Goal: Task Accomplishment & Management: Manage account settings

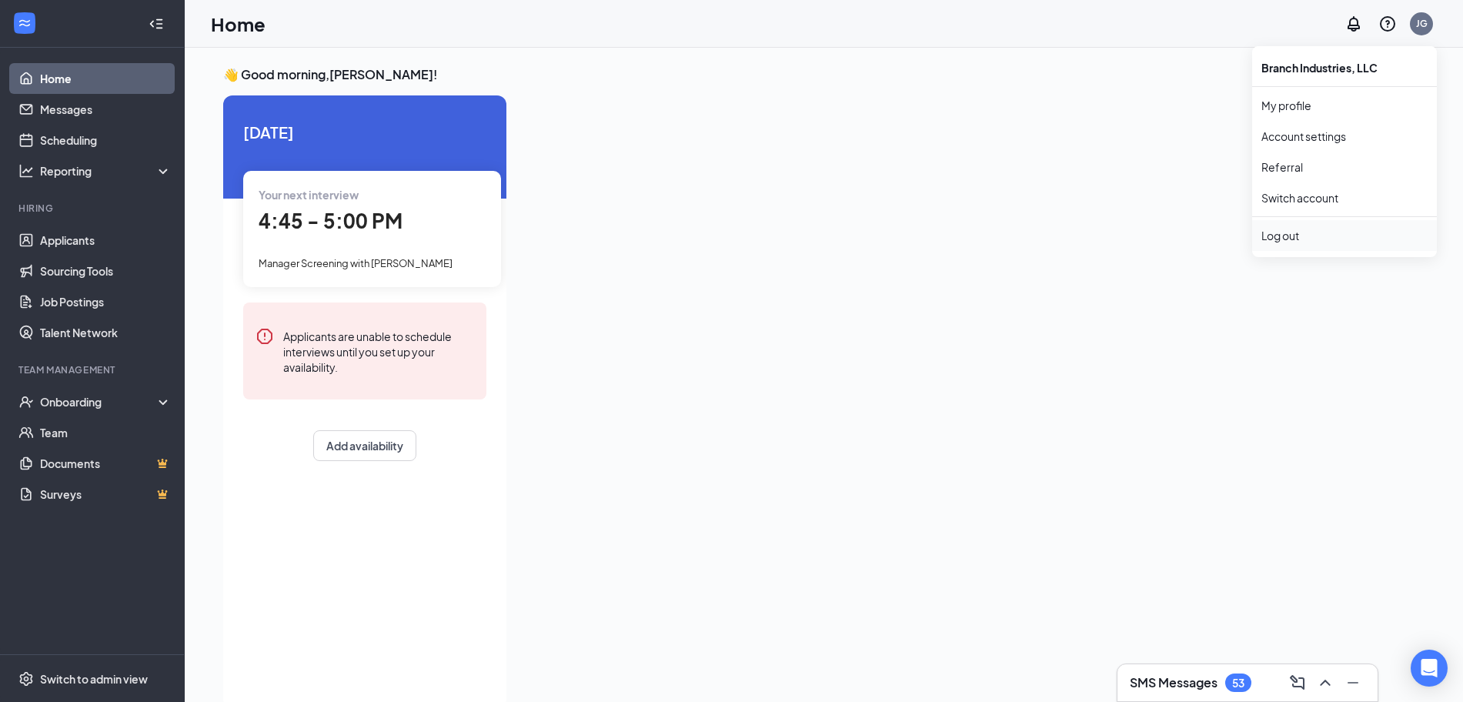
click at [1283, 234] on div "Log out" at bounding box center [1345, 235] width 166 height 15
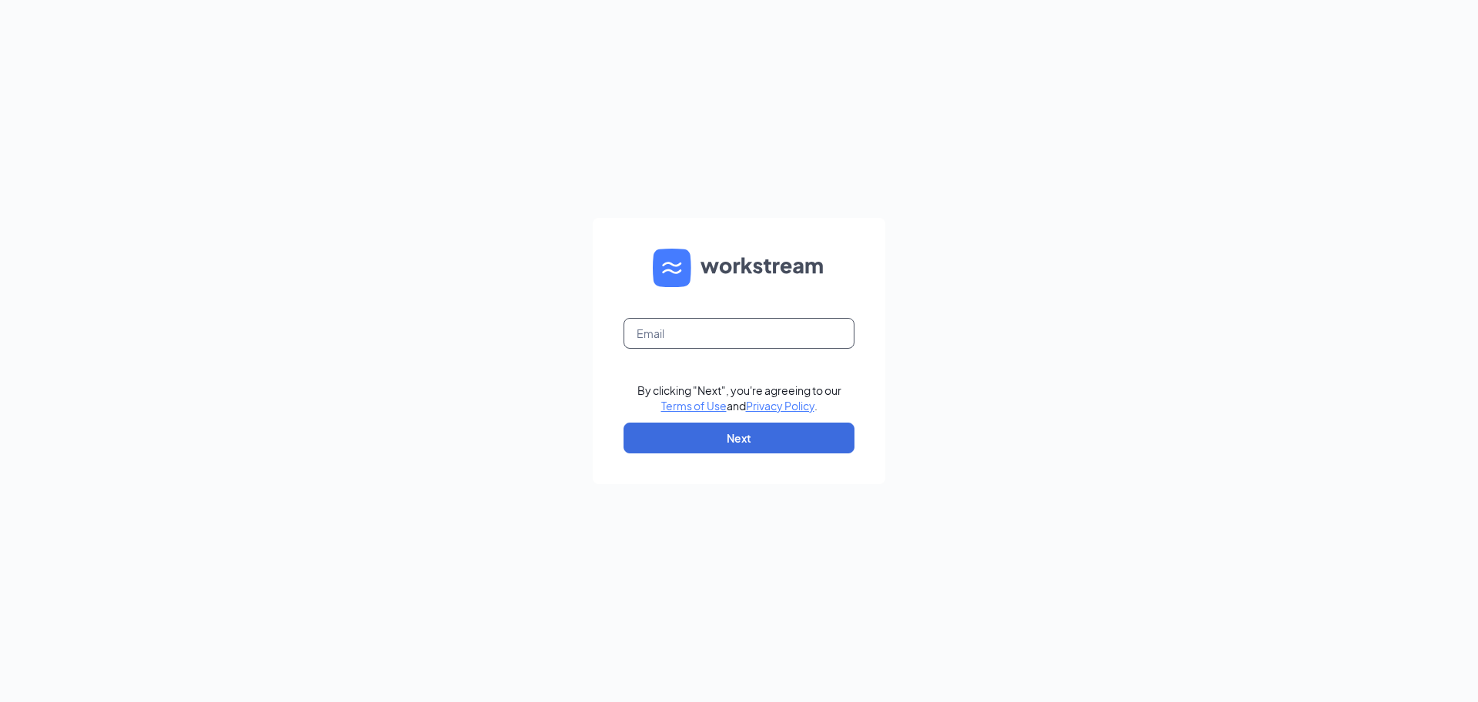
click at [768, 341] on input "text" at bounding box center [739, 333] width 231 height 31
type input "jcholder25@gmail.com"
click at [734, 443] on button "Next" at bounding box center [739, 438] width 231 height 31
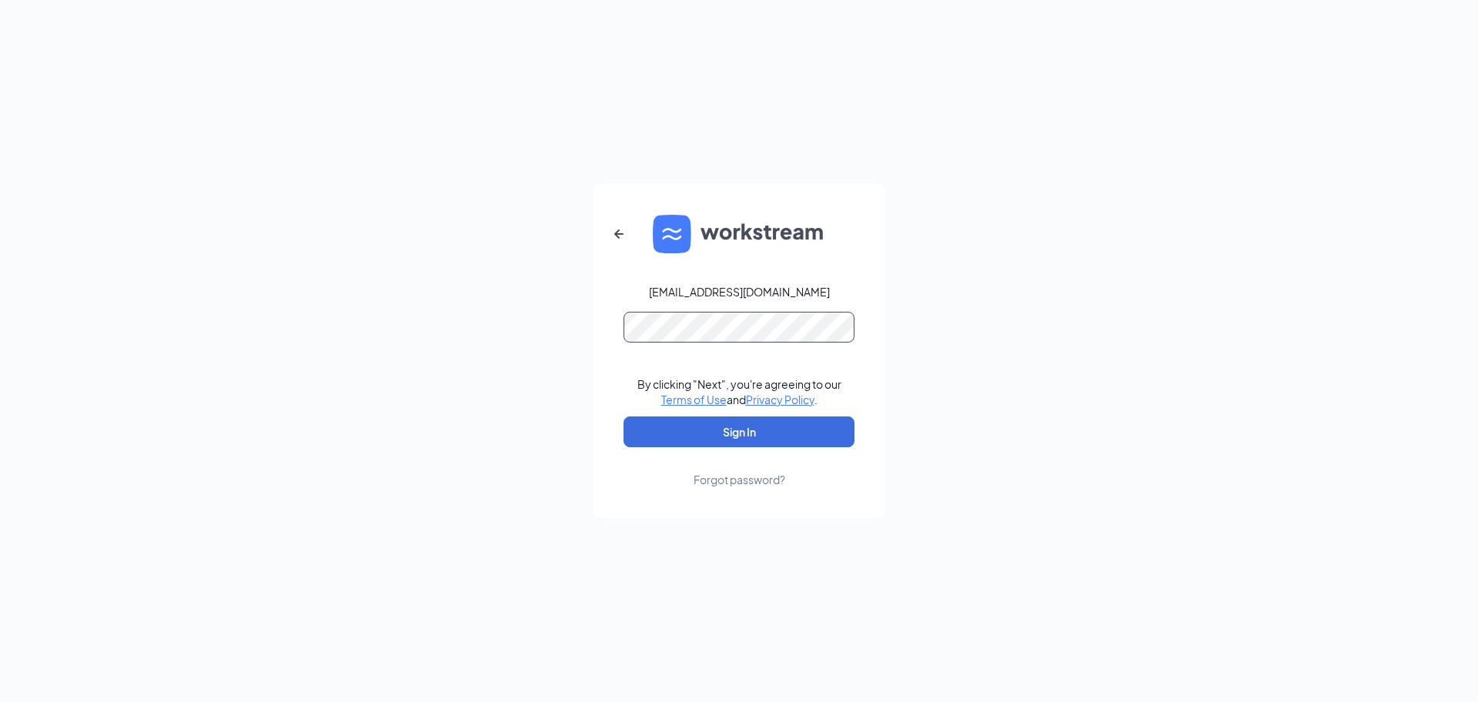
click at [624, 416] on button "Sign In" at bounding box center [739, 431] width 231 height 31
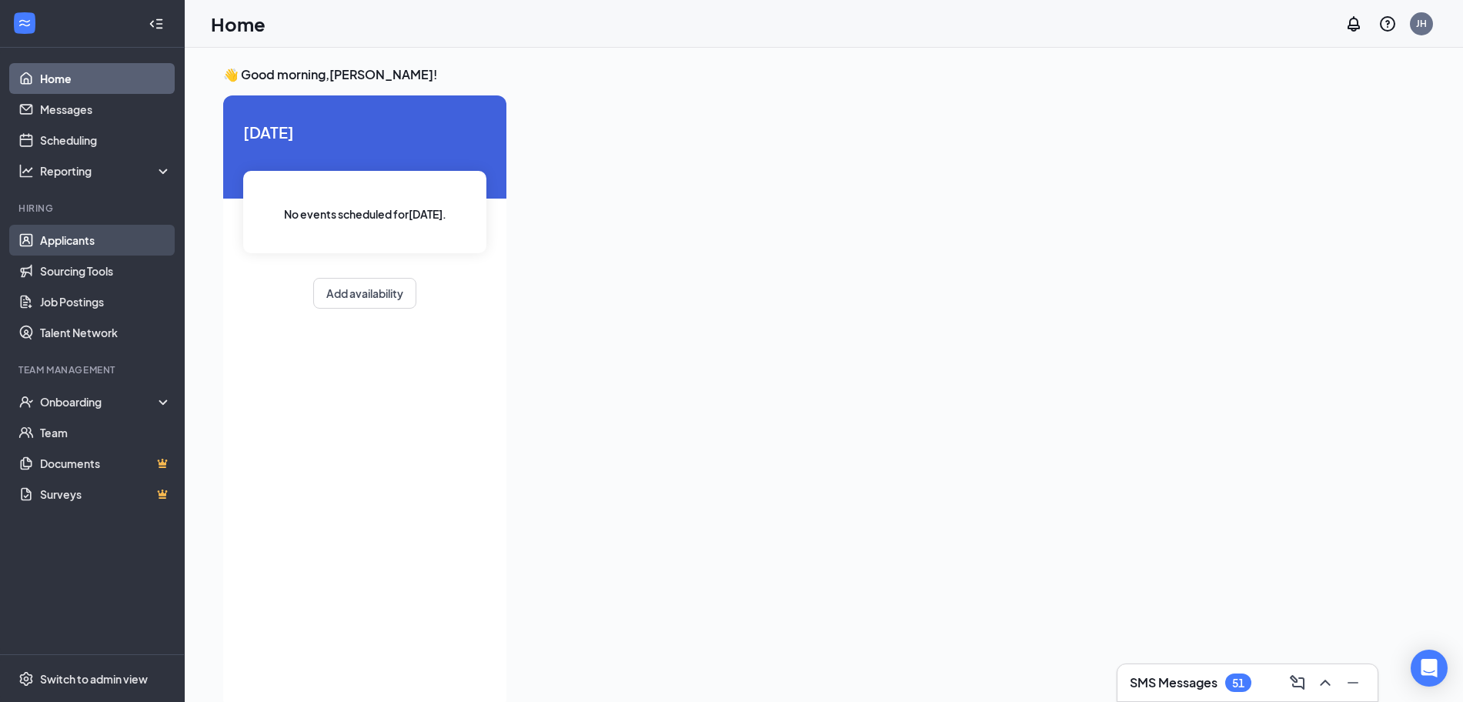
click at [72, 241] on link "Applicants" at bounding box center [106, 240] width 132 height 31
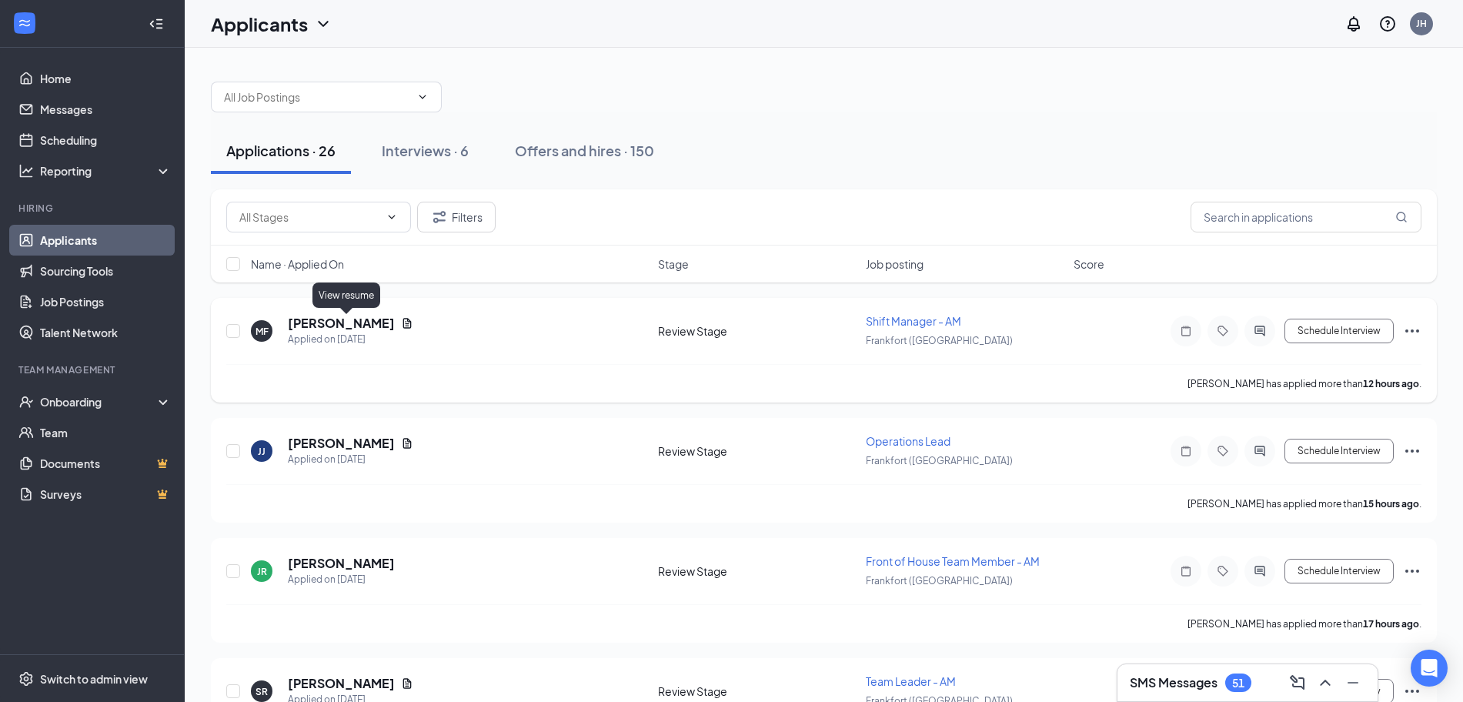
click at [401, 323] on icon "Document" at bounding box center [407, 323] width 12 height 12
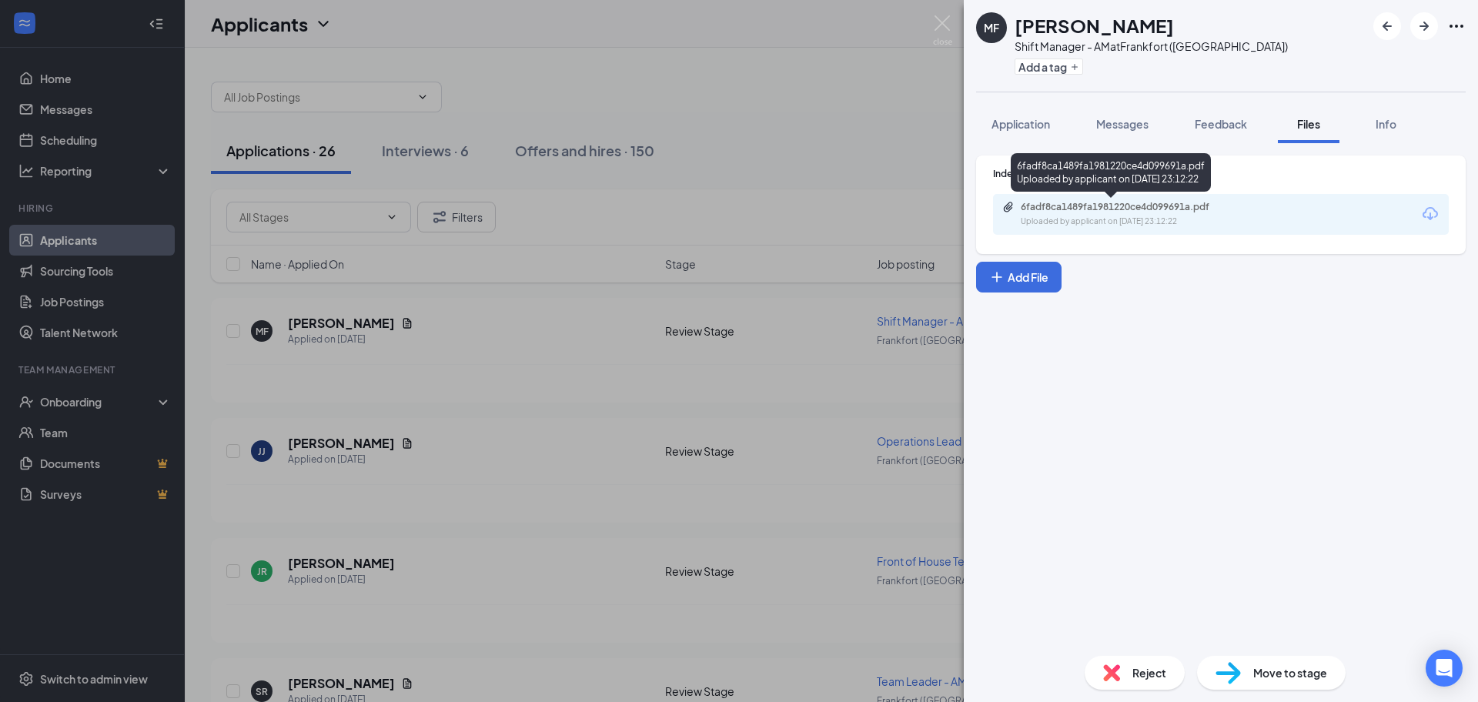
click at [1162, 209] on div "6fadf8ca1489fa1981220ce4d099691a.pdf" at bounding box center [1129, 207] width 216 height 12
click at [947, 27] on img at bounding box center [942, 30] width 19 height 30
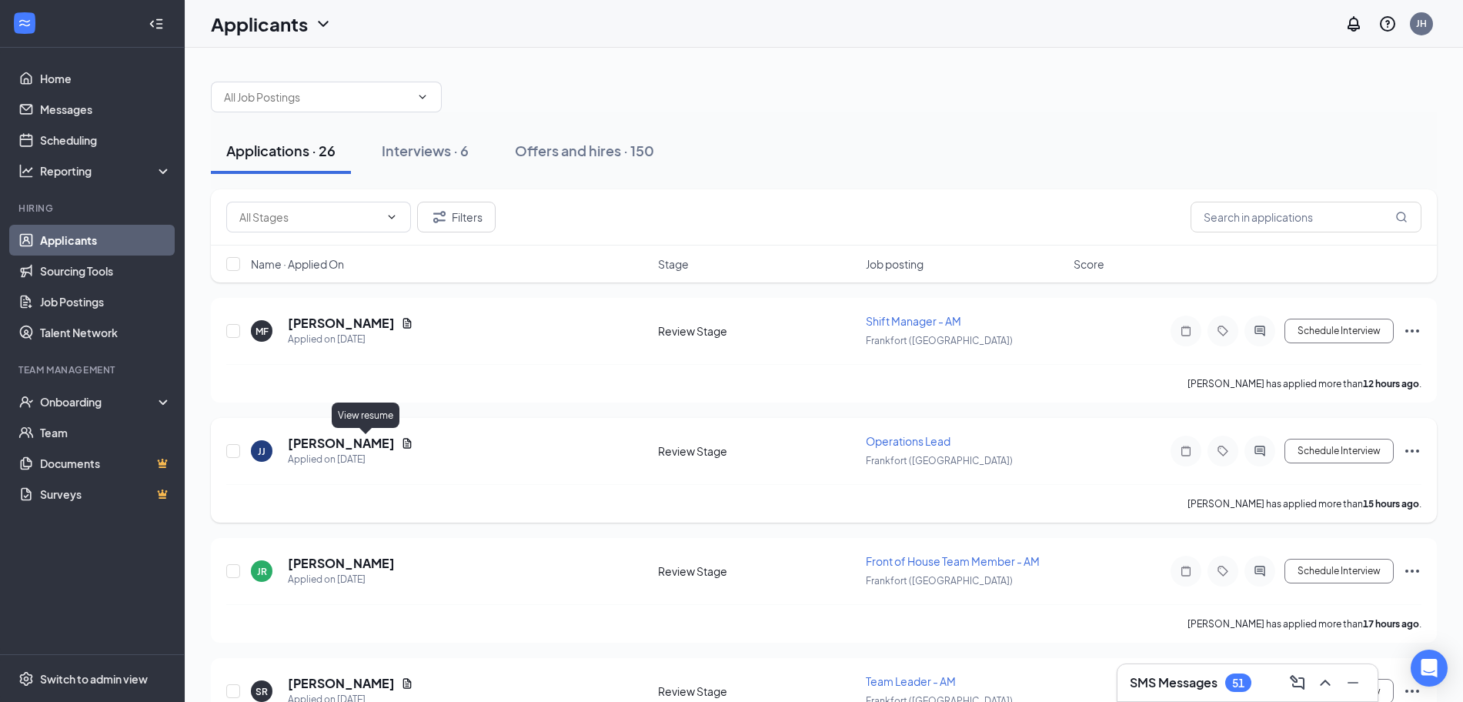
click at [401, 444] on icon "Document" at bounding box center [407, 443] width 12 height 12
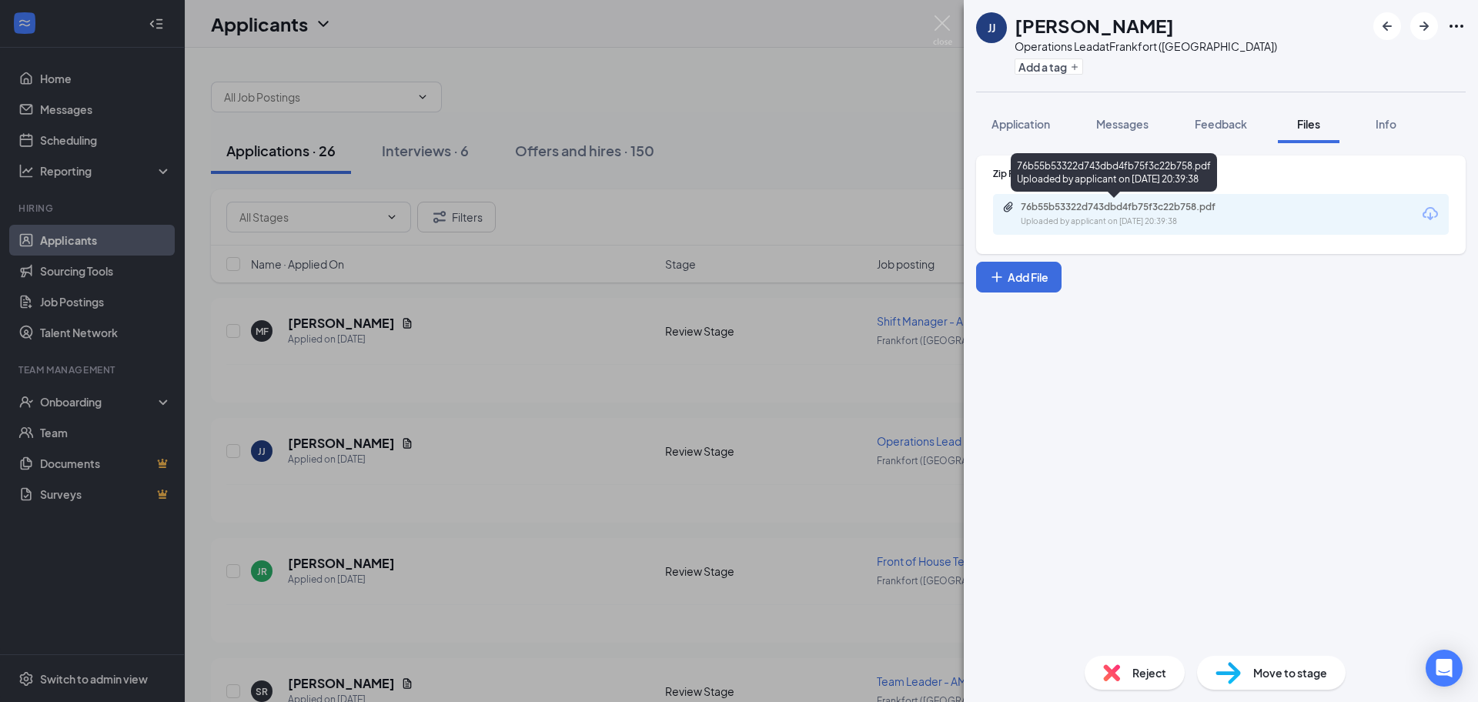
click at [1178, 212] on div "76b55b53322d743dbd4fb75f3c22b758.pdf" at bounding box center [1129, 207] width 216 height 12
click at [944, 22] on img at bounding box center [942, 30] width 19 height 30
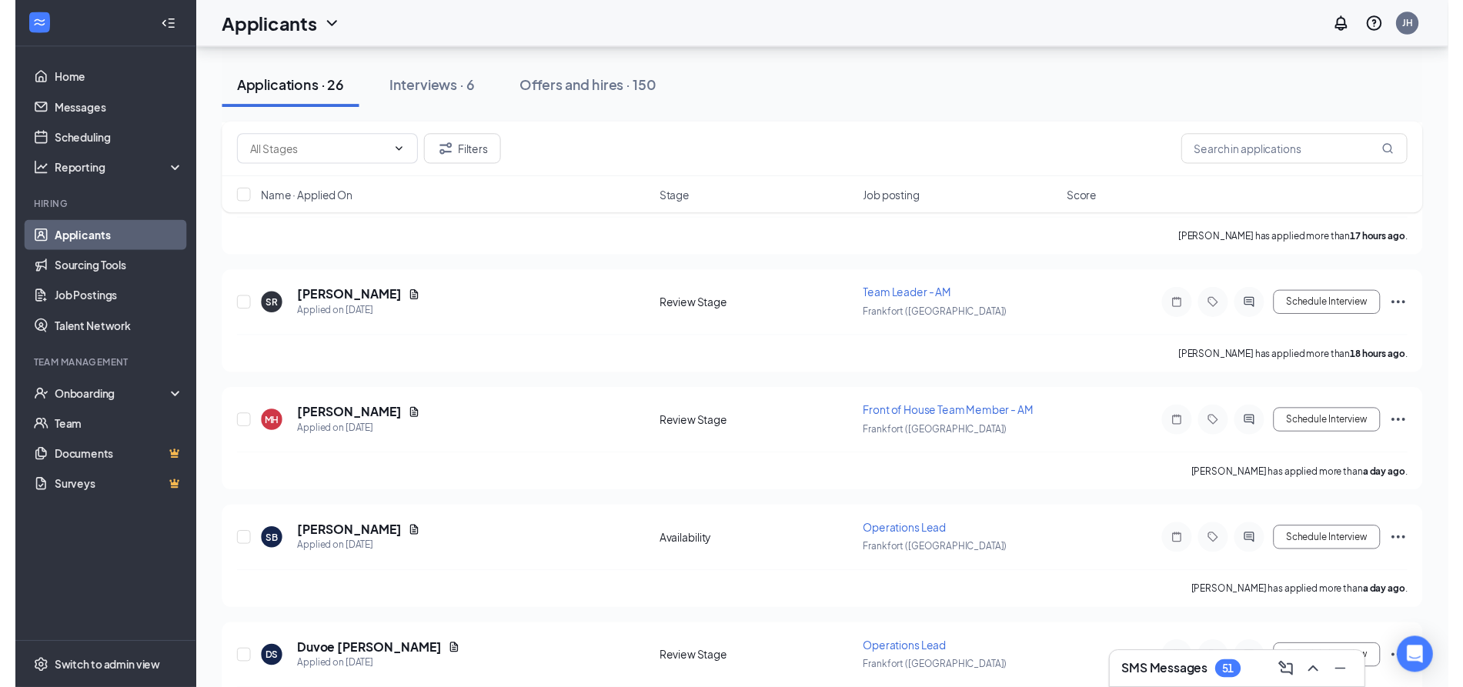
scroll to position [410, 0]
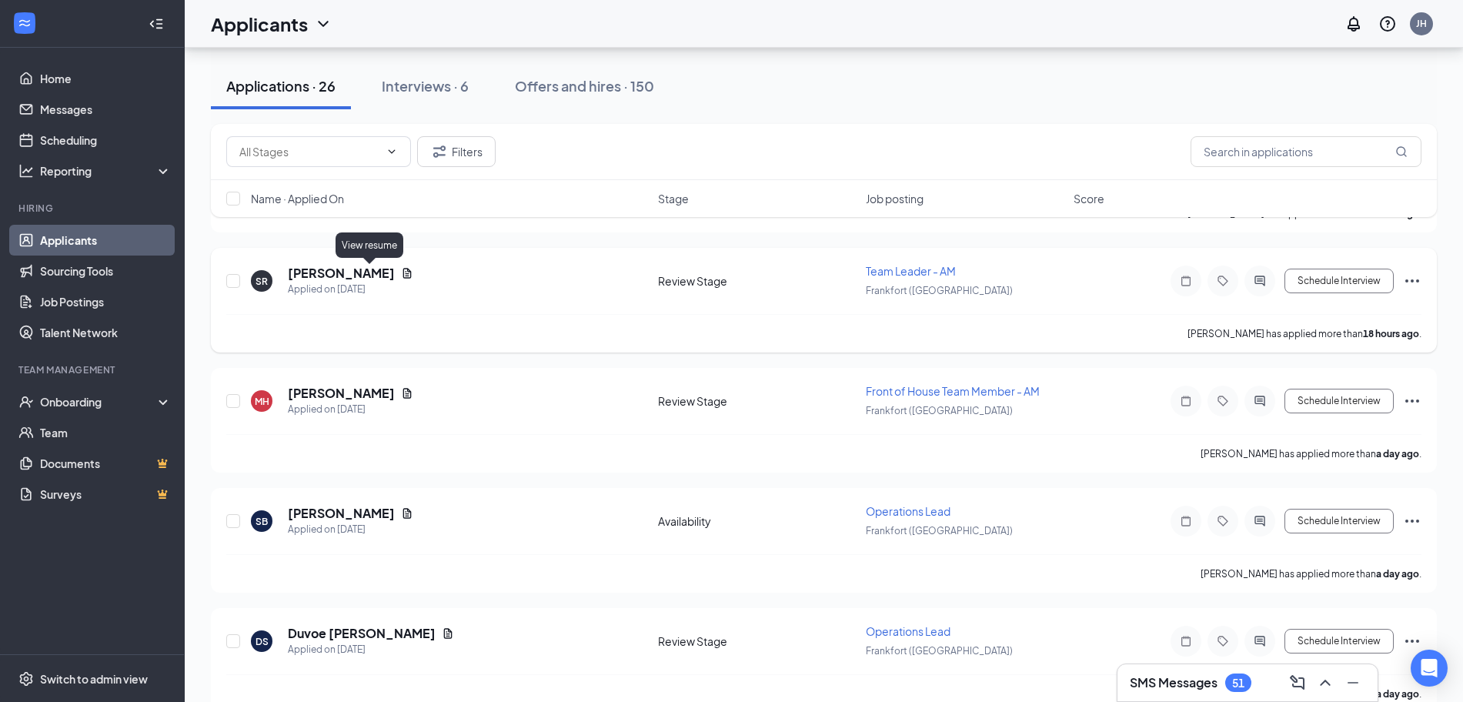
click at [403, 273] on icon "Document" at bounding box center [407, 273] width 8 height 10
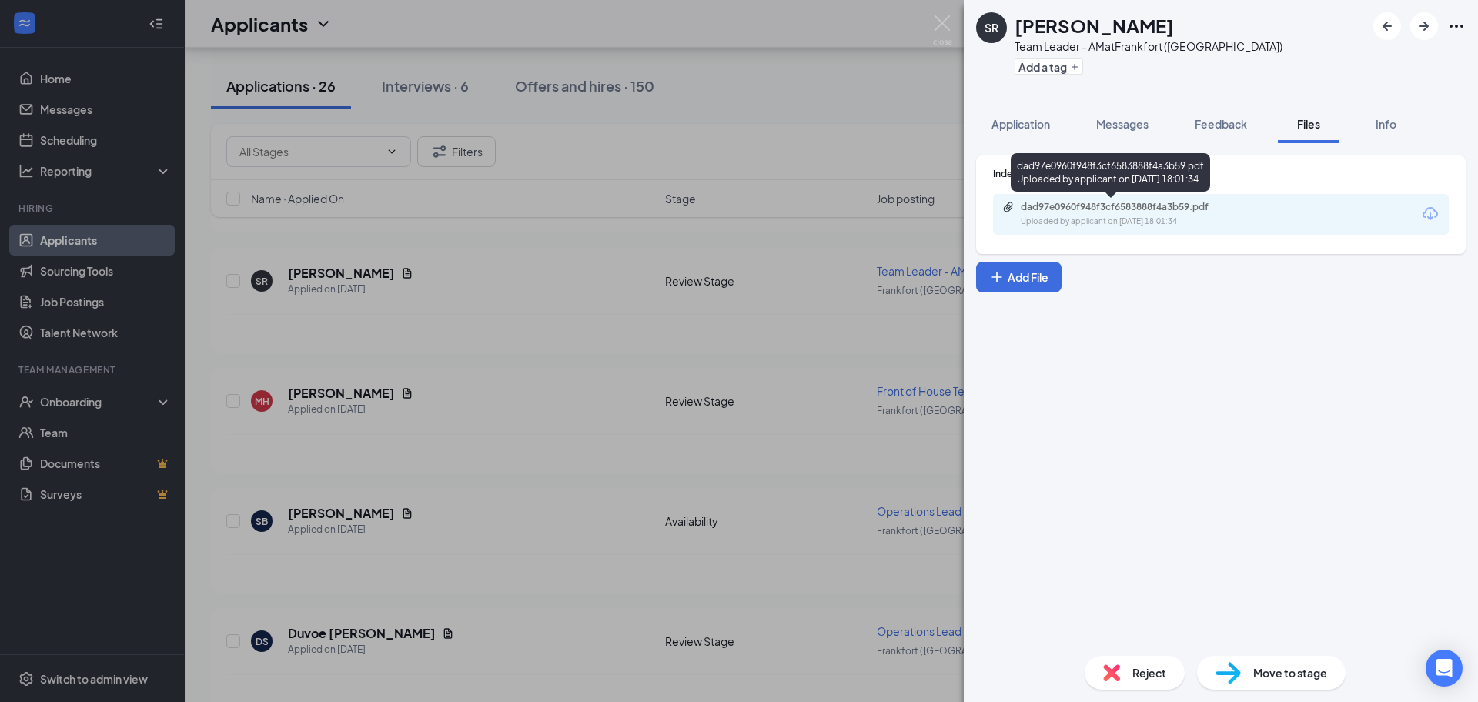
click at [1135, 225] on div "Uploaded by applicant on Sep 15, 2025 at 18:01:34" at bounding box center [1136, 222] width 231 height 12
click at [943, 28] on img at bounding box center [942, 30] width 19 height 30
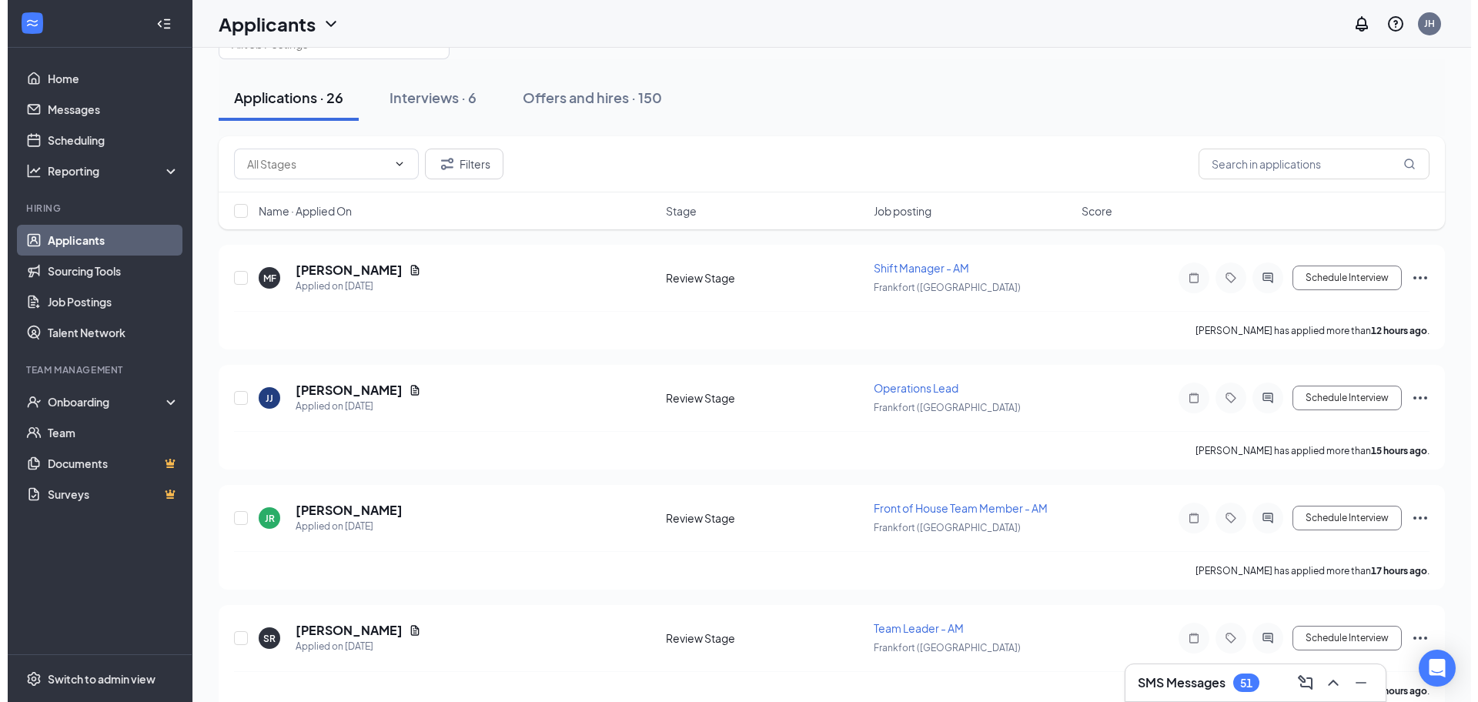
scroll to position [65, 0]
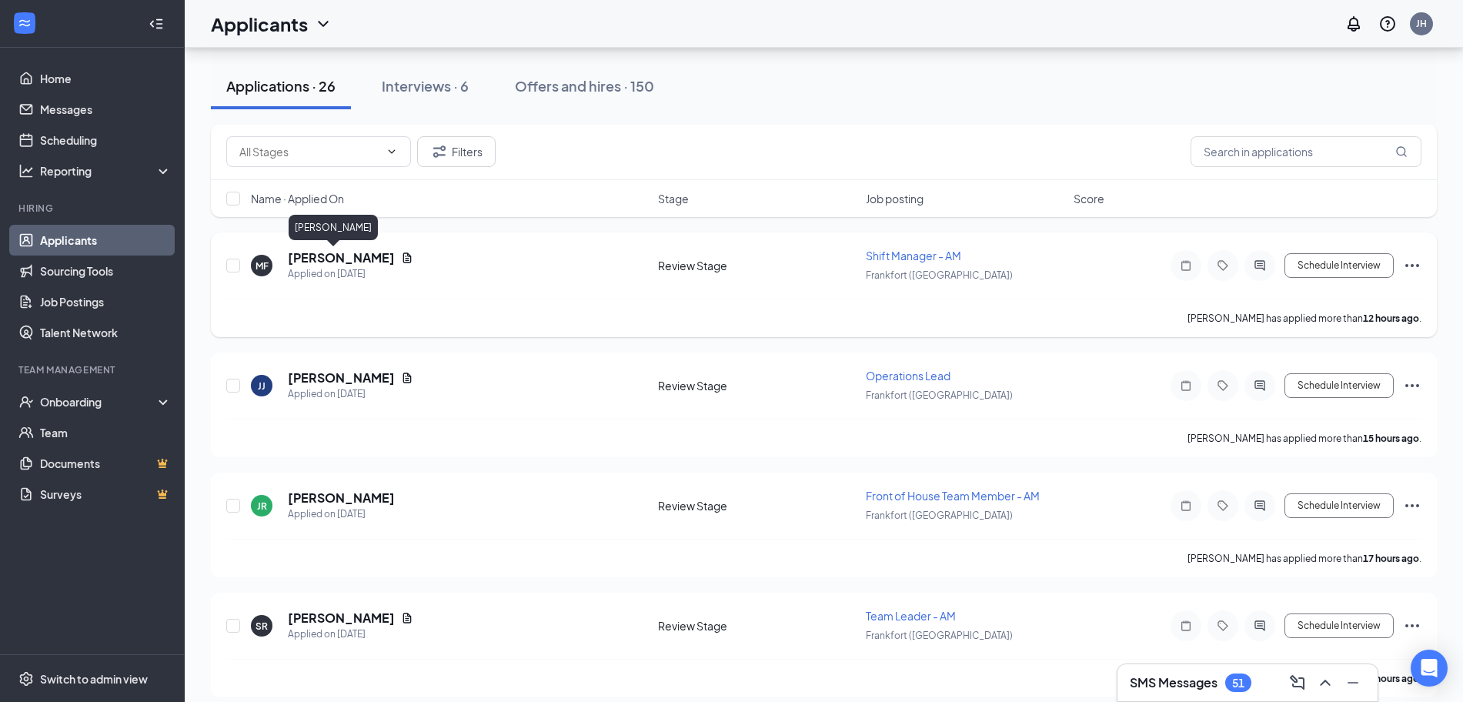
click at [306, 259] on h5 "[PERSON_NAME]" at bounding box center [341, 257] width 107 height 17
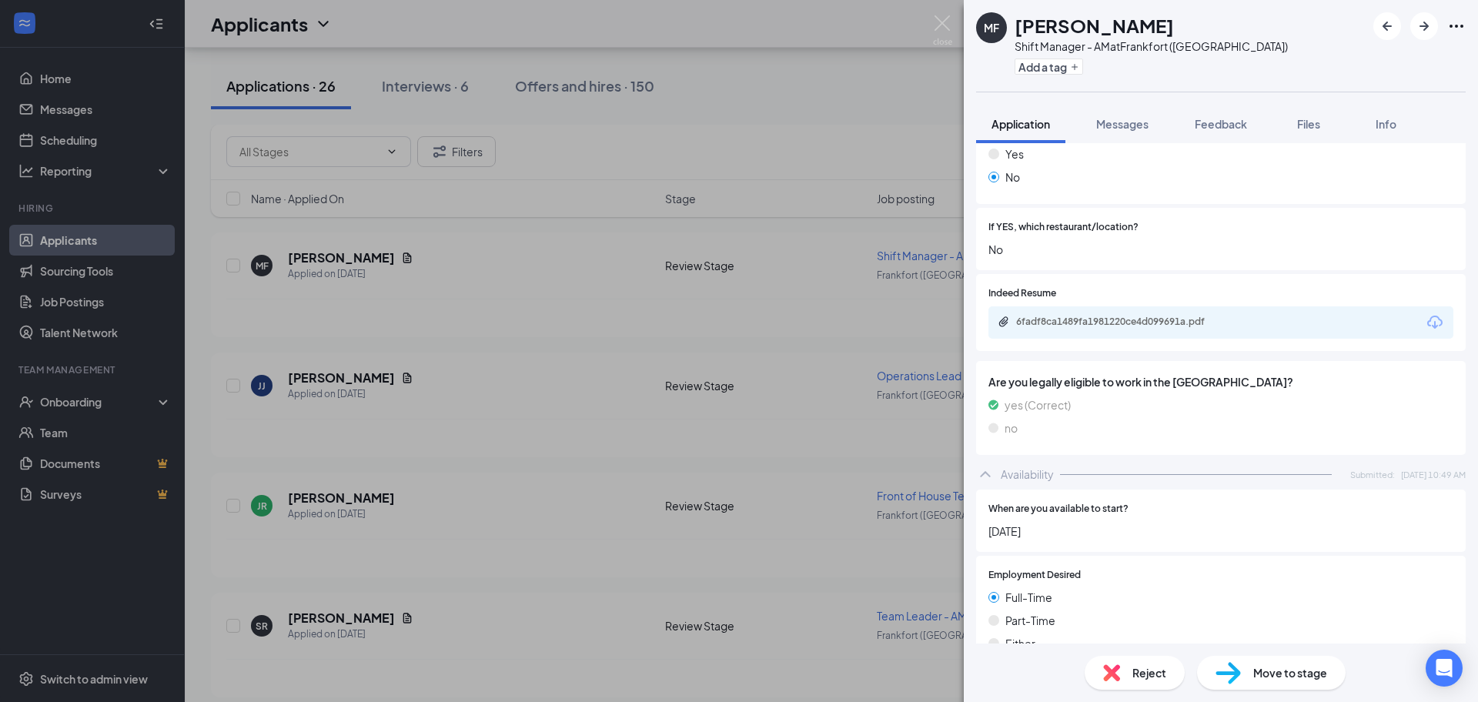
scroll to position [333, 0]
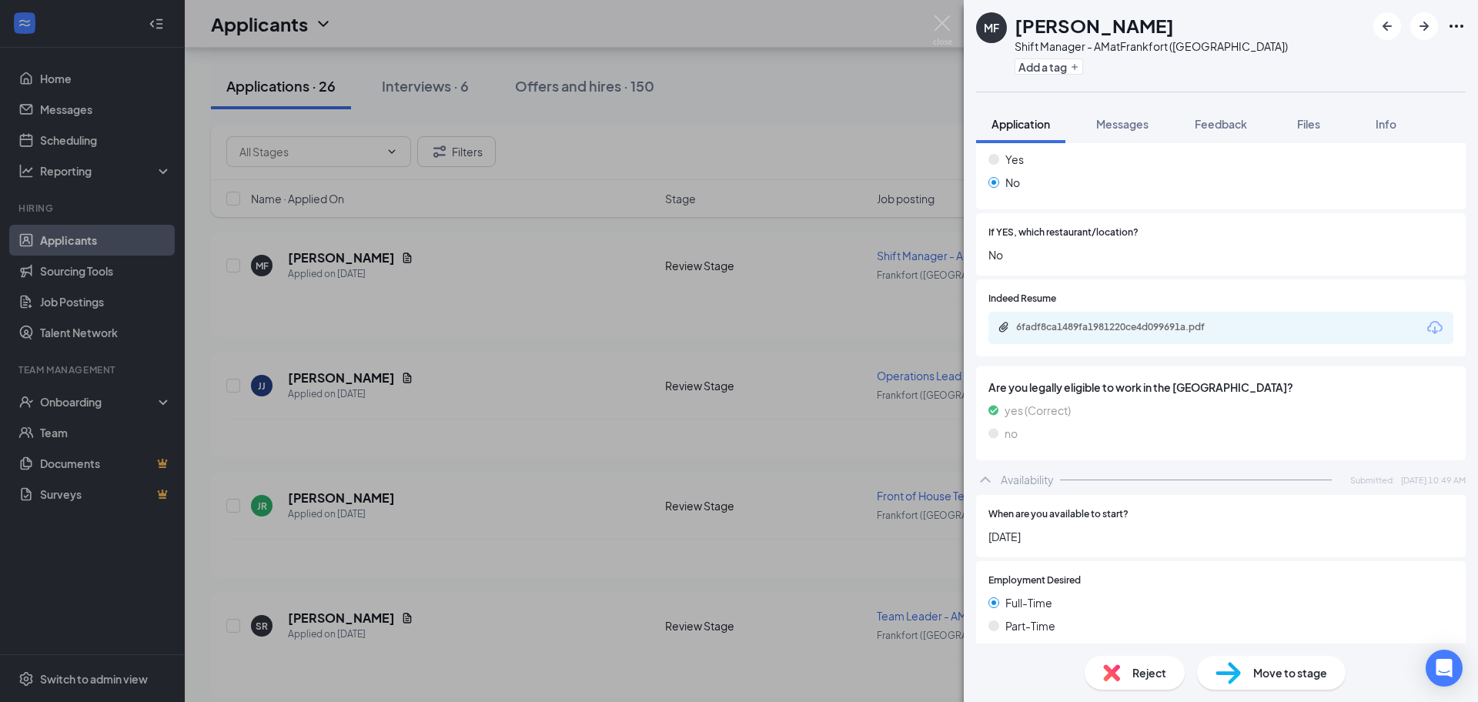
click at [1172, 321] on div "6fadf8ca1489fa1981220ce4d099691a.pdf" at bounding box center [1124, 327] width 216 height 12
click at [1129, 131] on div "Messages" at bounding box center [1122, 123] width 52 height 15
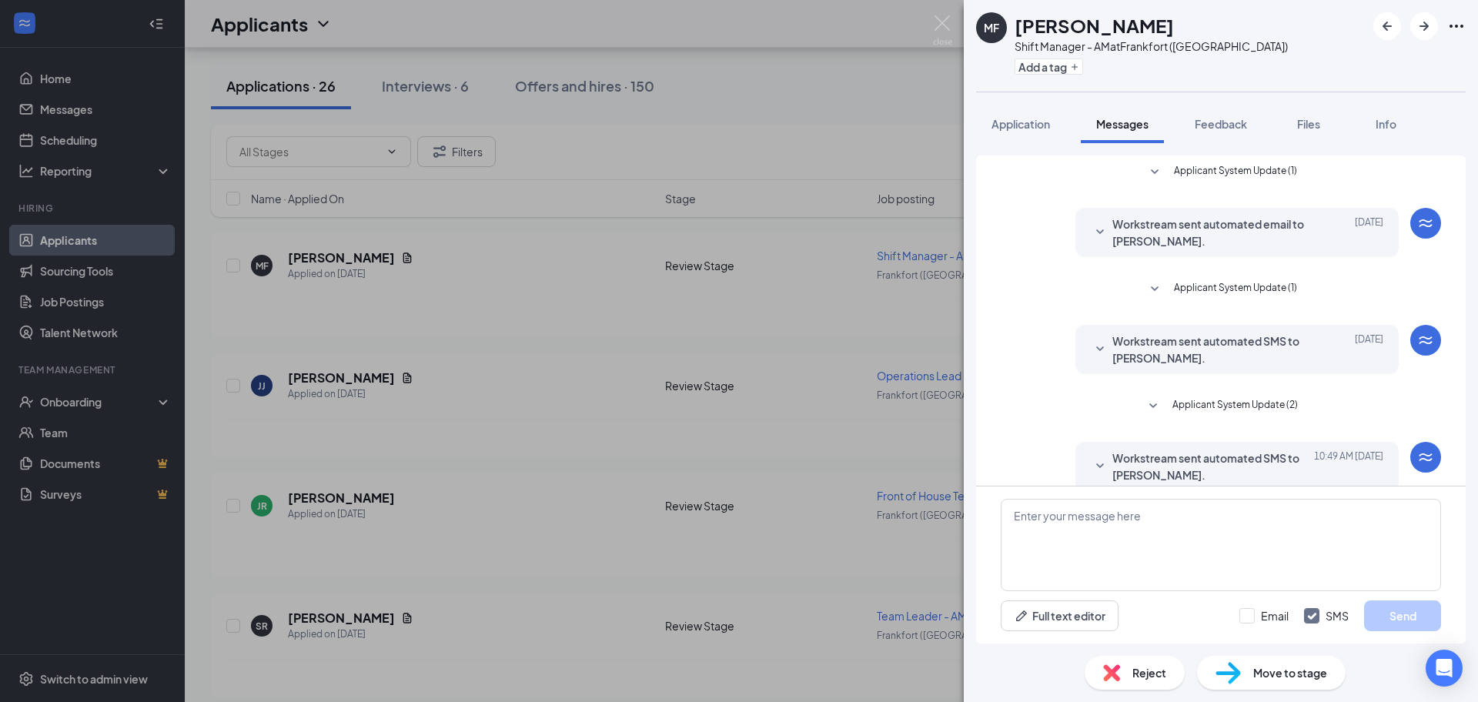
scroll to position [93, 0]
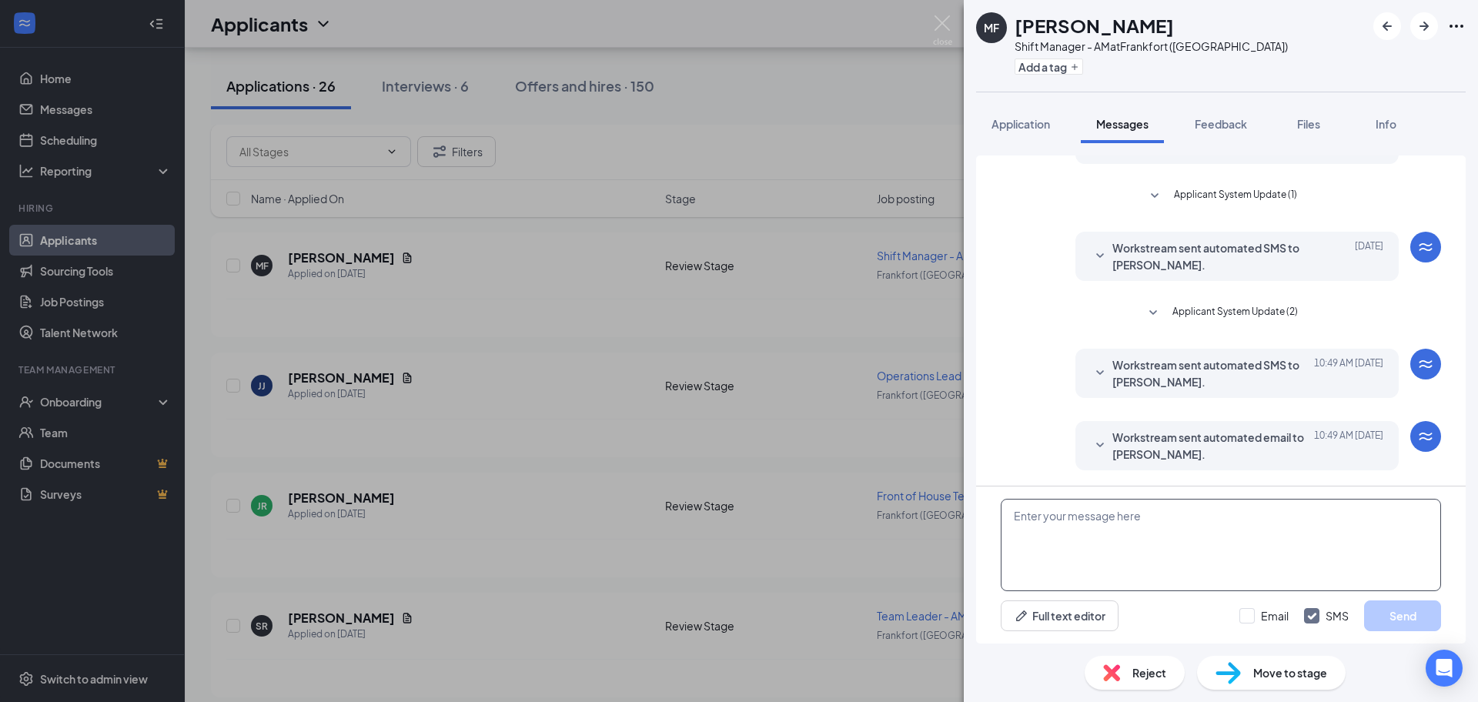
click at [1195, 527] on textarea at bounding box center [1221, 545] width 440 height 92
click at [1058, 513] on textarea "Hey Mia, would you be available for an interview tomorrow morning at 10am?" at bounding box center [1221, 545] width 440 height 92
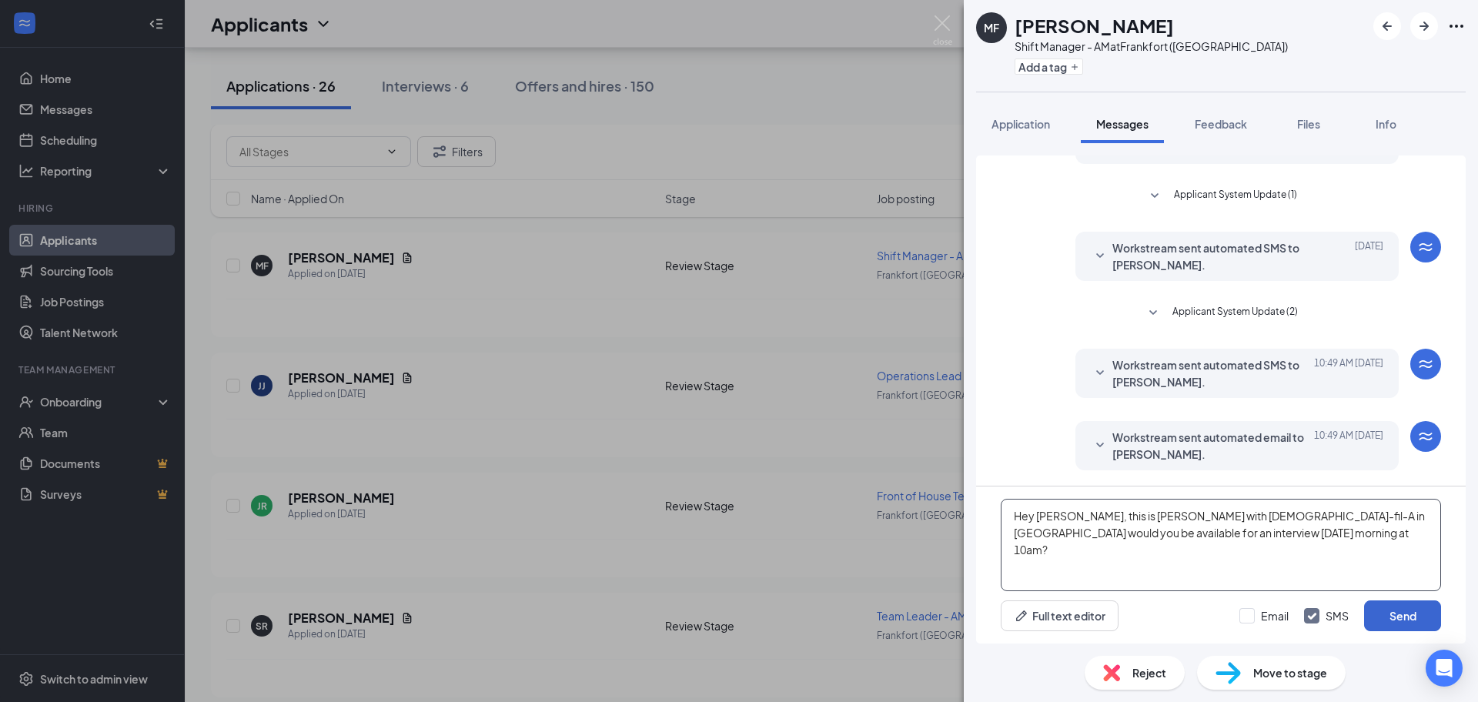
type textarea "Hey Mia, this is Charlie with Chick-fil-A in Frankfort would you be available f…"
click at [1412, 612] on button "Send" at bounding box center [1402, 615] width 77 height 31
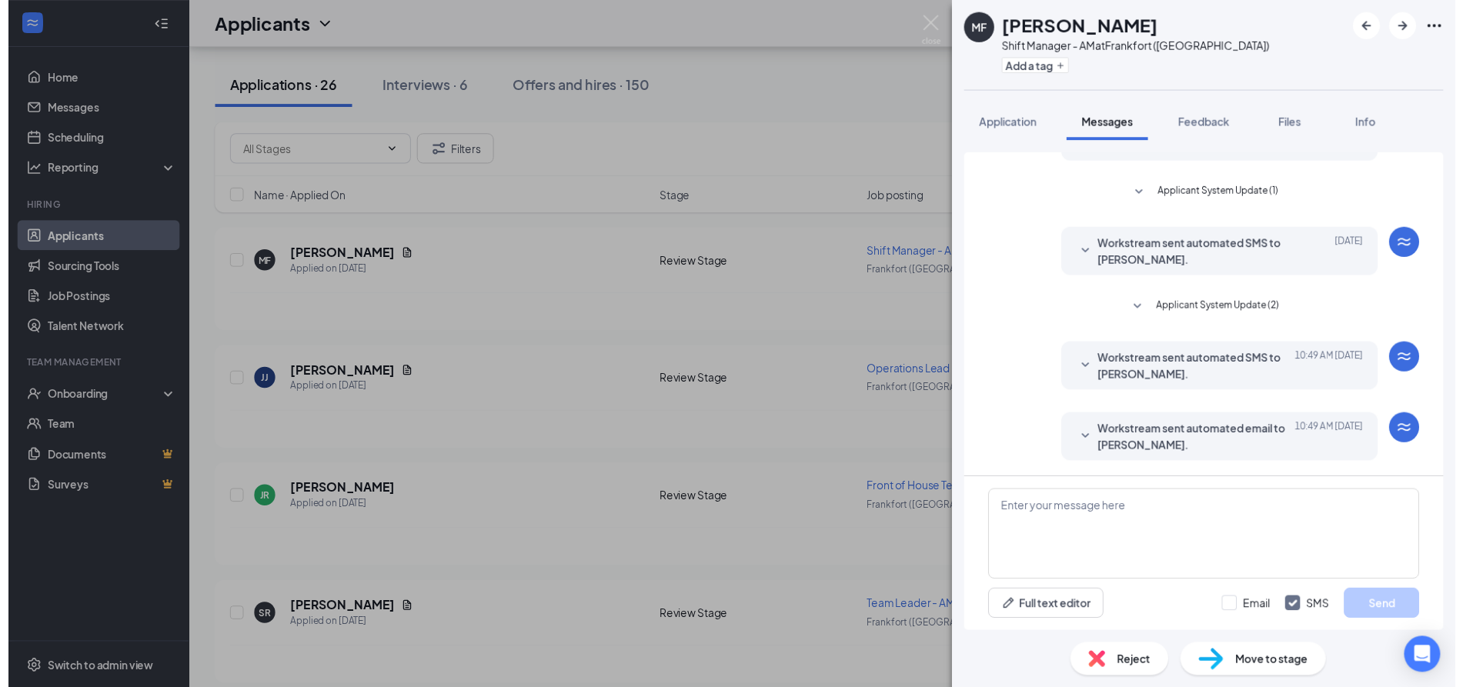
scroll to position [210, 0]
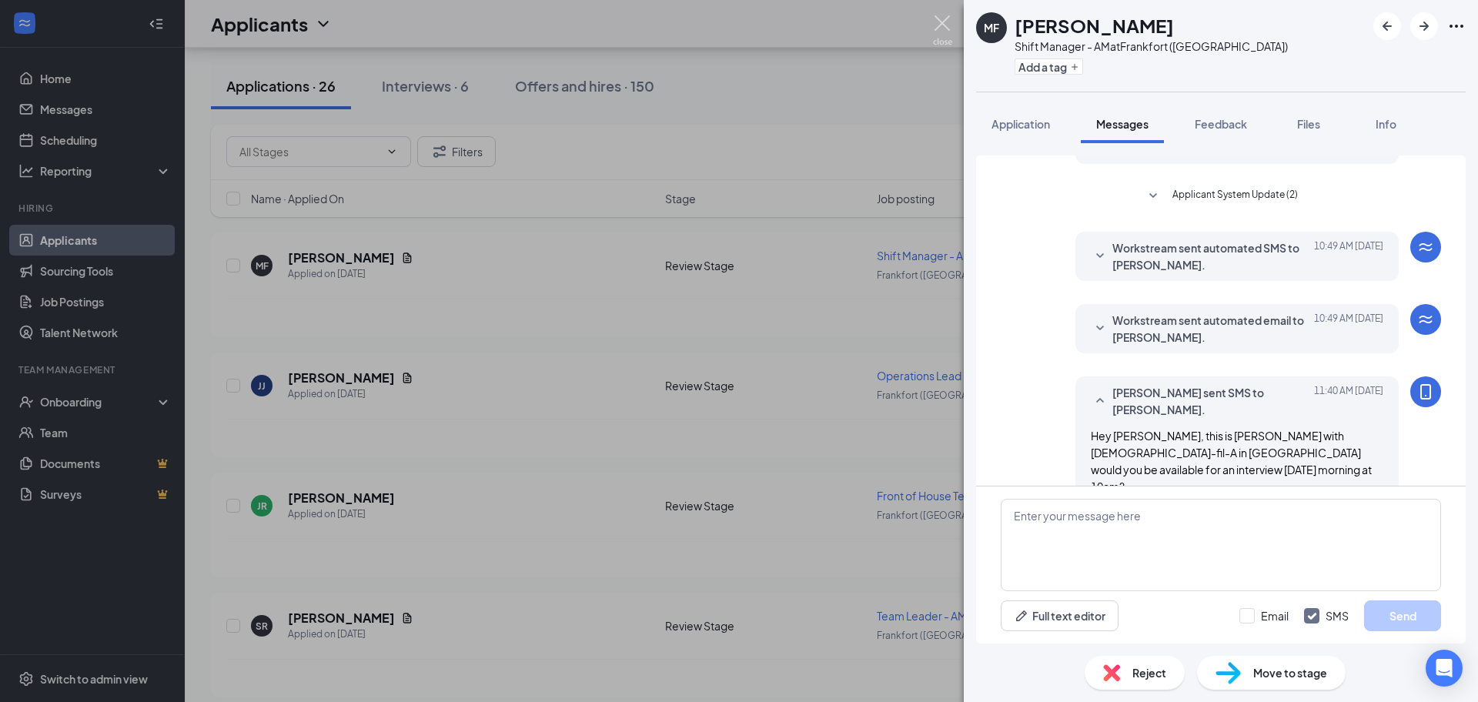
click at [935, 28] on img at bounding box center [942, 30] width 19 height 30
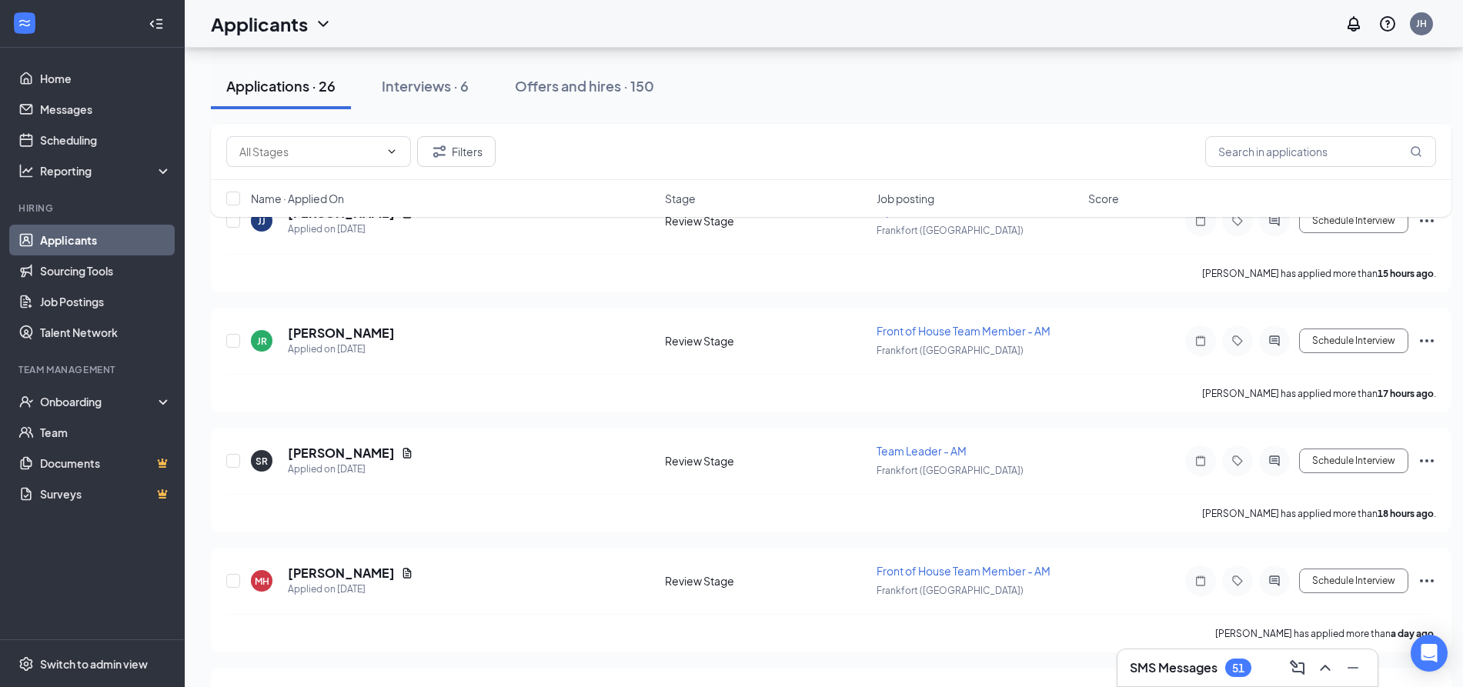
scroll to position [262, 0]
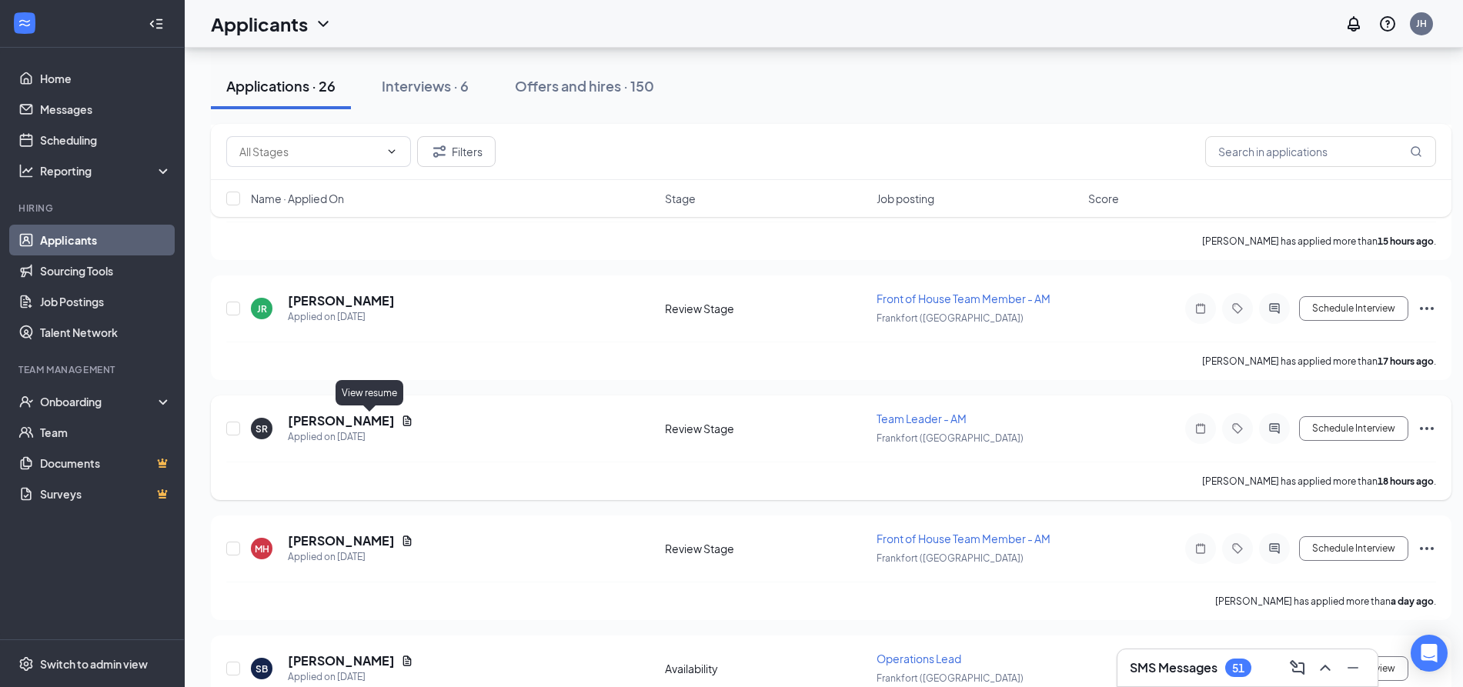
click at [401, 425] on icon "Document" at bounding box center [407, 421] width 12 height 12
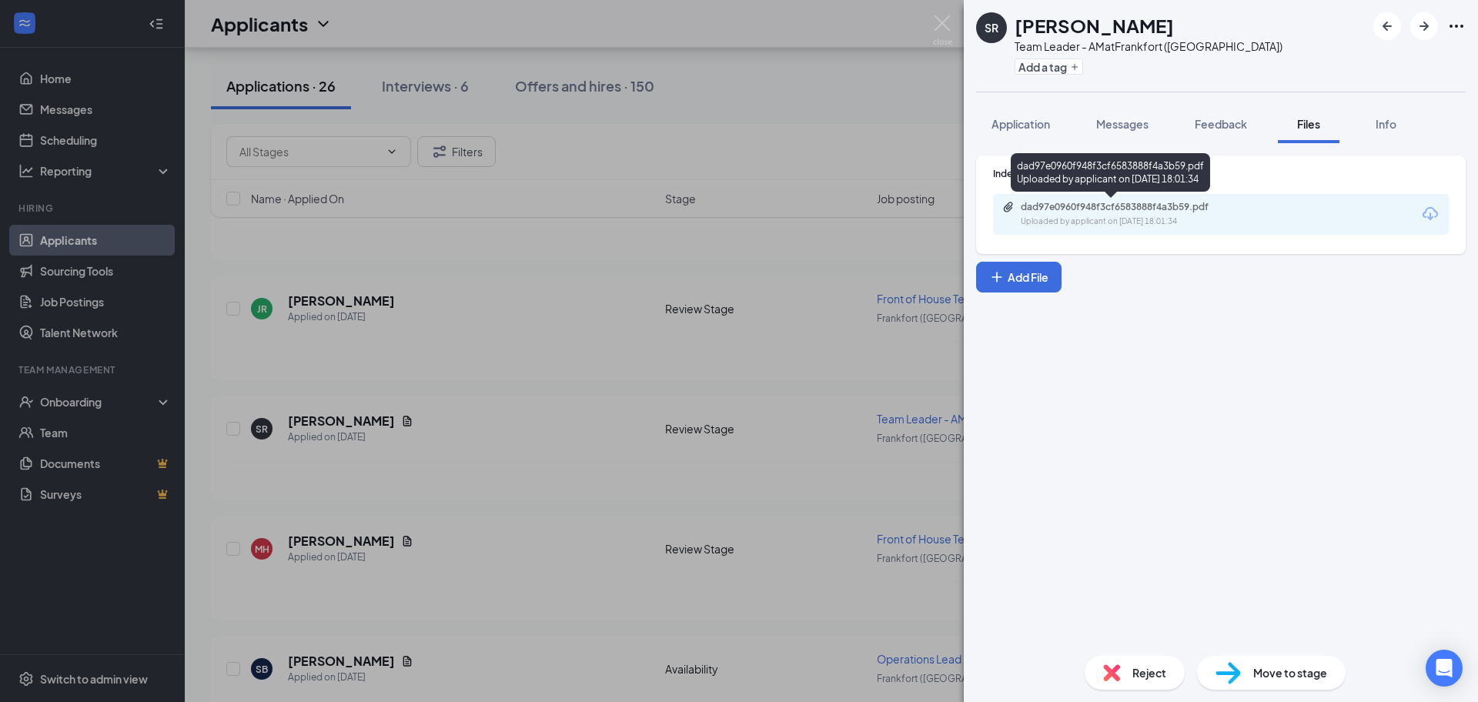
click at [1175, 225] on div "Uploaded by applicant on Sep 15, 2025 at 18:01:34" at bounding box center [1136, 222] width 231 height 12
click at [945, 26] on img at bounding box center [942, 30] width 19 height 30
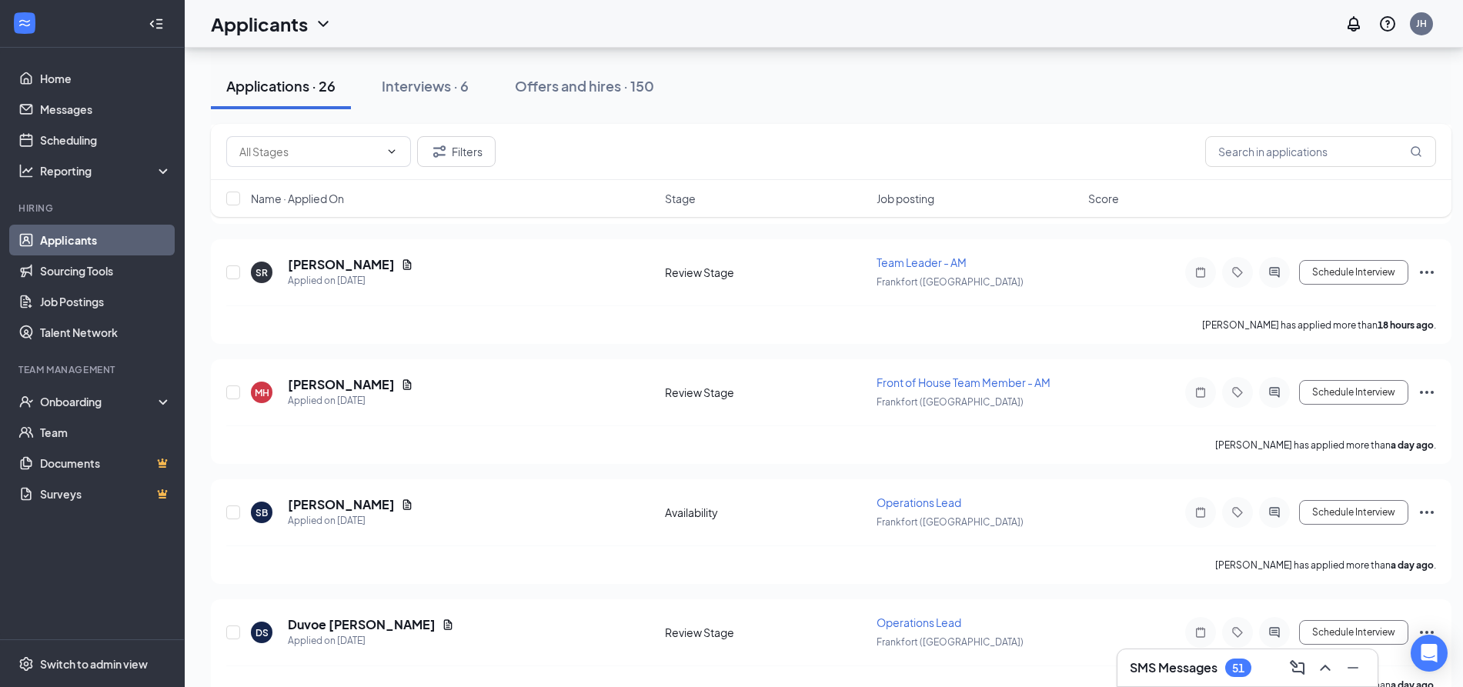
scroll to position [520, 0]
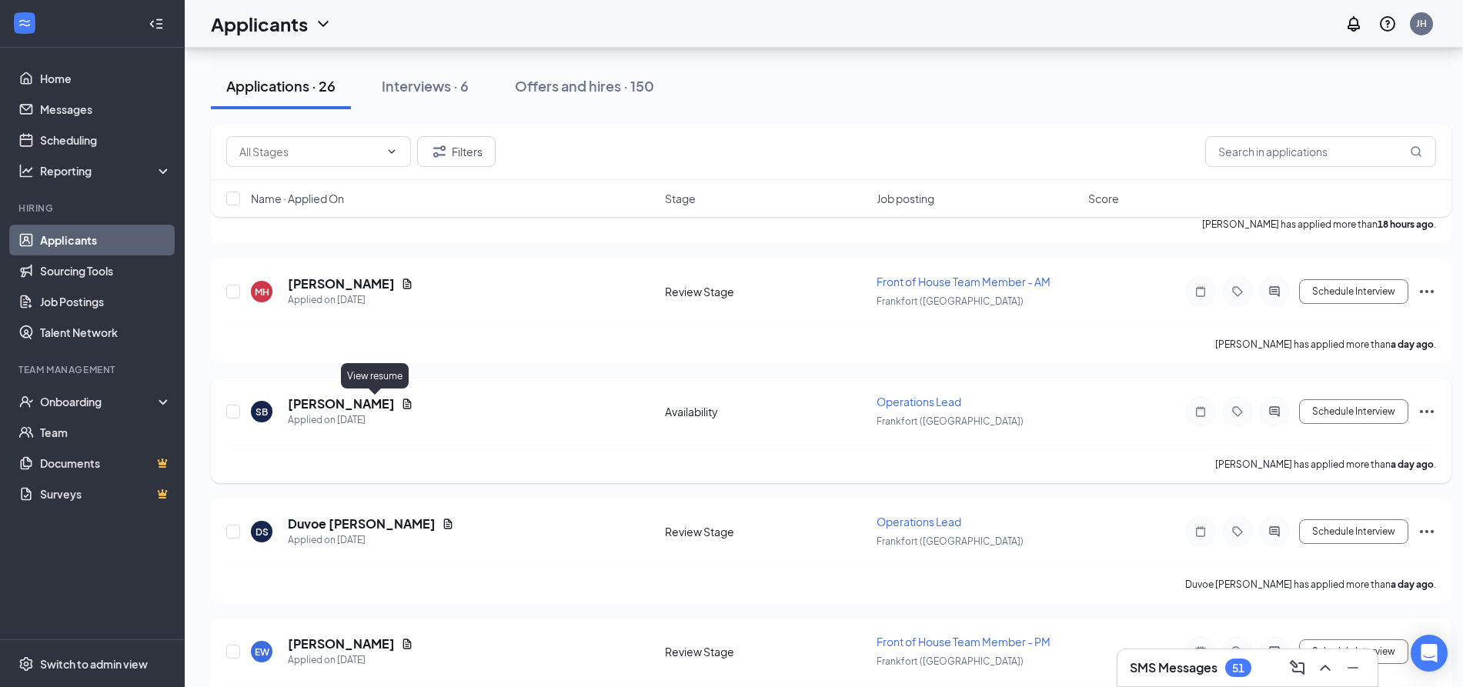
click at [401, 399] on icon "Document" at bounding box center [407, 404] width 12 height 12
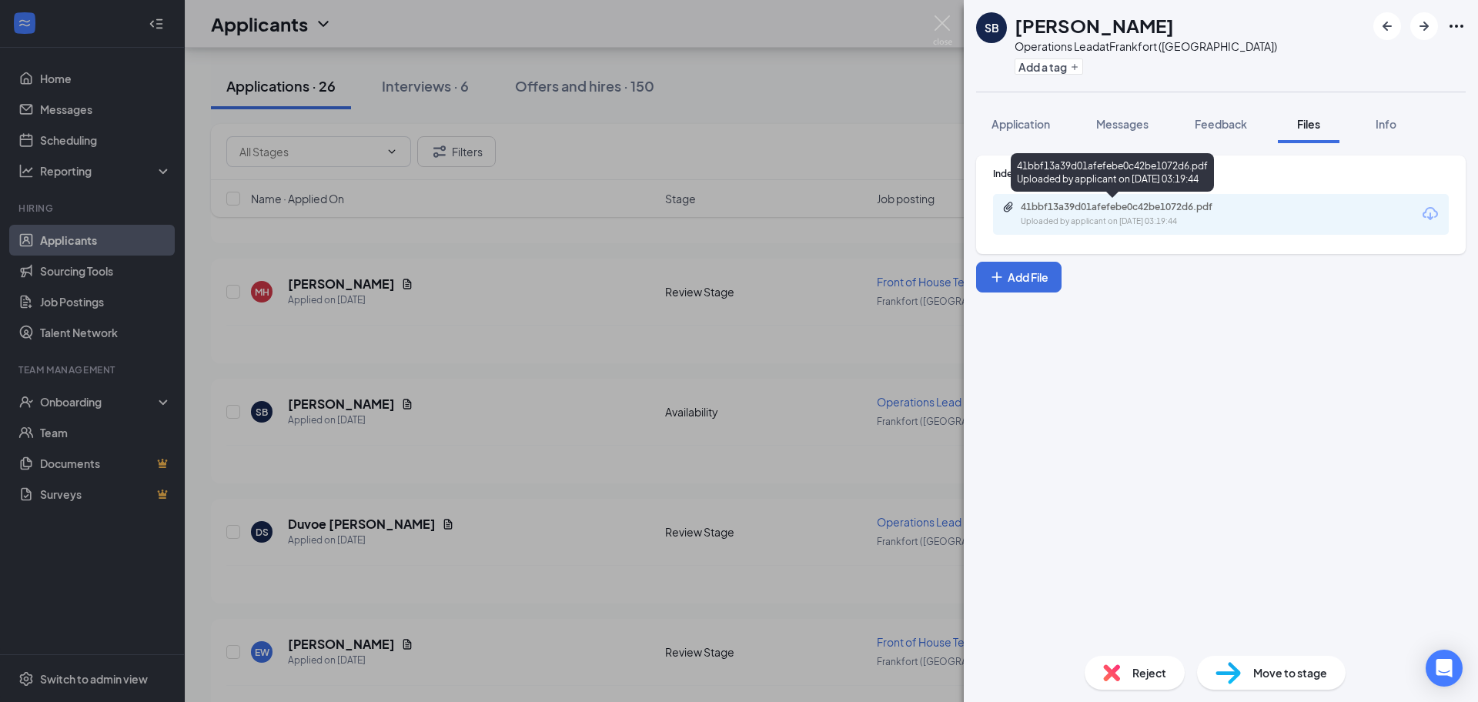
click at [1145, 206] on div "41bbf13a39d01afefebe0c42be1072d6.pdf" at bounding box center [1129, 207] width 216 height 12
click at [946, 28] on img at bounding box center [942, 30] width 19 height 30
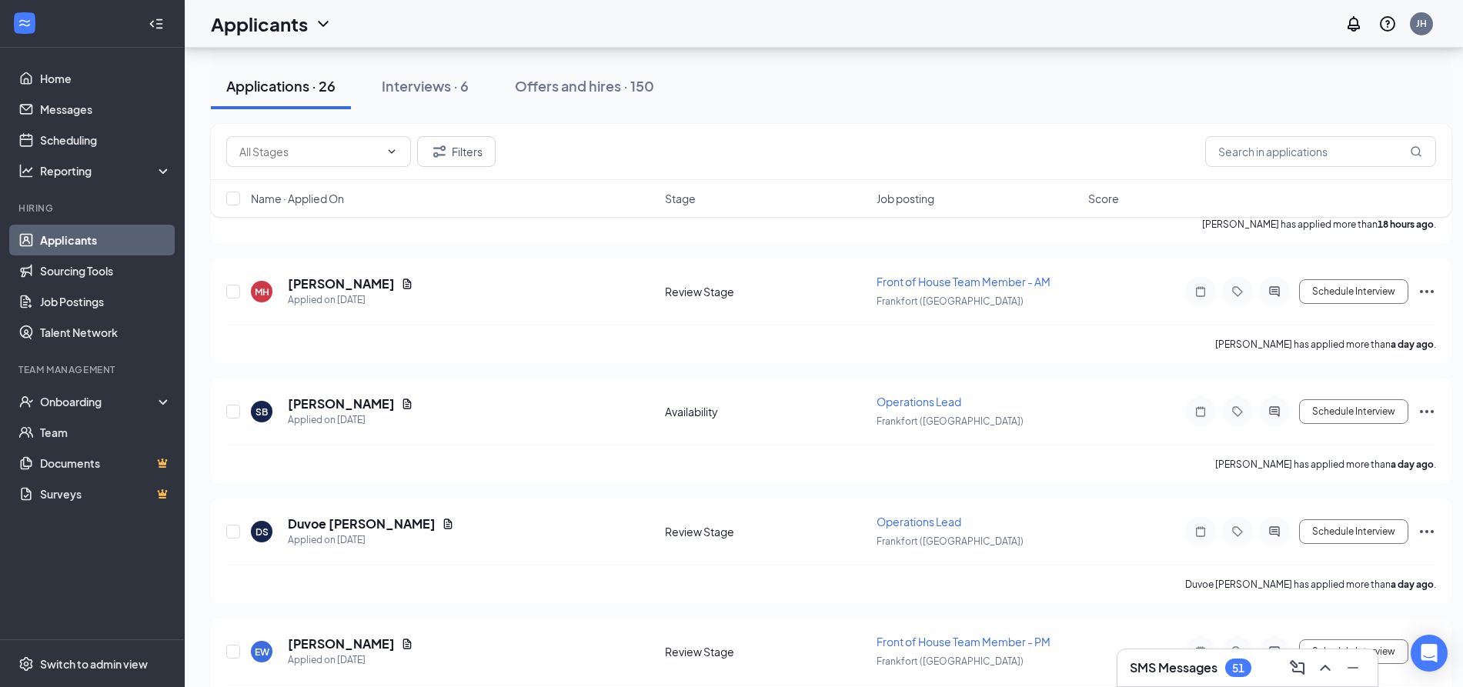
click at [1230, 659] on div "SMS Messages 51" at bounding box center [1191, 668] width 122 height 18
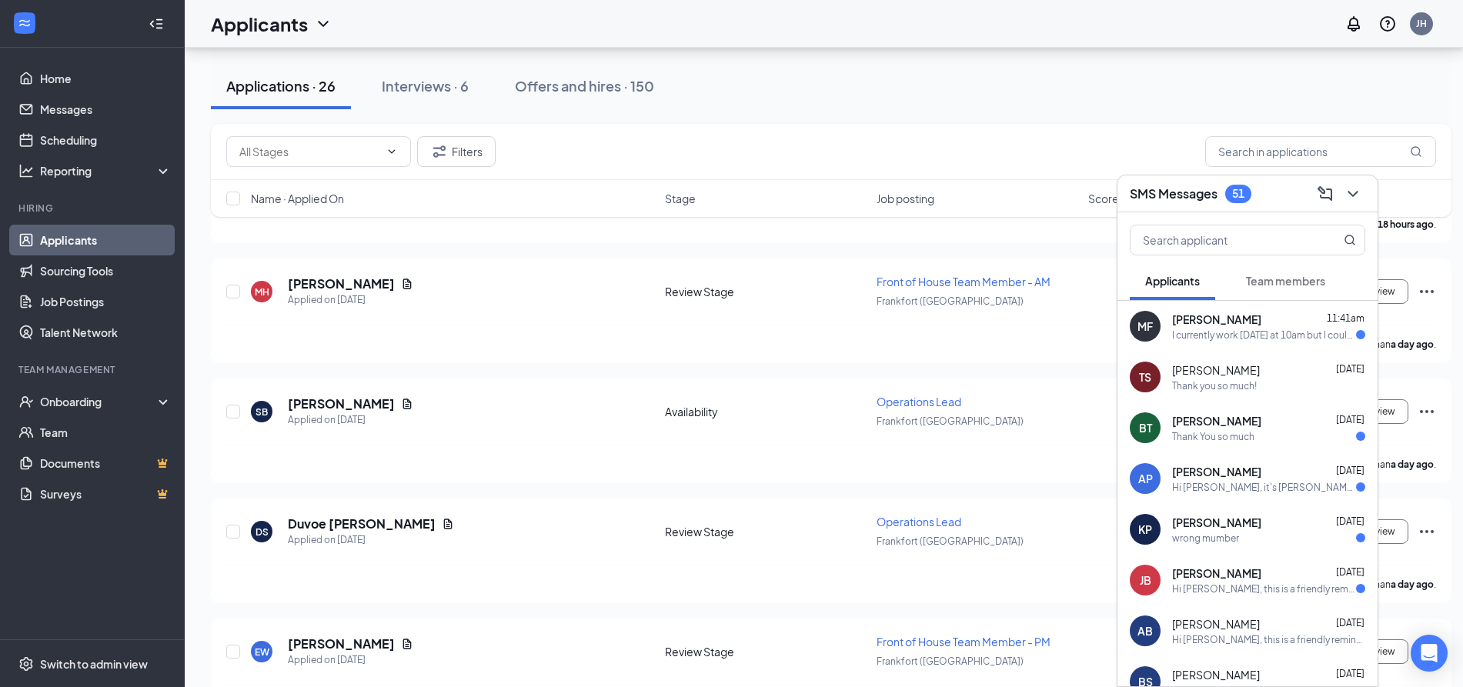
click at [1191, 331] on div "I currently work tomorrow at 10am but I could do today after 4 or Thursday afte…" at bounding box center [1264, 335] width 184 height 13
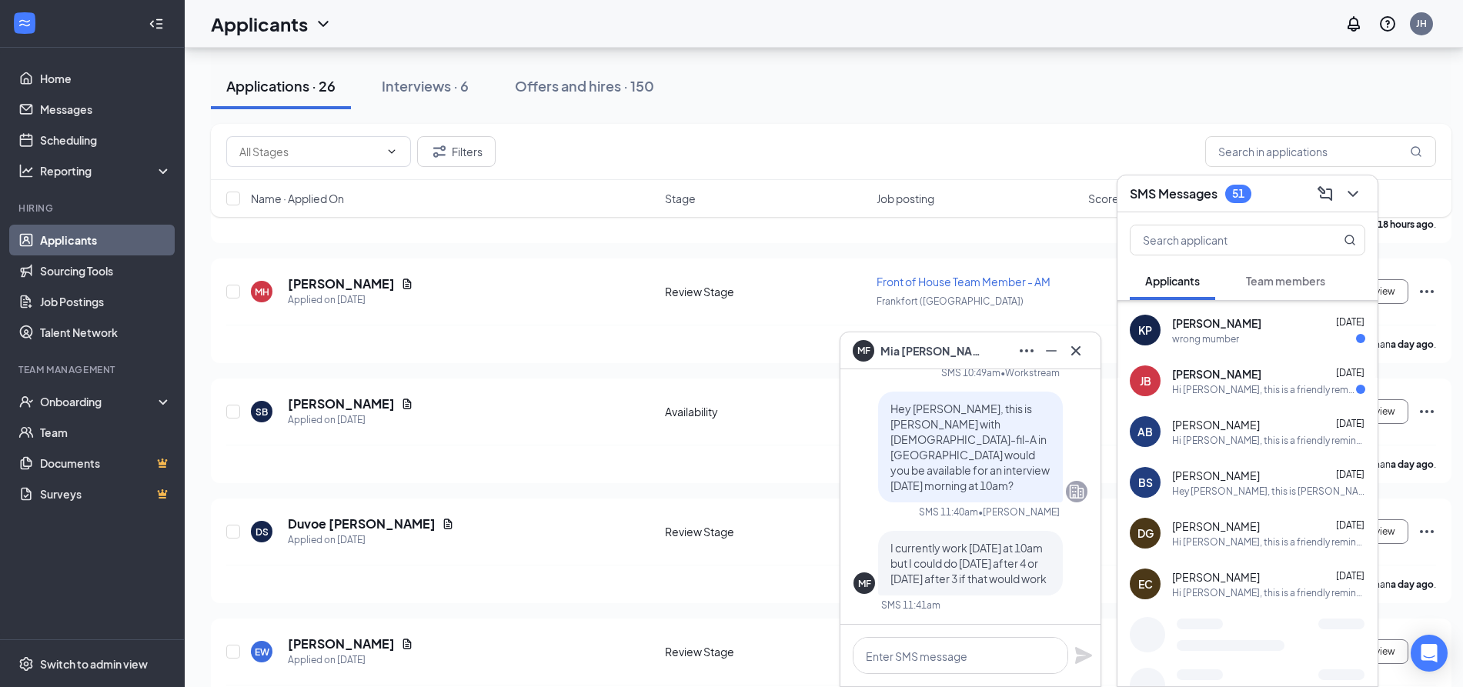
scroll to position [403, 0]
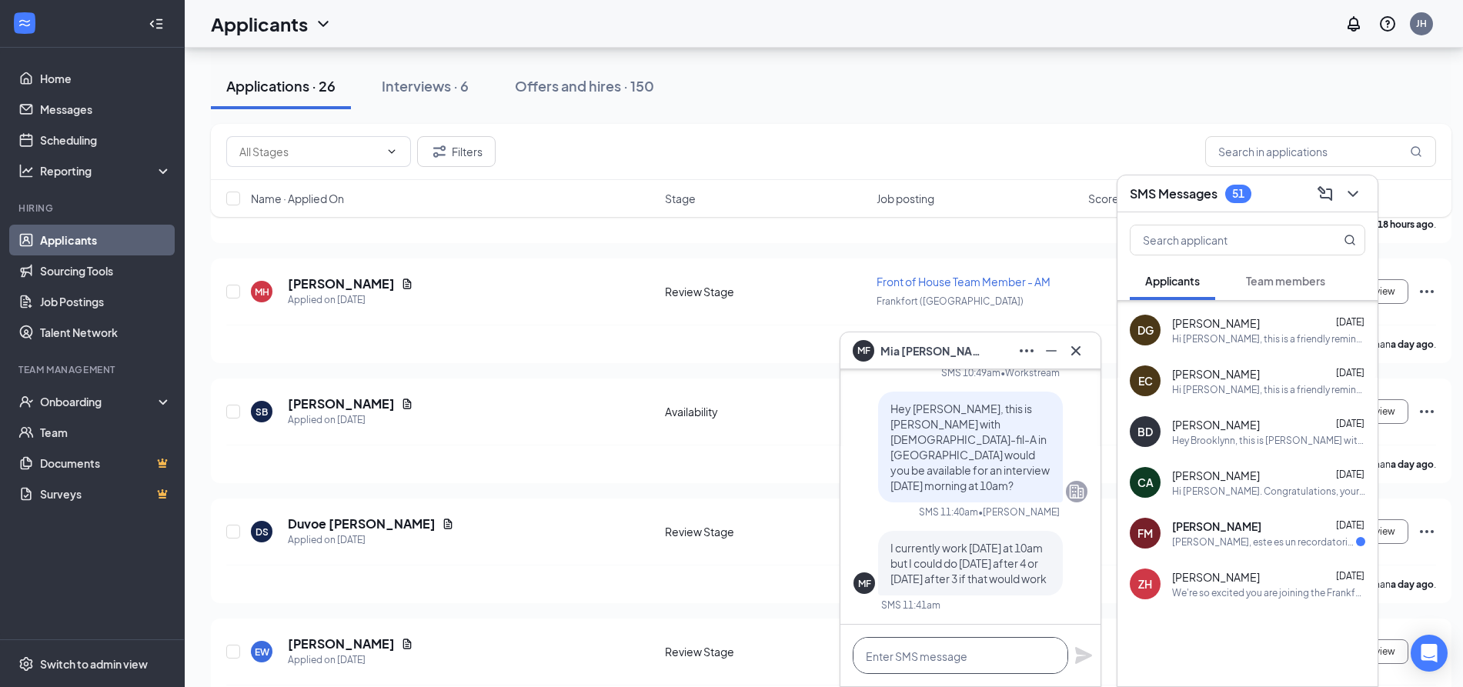
click at [956, 662] on textarea at bounding box center [961, 655] width 216 height 37
type textarea "Today at 4pm would work!"
click at [1080, 658] on icon "Plane" at bounding box center [1083, 655] width 17 height 17
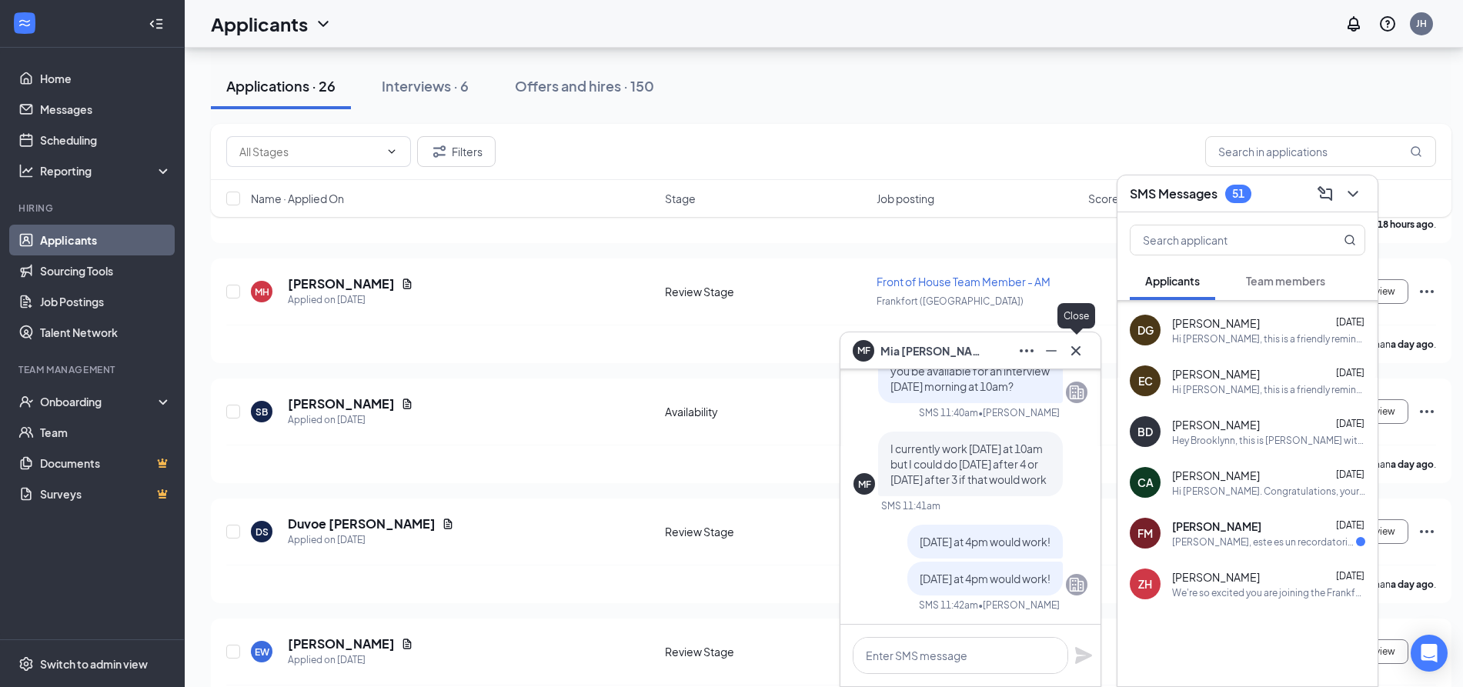
click at [1078, 351] on icon "Cross" at bounding box center [1076, 350] width 9 height 9
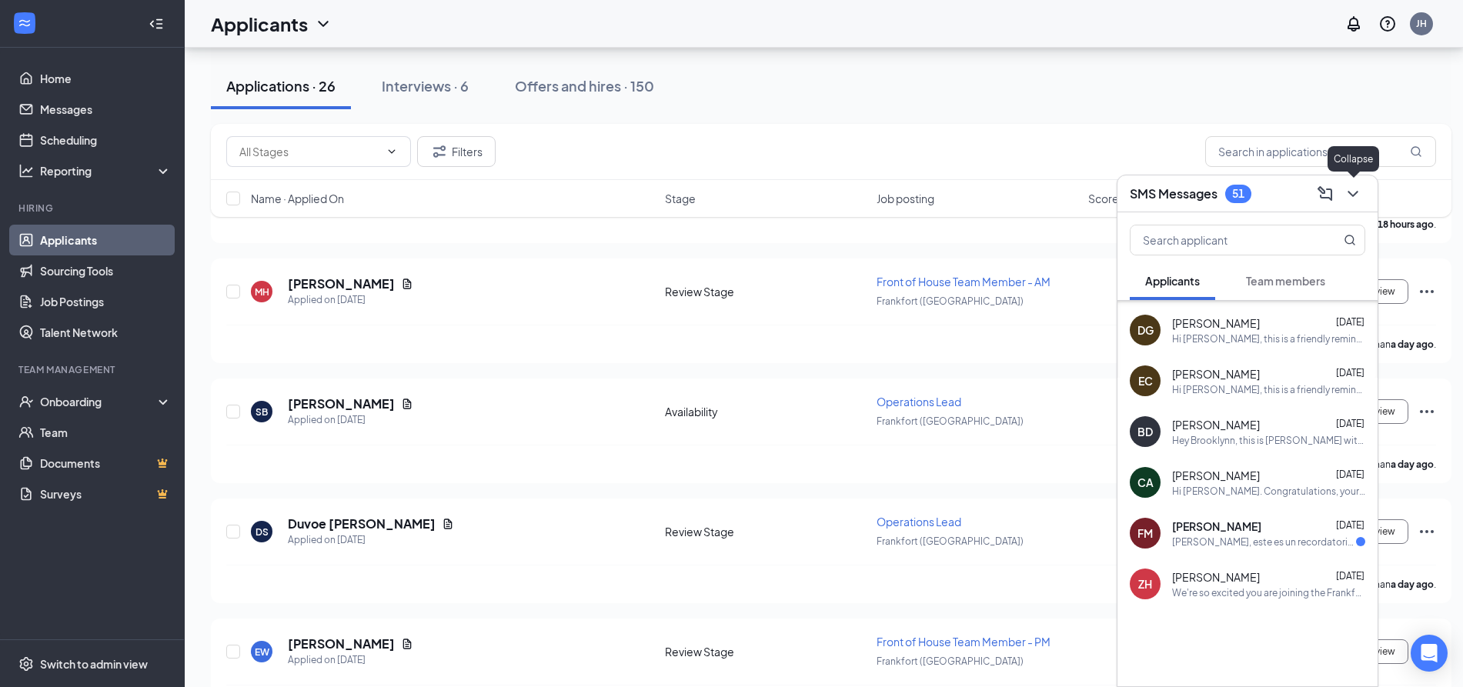
click at [1352, 193] on icon "ChevronDown" at bounding box center [1353, 194] width 10 height 6
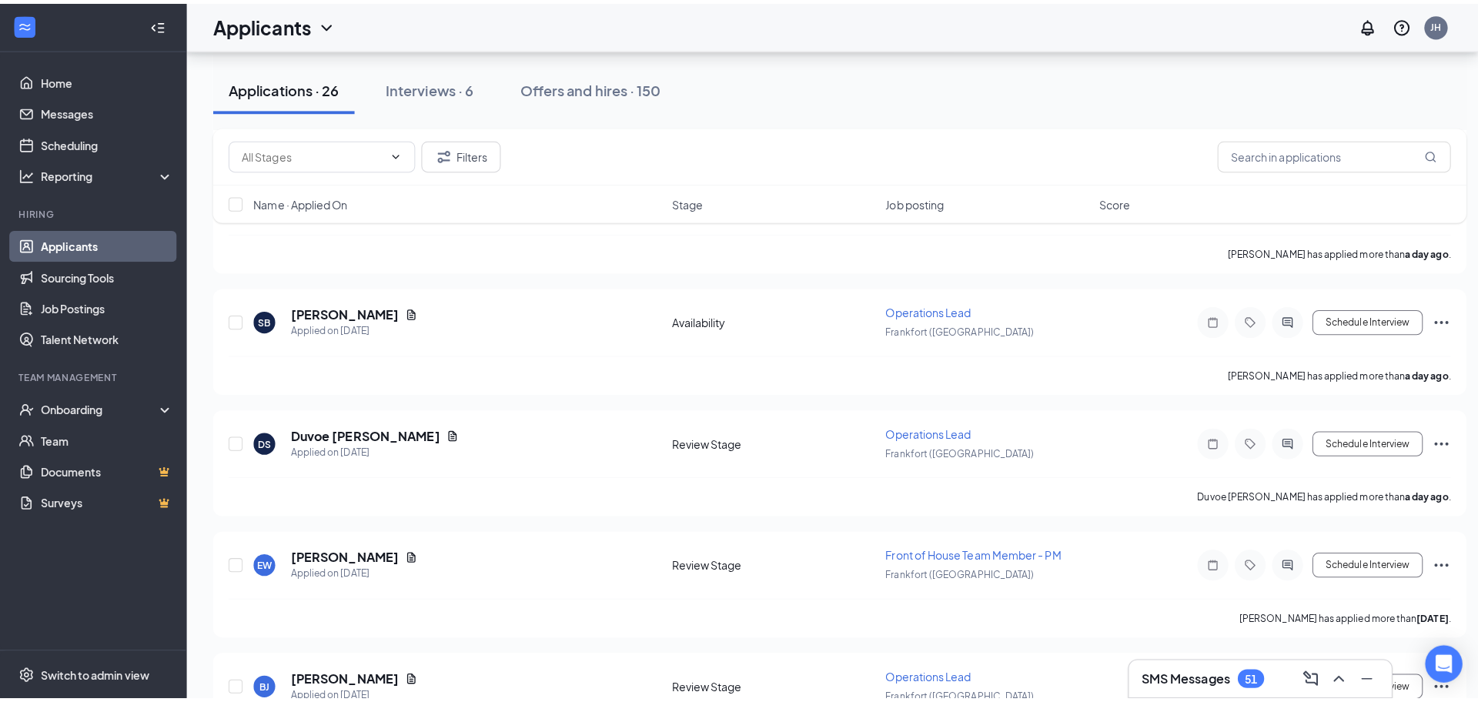
scroll to position [680, 0]
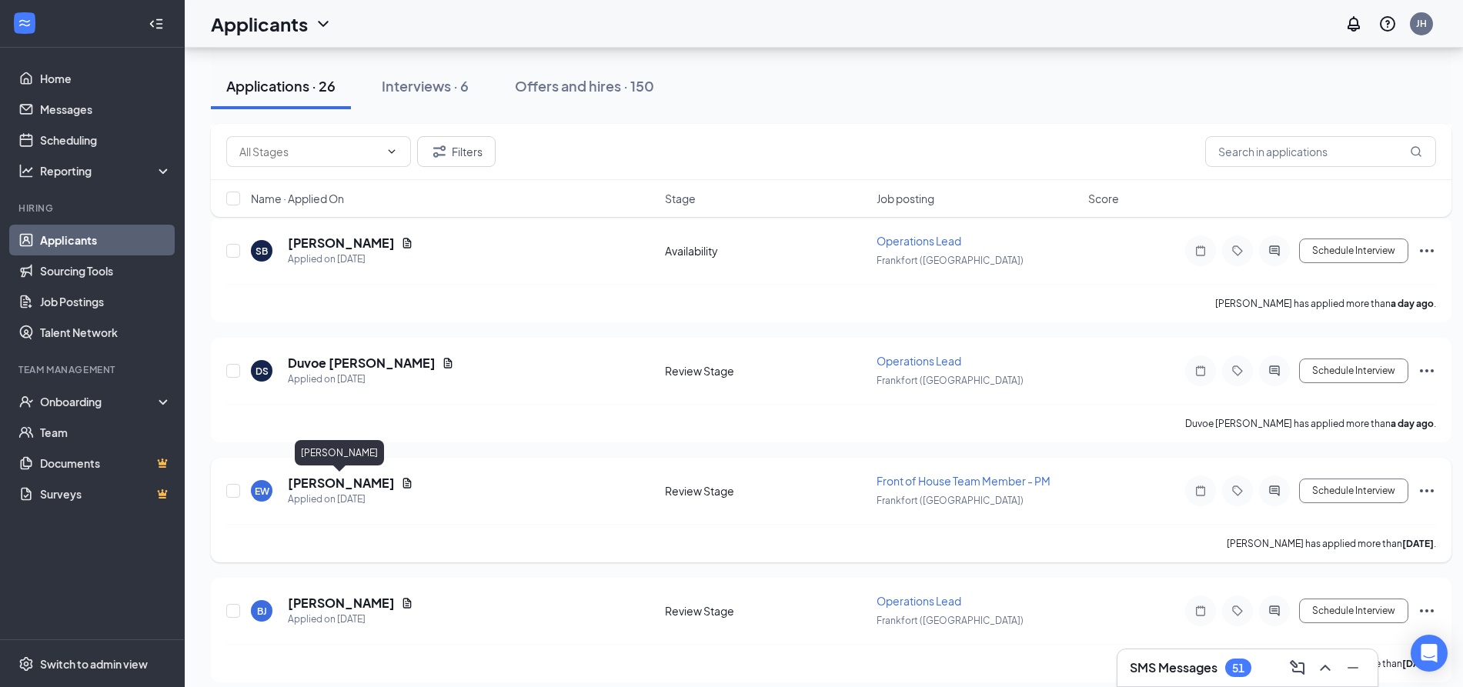
click at [379, 483] on h5 "[PERSON_NAME]" at bounding box center [341, 483] width 107 height 17
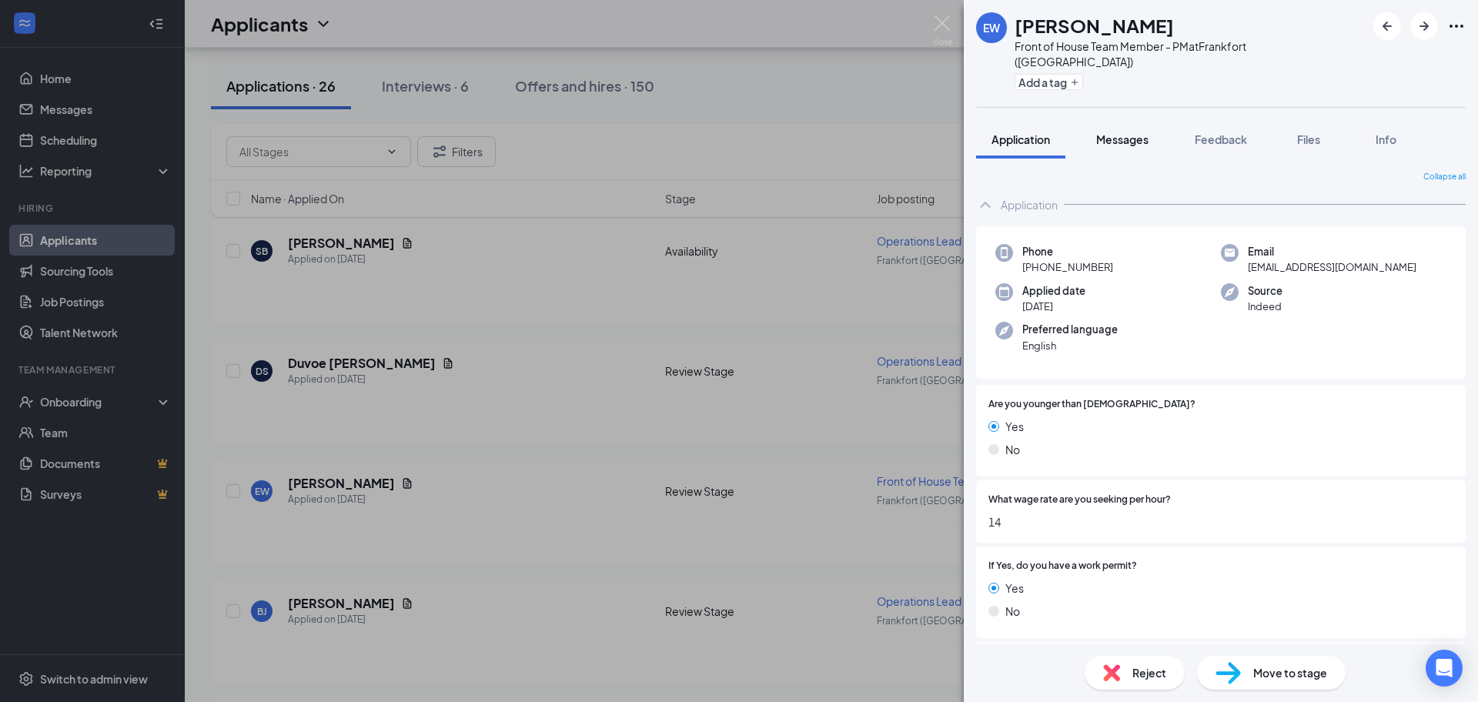
click at [1115, 132] on span "Messages" at bounding box center [1122, 139] width 52 height 14
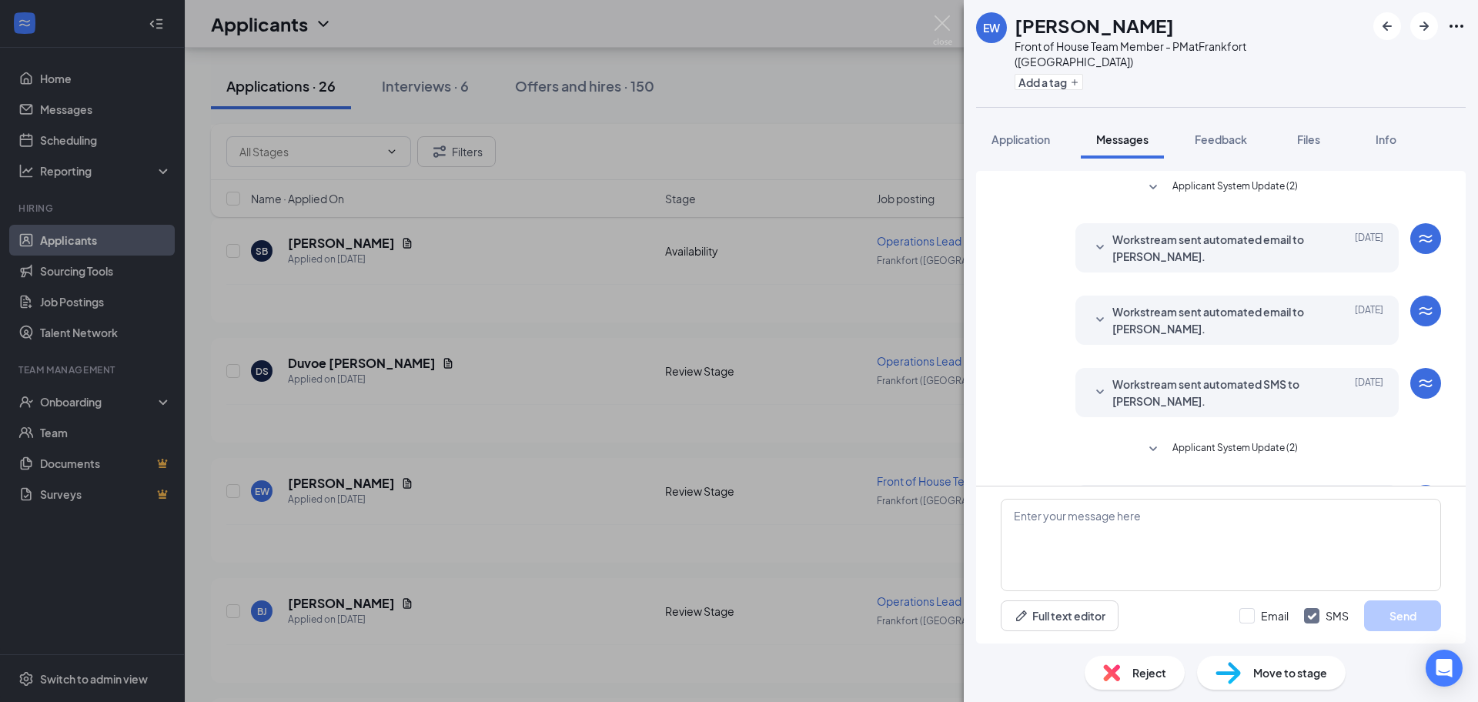
scroll to position [121, 0]
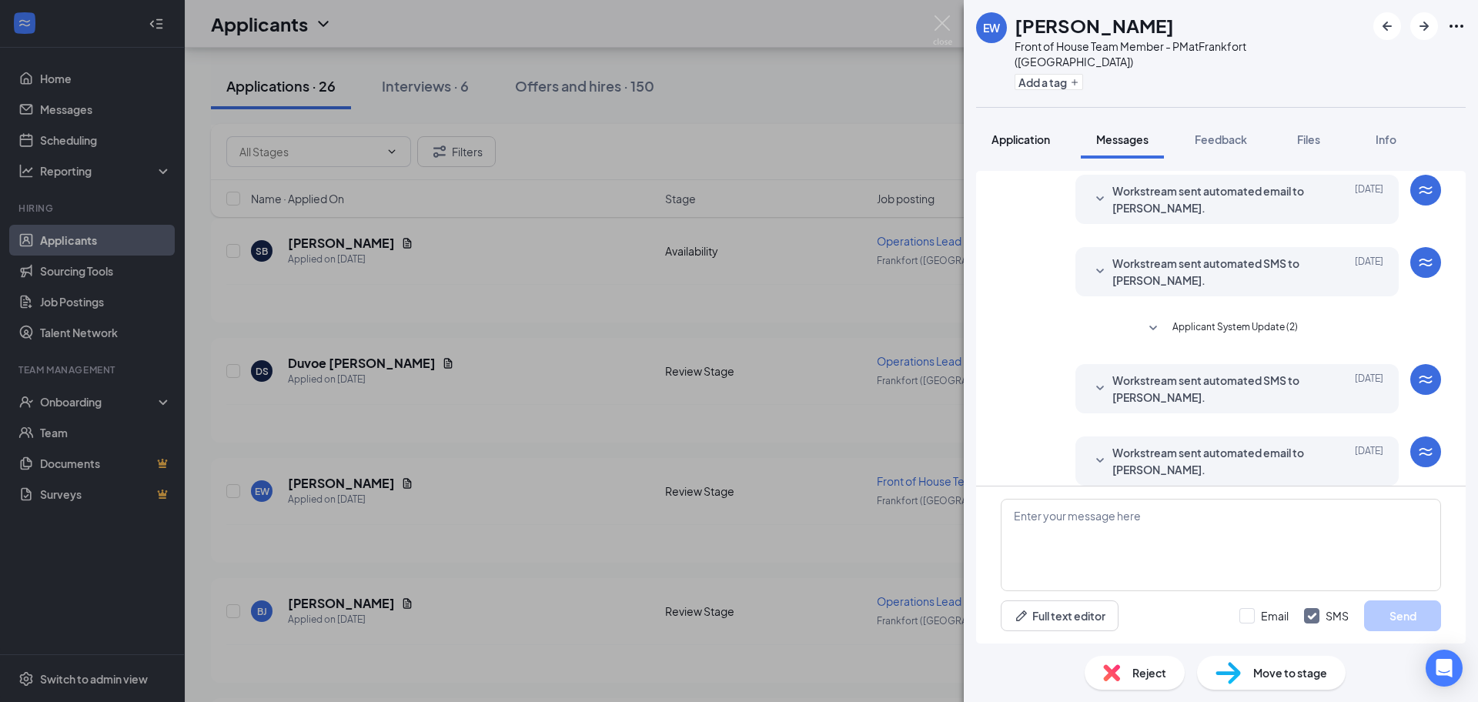
click at [1013, 134] on button "Application" at bounding box center [1020, 139] width 89 height 38
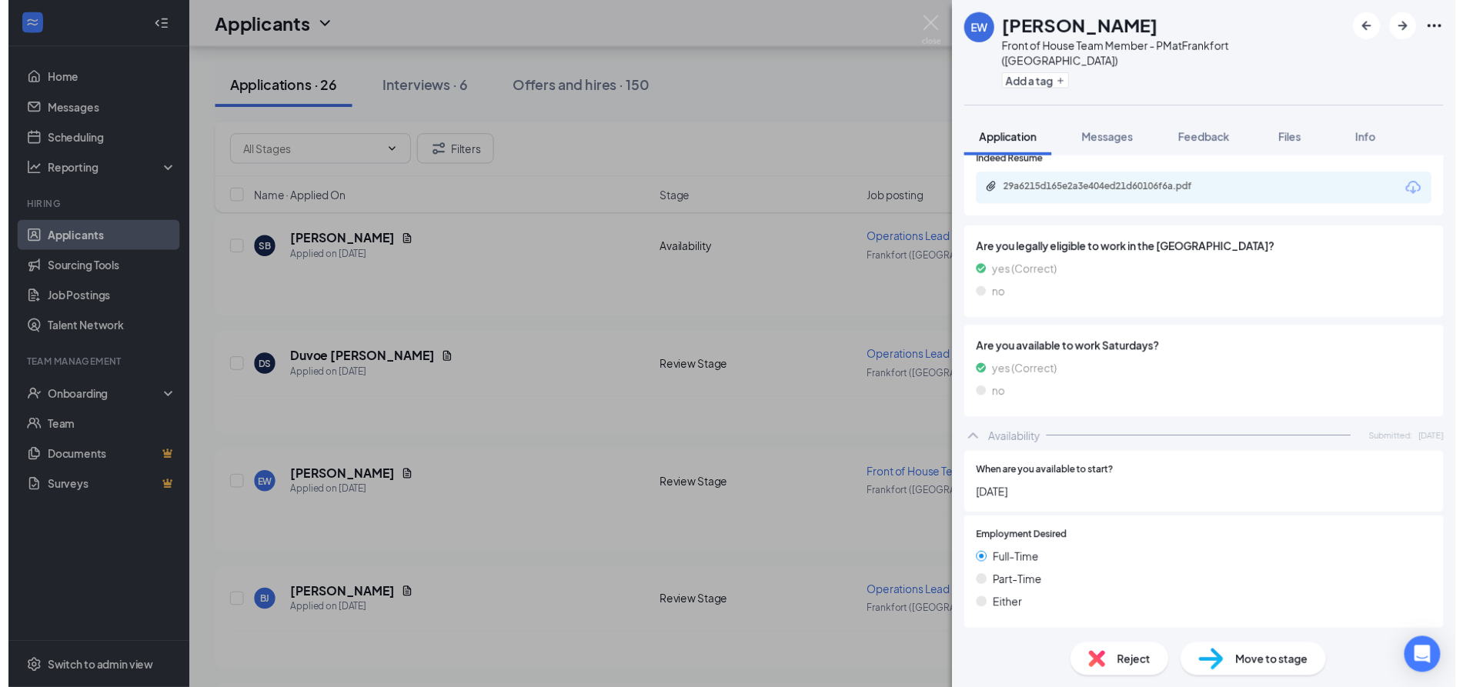
scroll to position [697, 0]
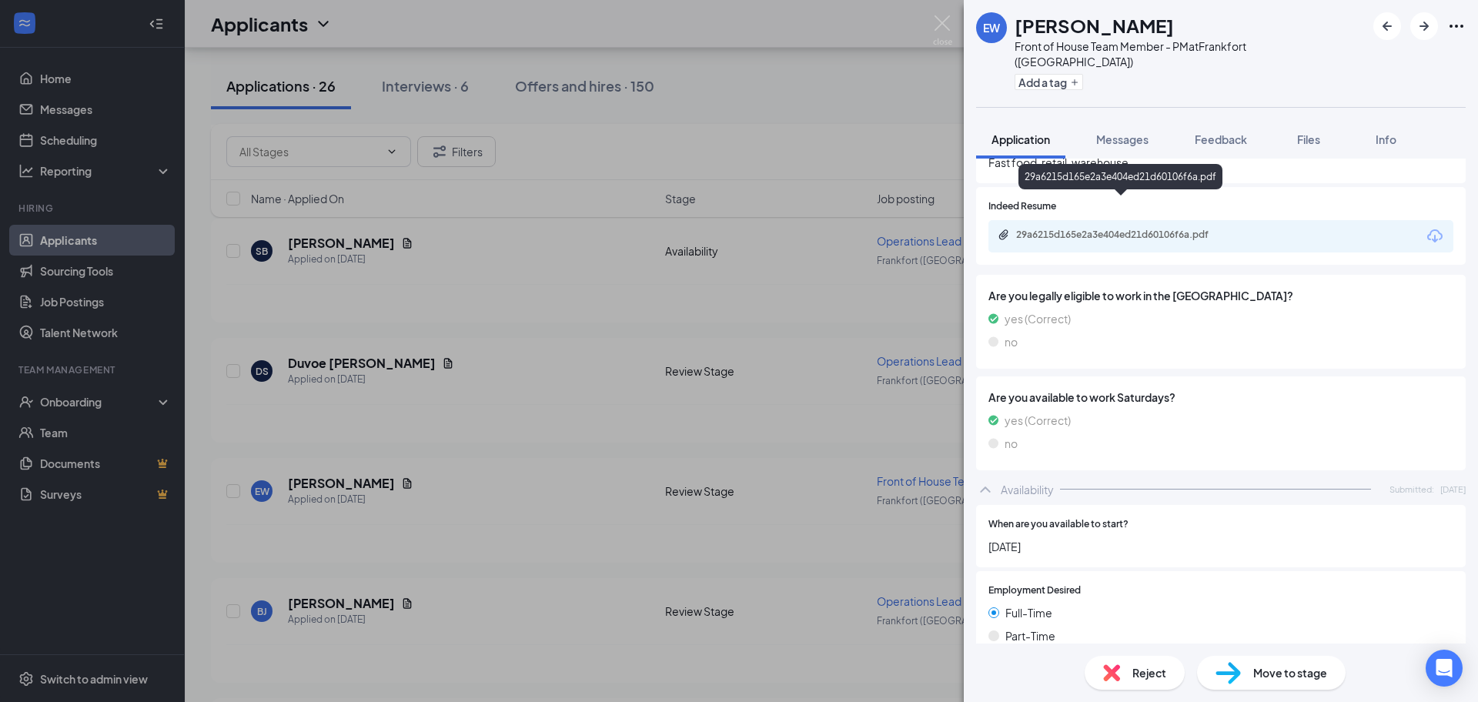
click at [1123, 220] on div "29a6215d165e2a3e404ed21d60106f6a.pdf" at bounding box center [1220, 236] width 465 height 32
click at [1125, 229] on div "29a6215d165e2a3e404ed21d60106f6a.pdf" at bounding box center [1122, 236] width 249 height 15
click at [943, 30] on img at bounding box center [942, 30] width 19 height 30
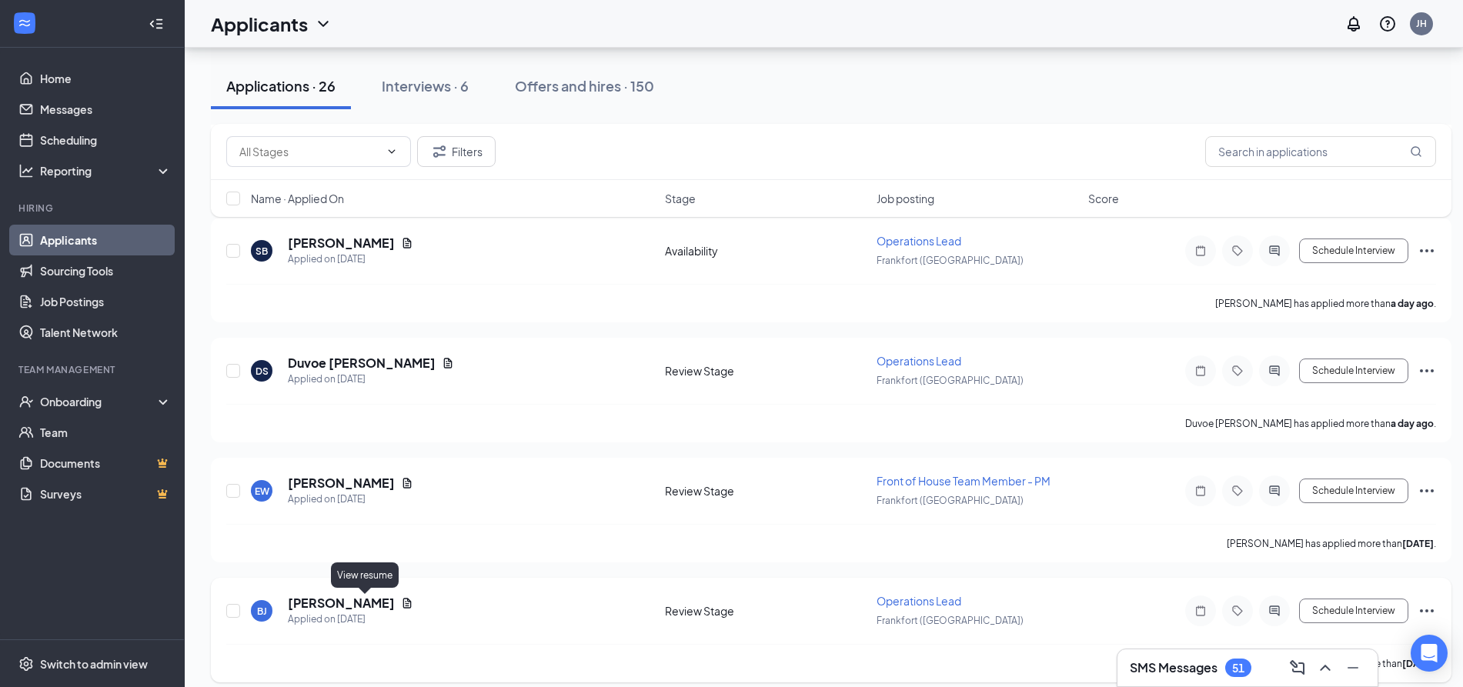
click at [403, 606] on icon "Document" at bounding box center [407, 603] width 8 height 10
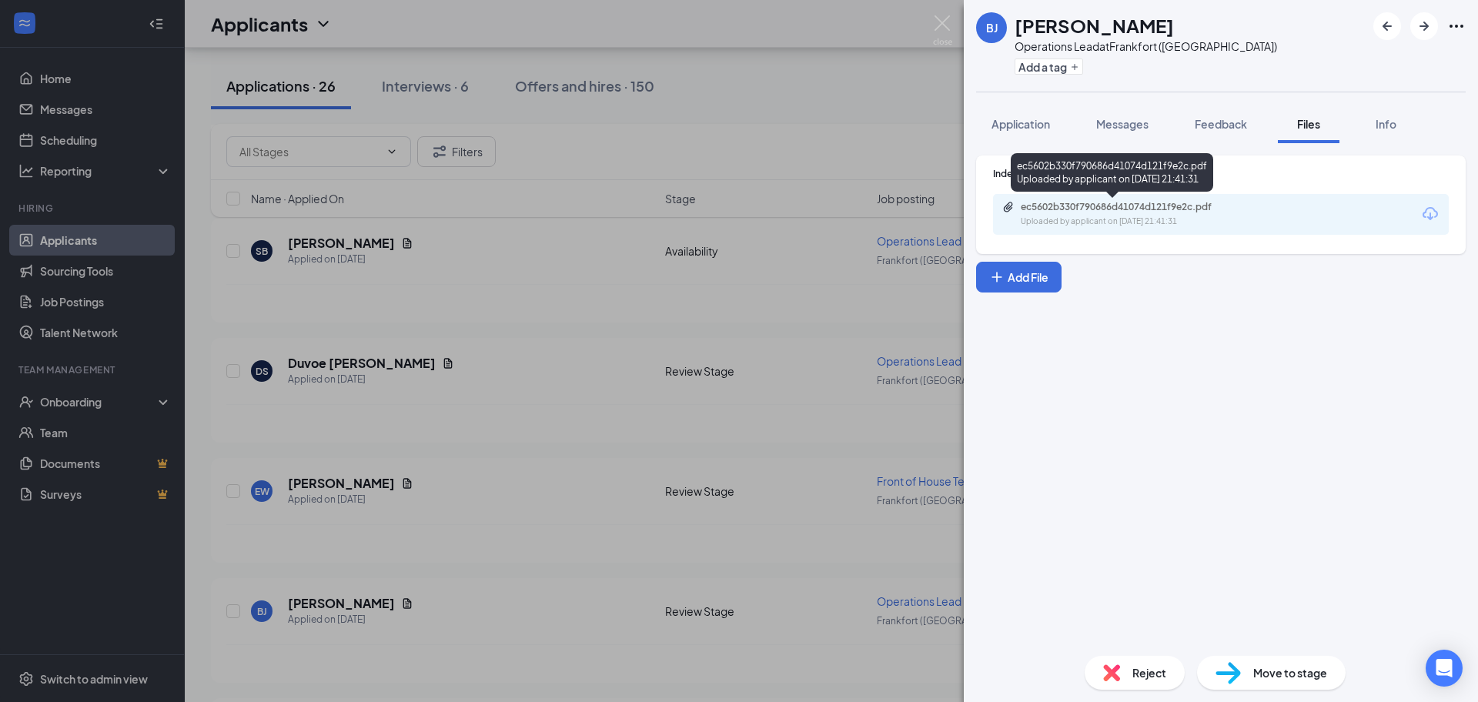
click at [1150, 218] on div "Uploaded by applicant on Sep 14, 2025 at 21:41:31" at bounding box center [1136, 222] width 231 height 12
click at [941, 23] on img at bounding box center [942, 30] width 19 height 30
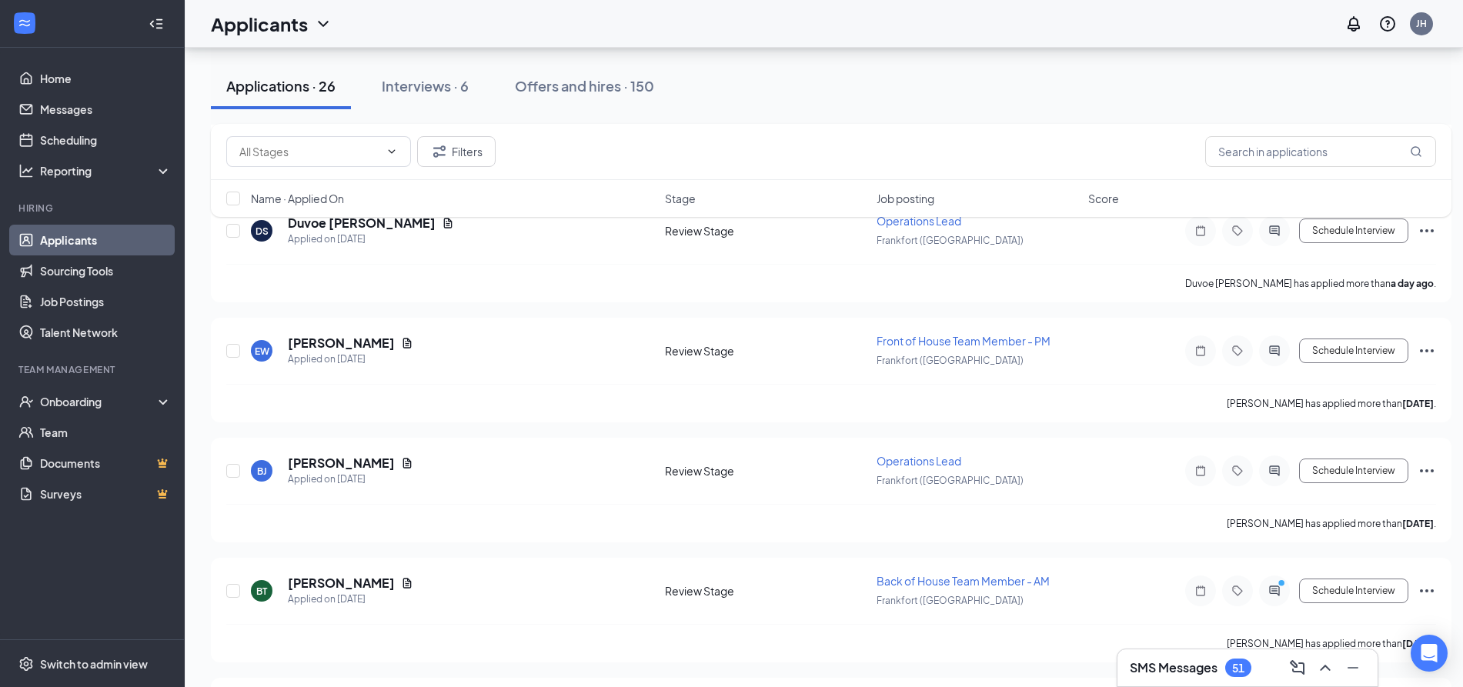
scroll to position [878, 0]
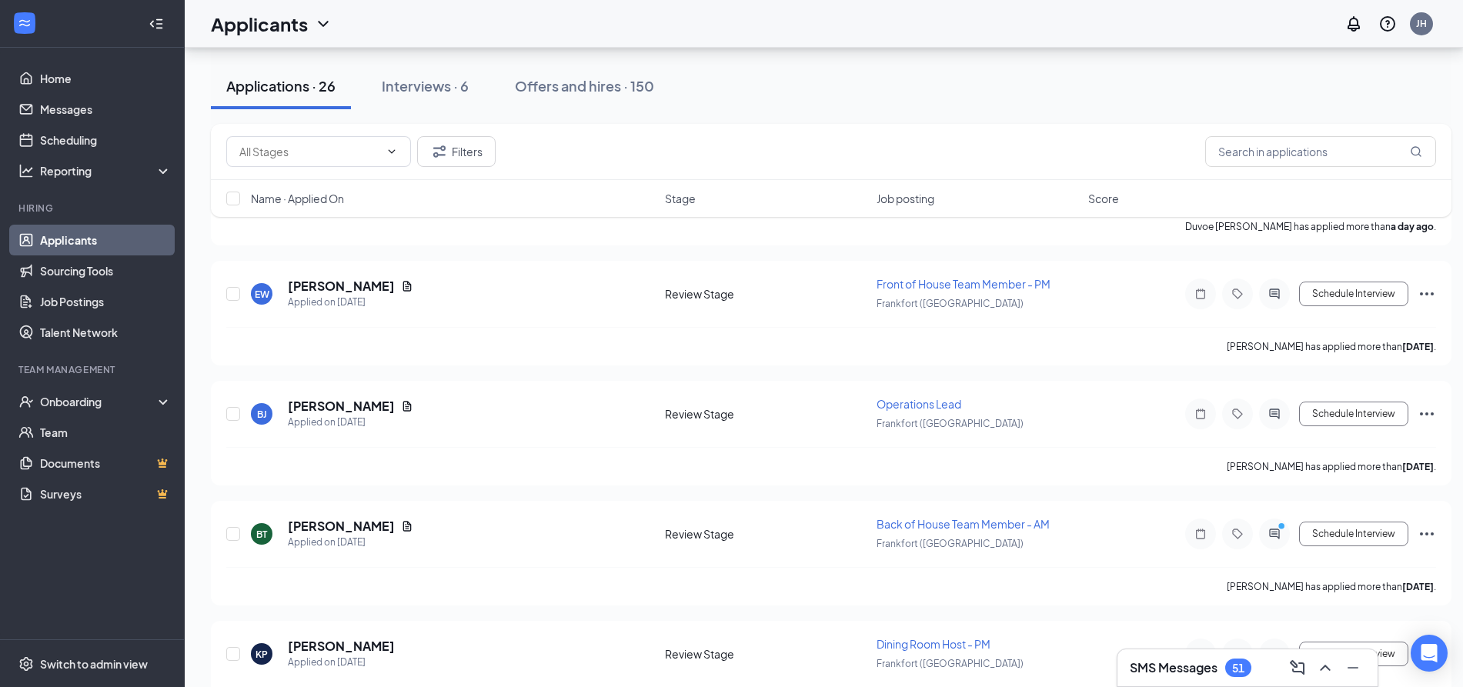
click at [1166, 660] on h3 "SMS Messages" at bounding box center [1174, 668] width 88 height 17
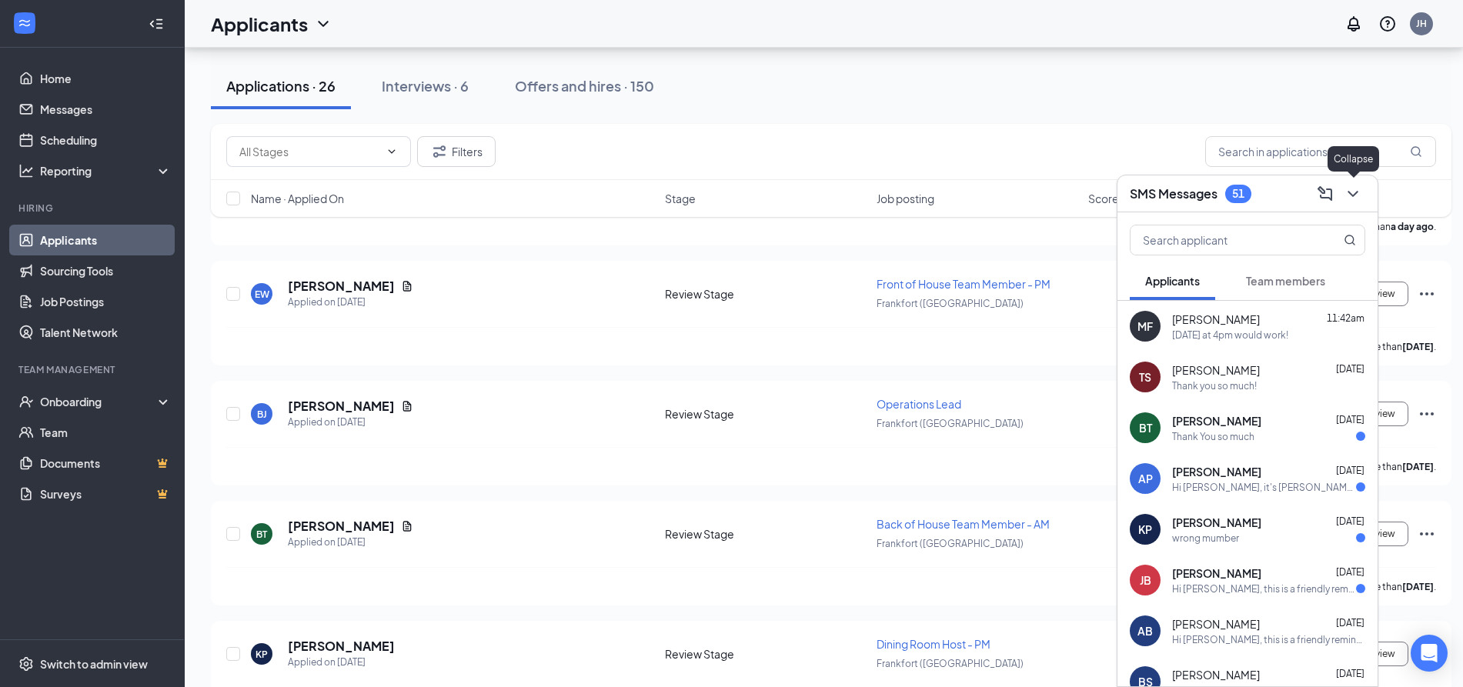
click at [1353, 195] on icon "ChevronDown" at bounding box center [1353, 194] width 10 height 6
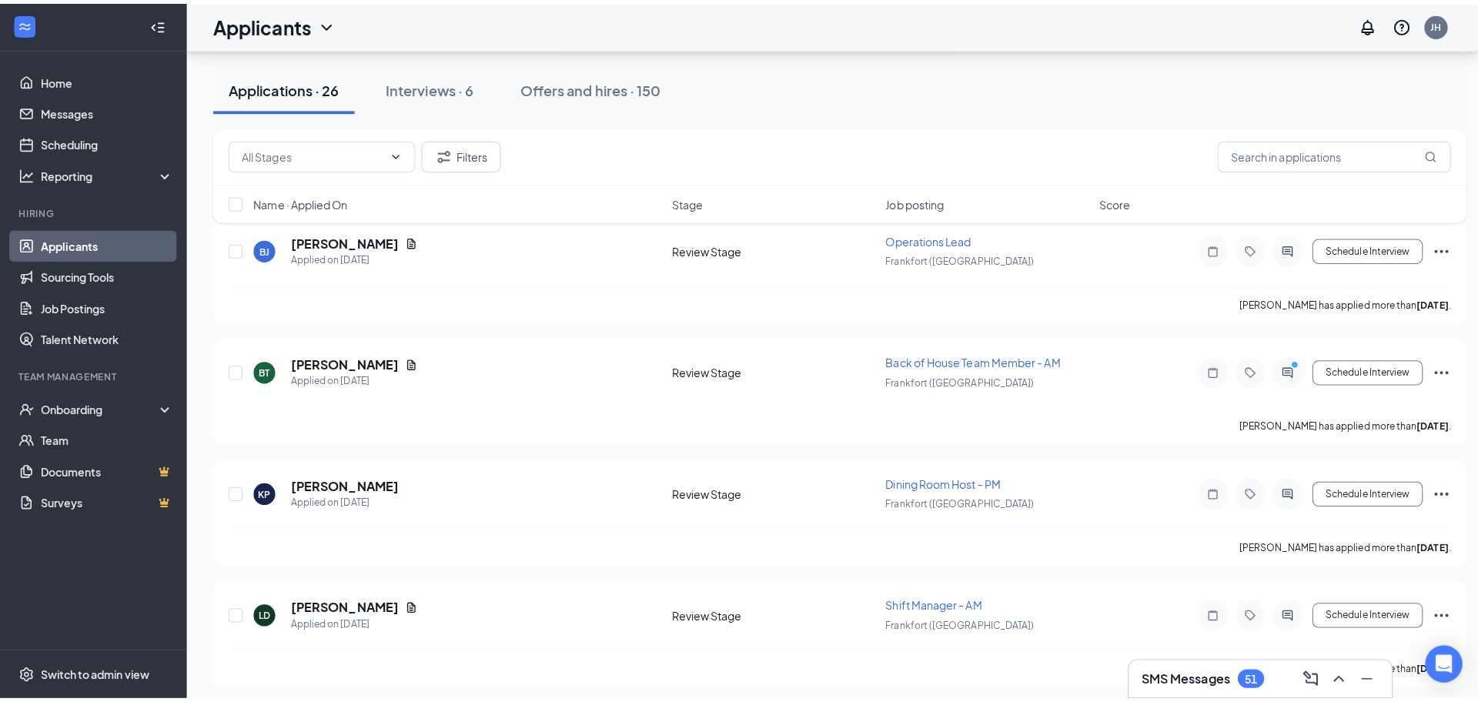
scroll to position [1103, 0]
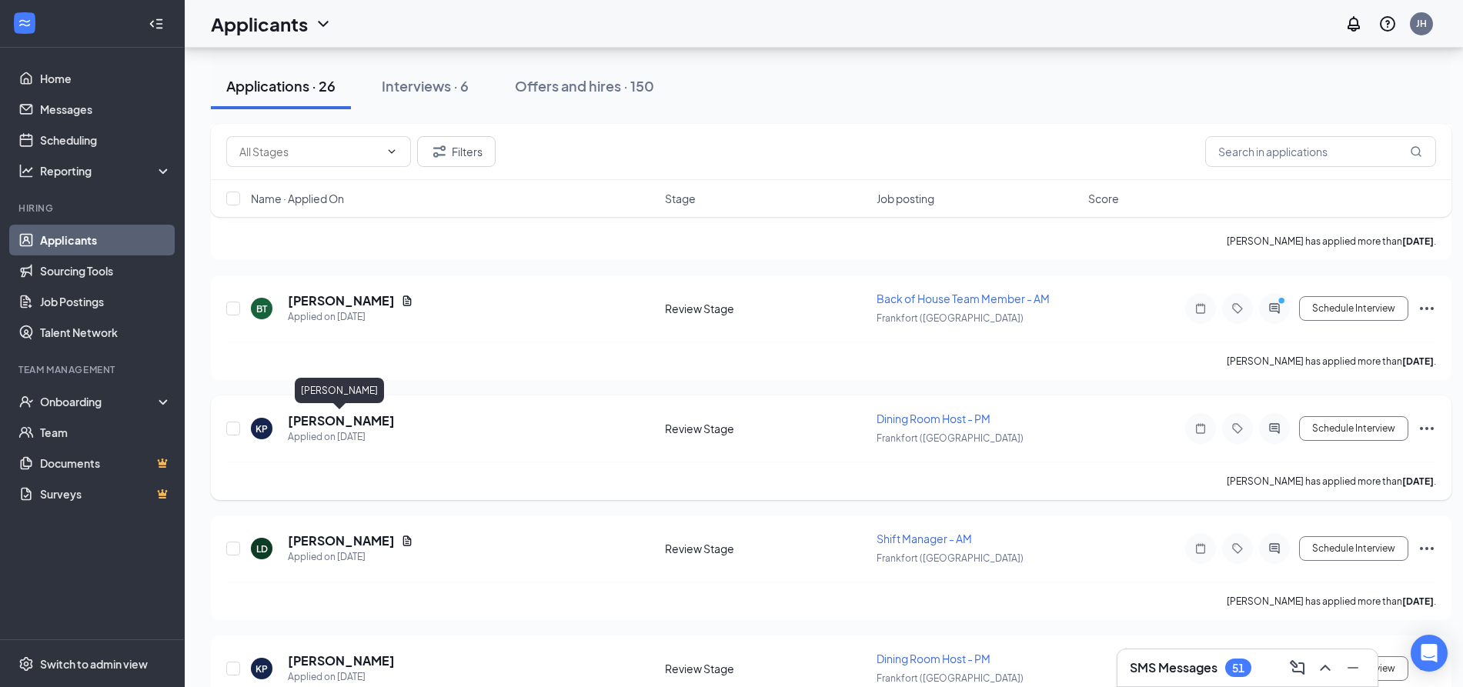
click at [350, 423] on h5 "[PERSON_NAME]" at bounding box center [341, 421] width 107 height 17
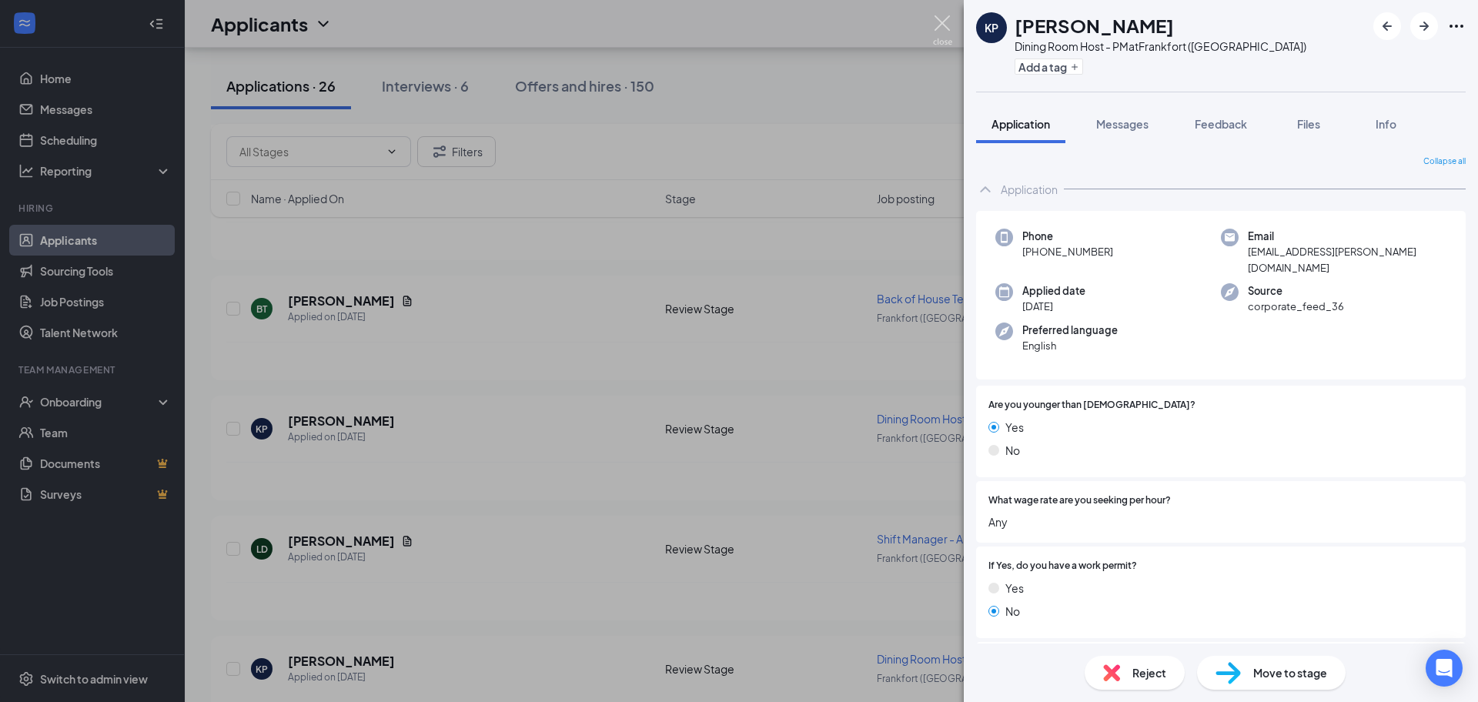
click at [939, 27] on img at bounding box center [942, 30] width 19 height 30
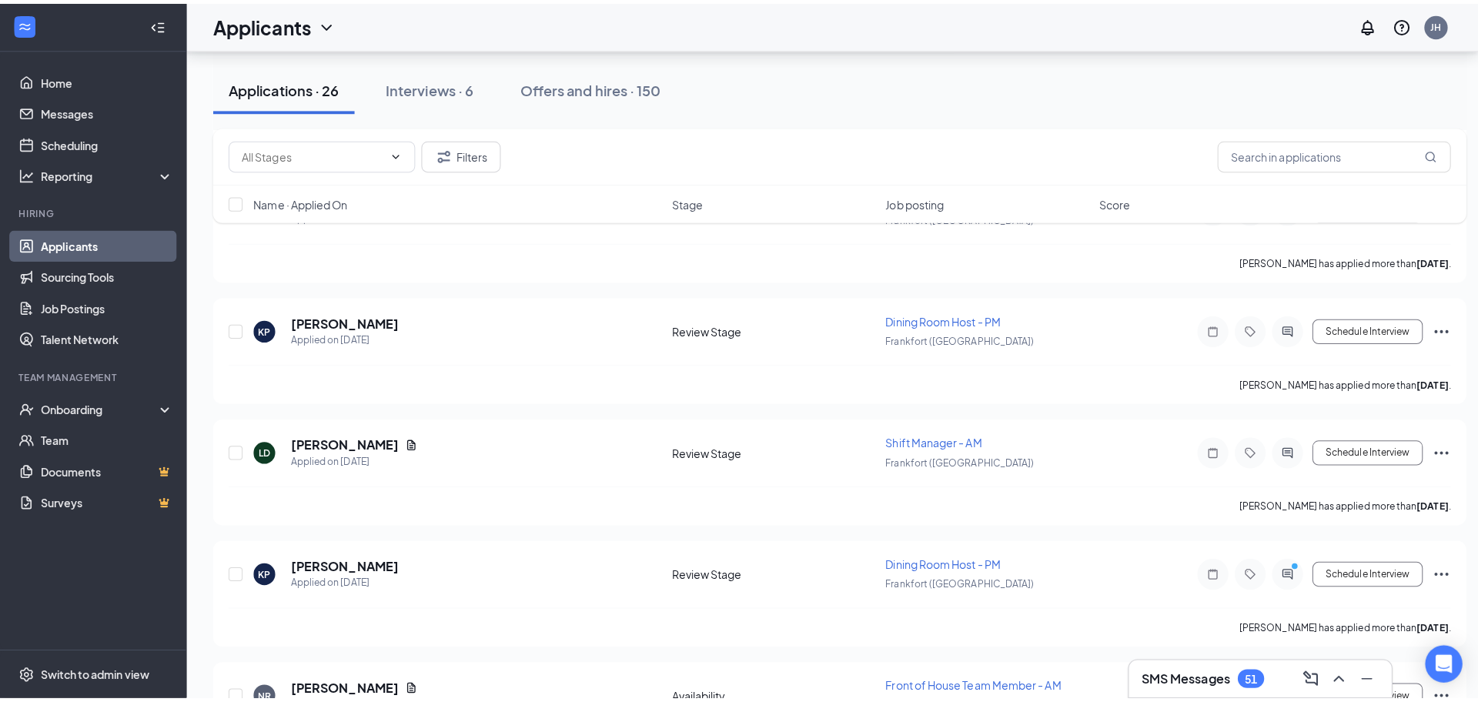
scroll to position [1219, 0]
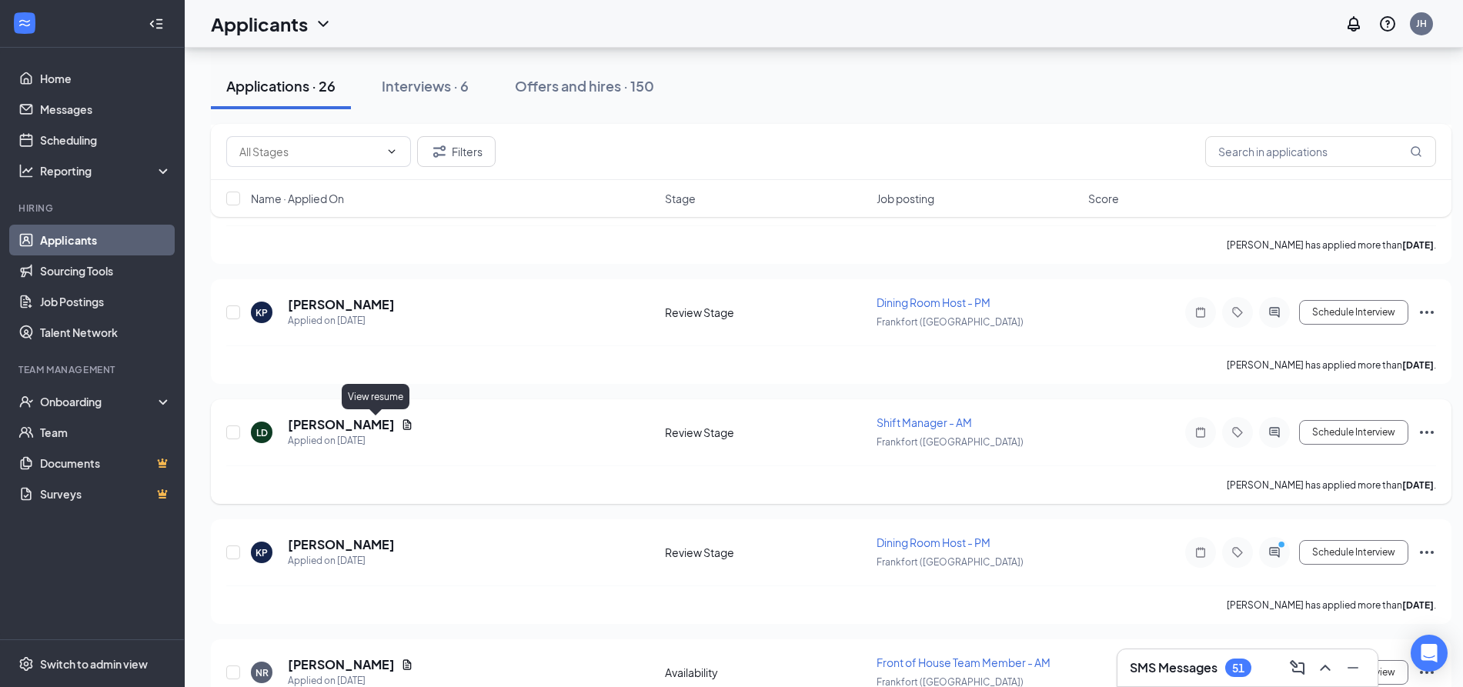
click at [403, 423] on icon "Document" at bounding box center [407, 425] width 8 height 10
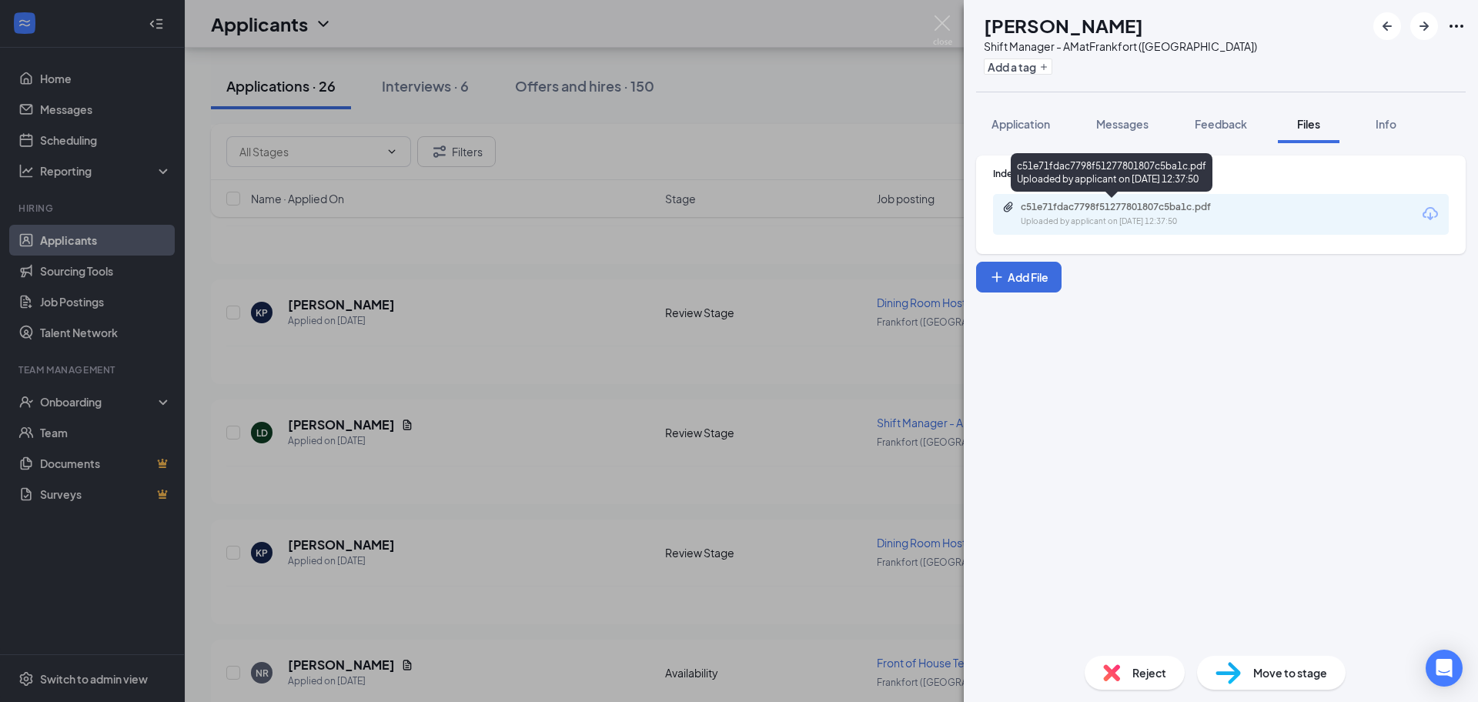
click at [1207, 212] on div "c51e71fdac7798f51277801807c5ba1c.pdf" at bounding box center [1129, 207] width 216 height 12
click at [1013, 112] on button "Application" at bounding box center [1020, 124] width 89 height 38
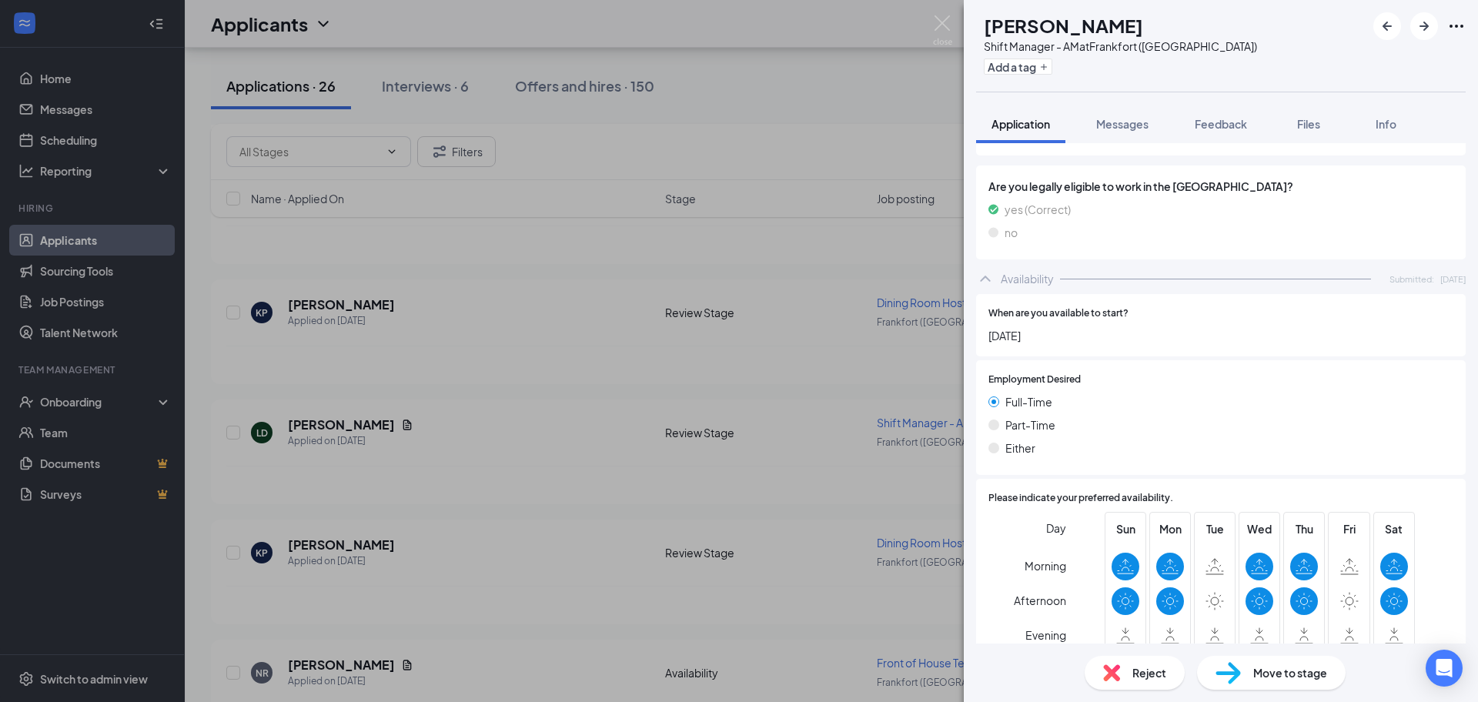
scroll to position [555, 0]
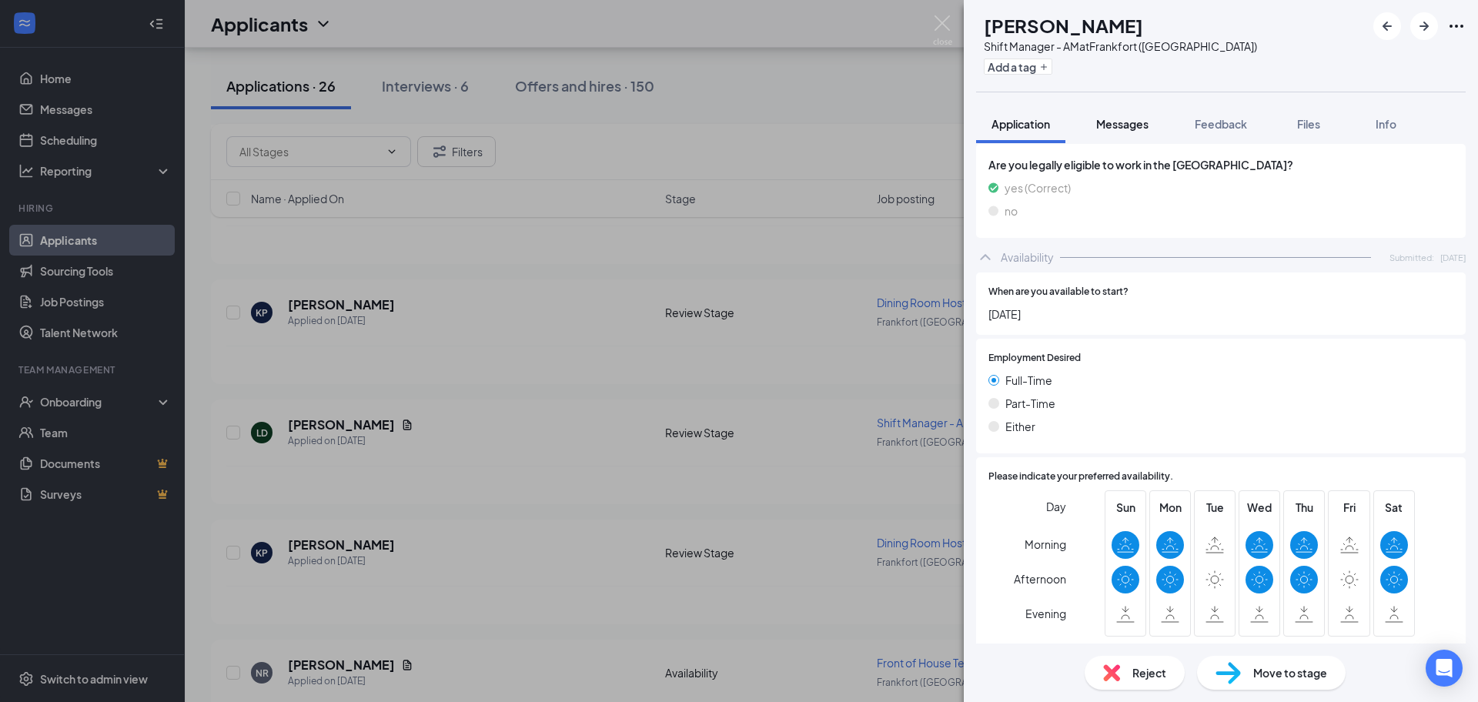
click at [1119, 119] on span "Messages" at bounding box center [1122, 124] width 52 height 14
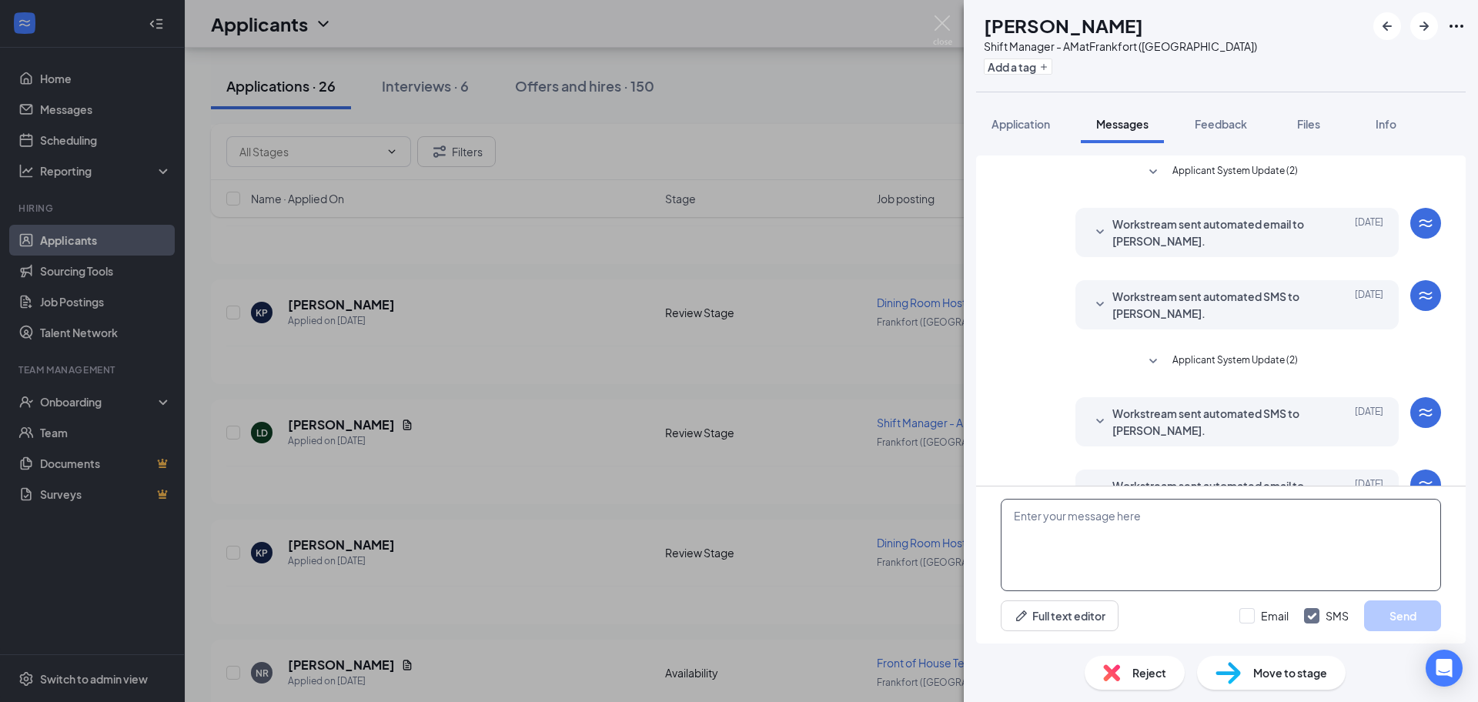
scroll to position [48, 0]
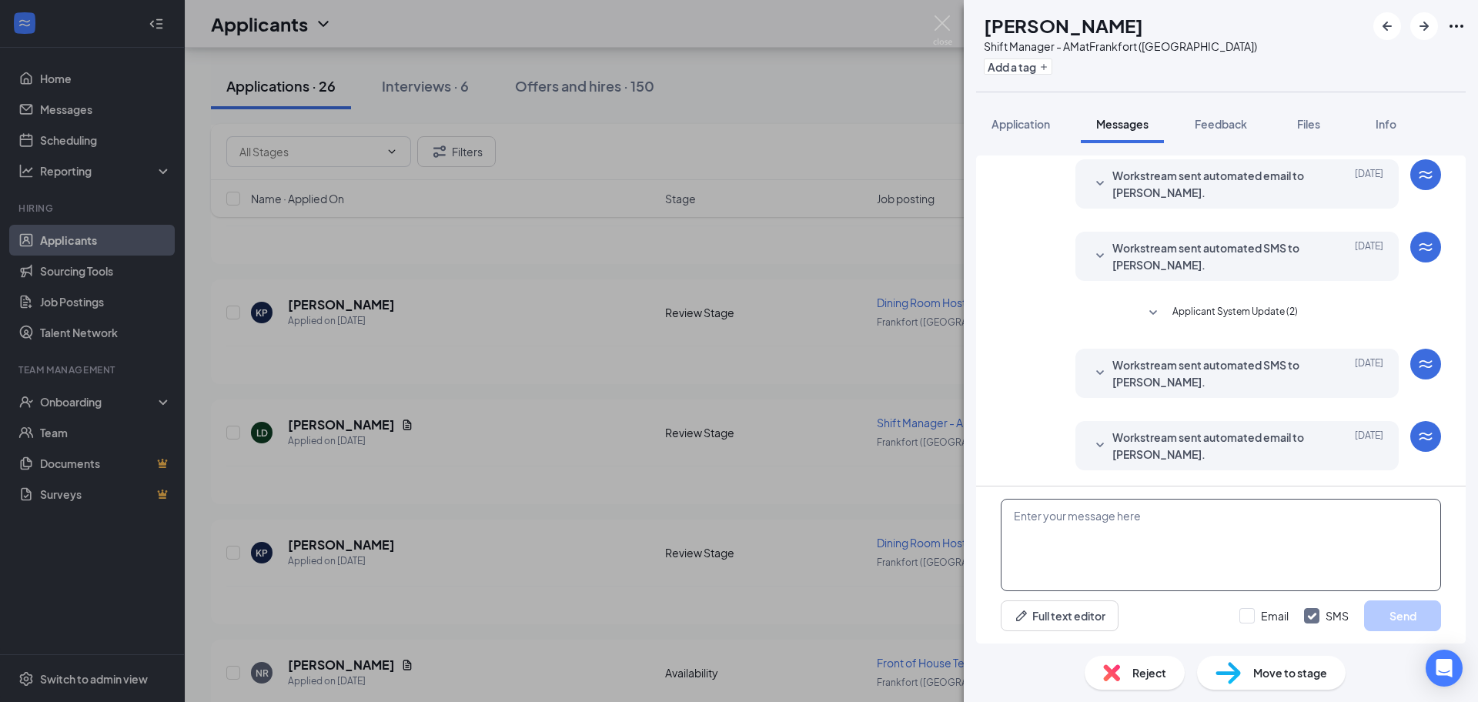
click at [1125, 535] on textarea at bounding box center [1221, 545] width 440 height 92
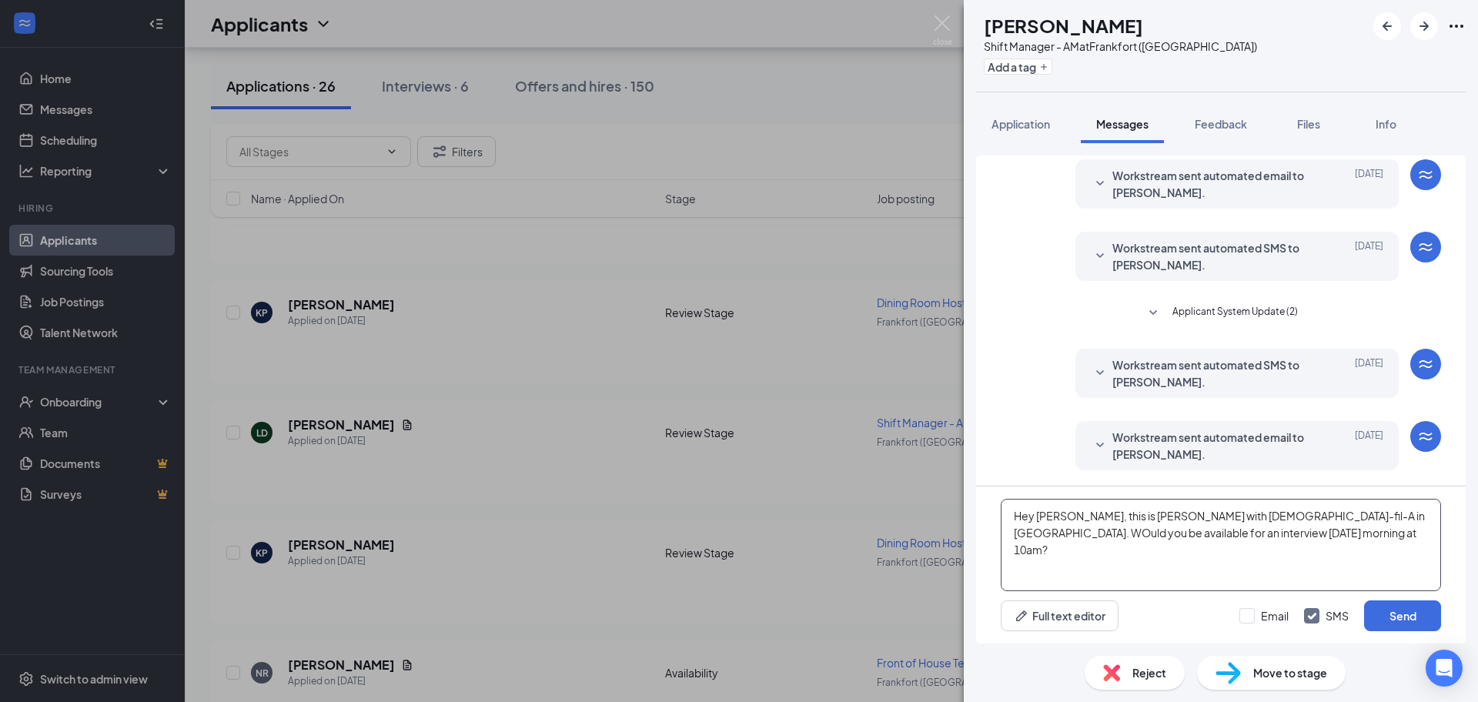
click at [1304, 516] on textarea "Hey Laurel, this is Charlie with Chick-fil-A in Frankfort. WOuld you be availab…" at bounding box center [1221, 545] width 440 height 92
type textarea "Hey Laurel, this is Charlie with Chick-fil-A in Frankfort. Would you be availab…"
click at [1403, 609] on button "Send" at bounding box center [1402, 615] width 77 height 31
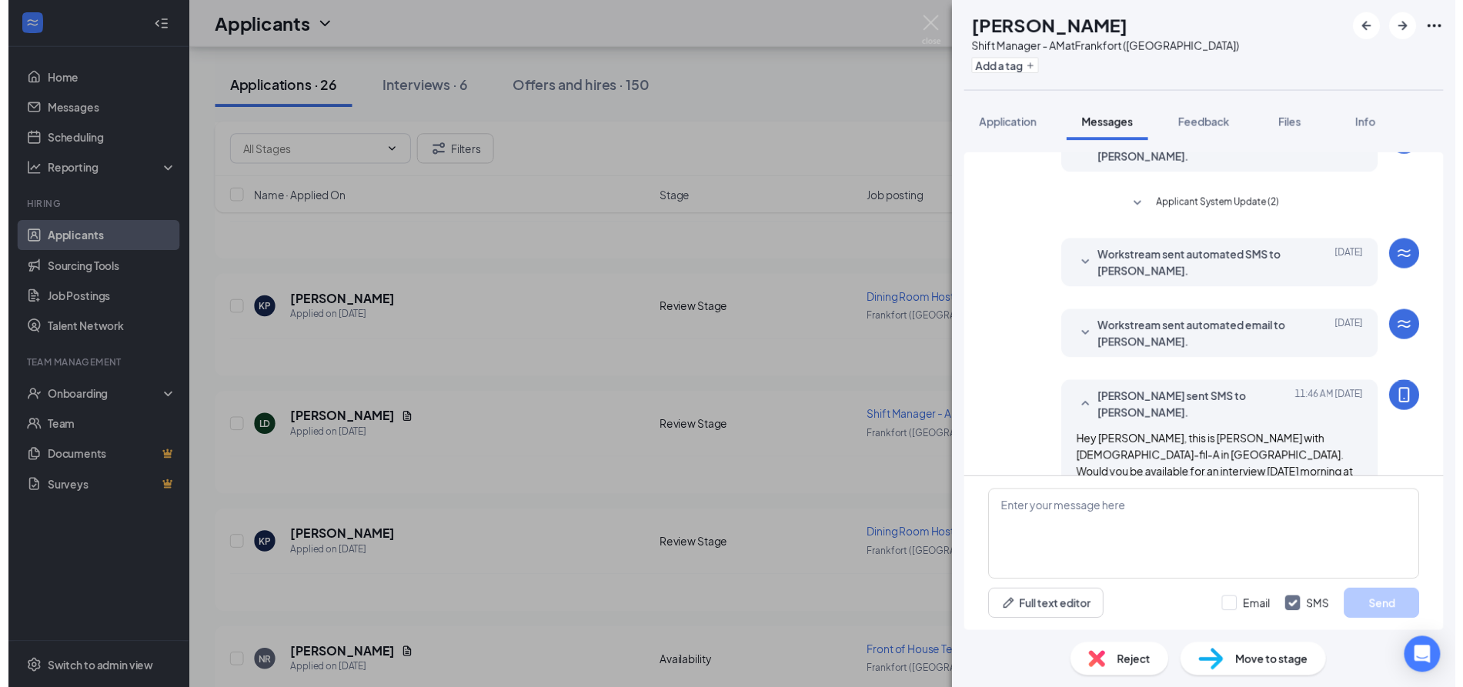
scroll to position [166, 0]
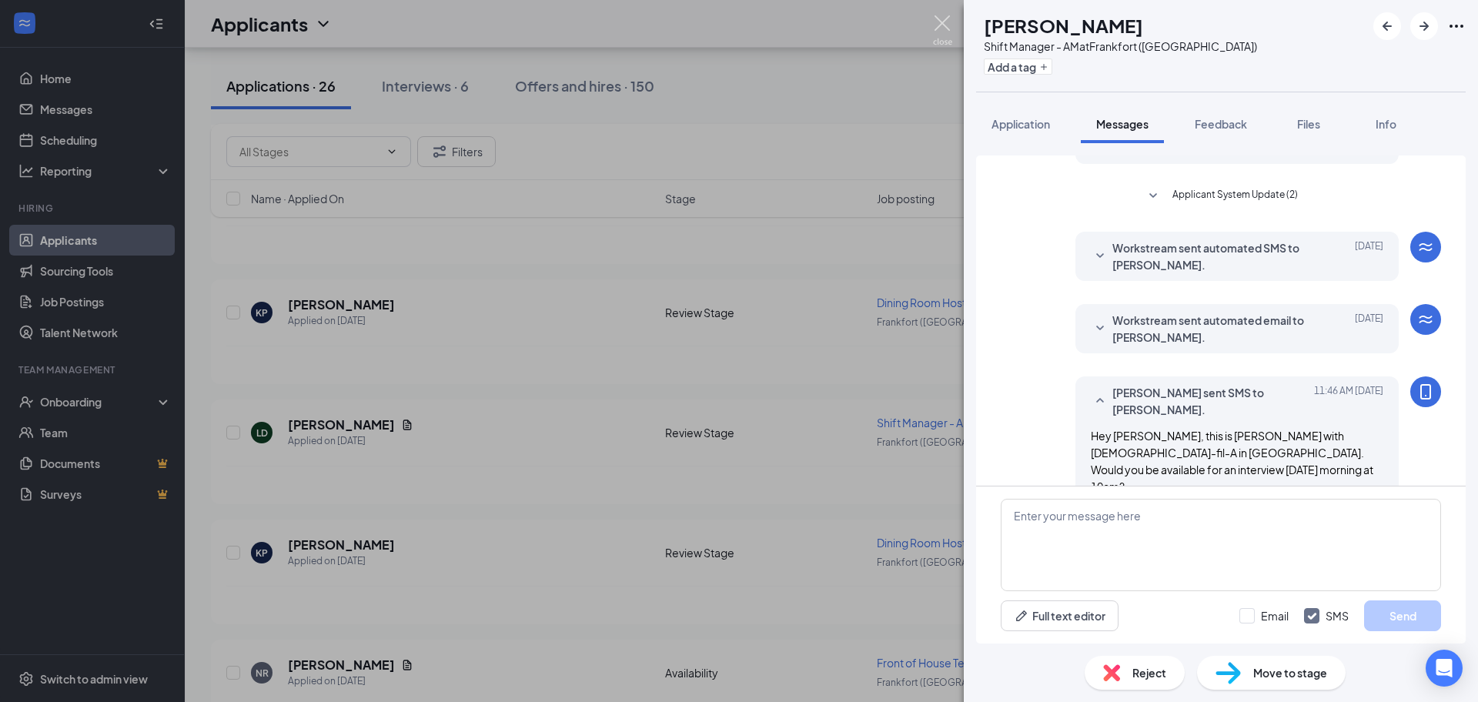
click at [945, 20] on img at bounding box center [942, 30] width 19 height 30
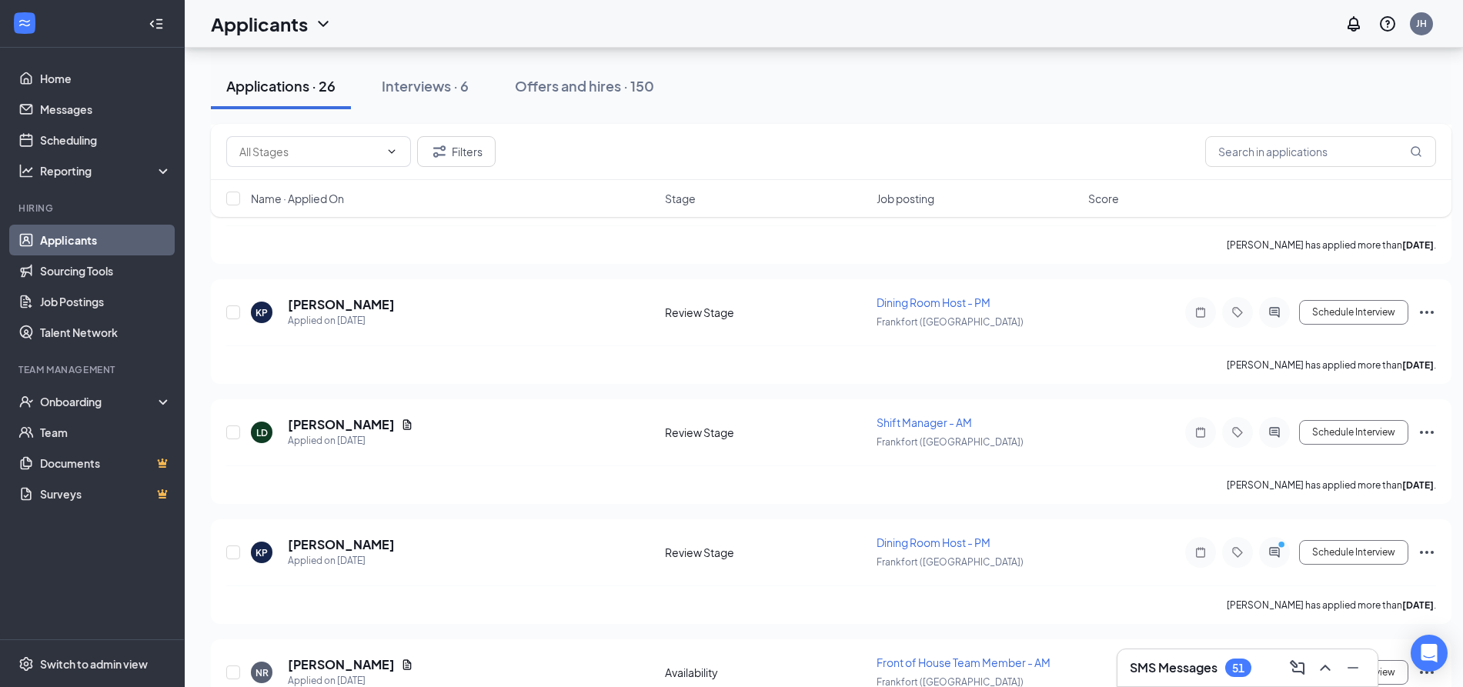
click at [1210, 684] on div "SMS Messages 51" at bounding box center [1248, 668] width 260 height 37
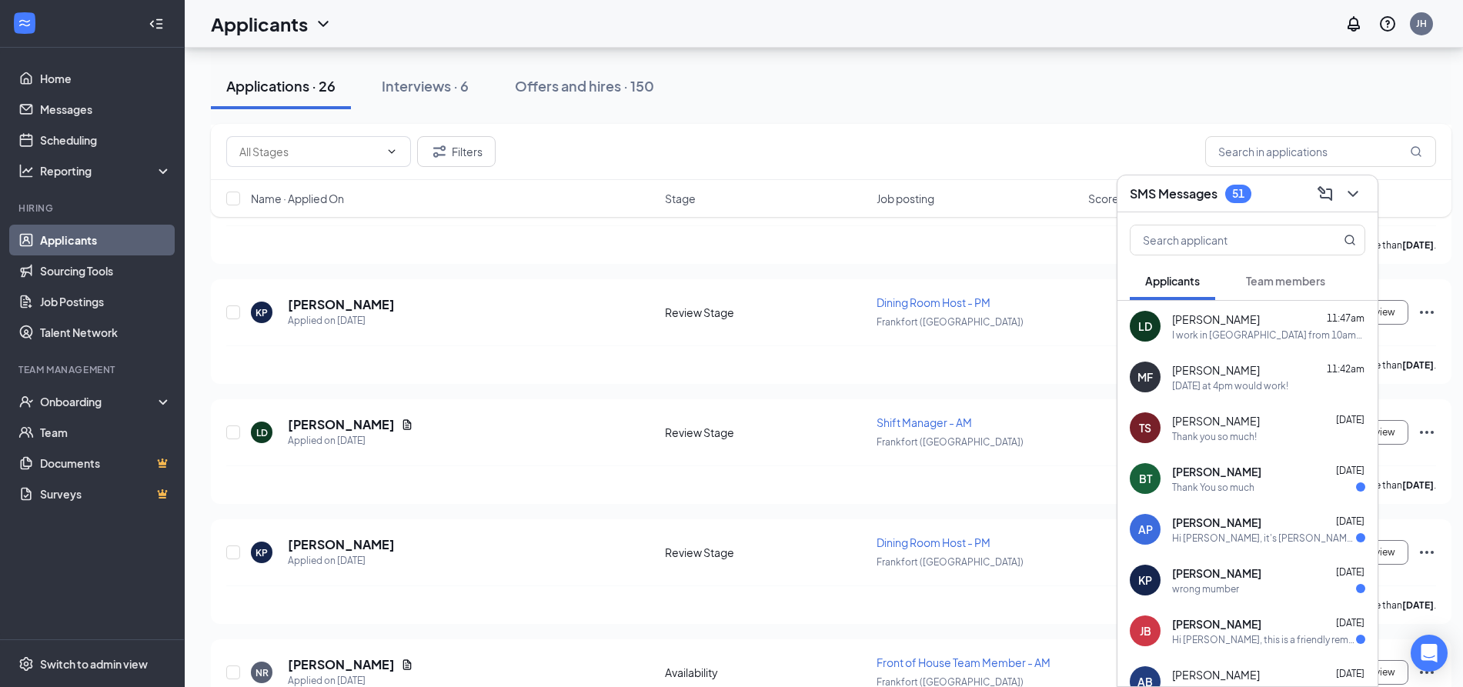
click at [1256, 331] on div "I work in Lexington from 10am-7:30pm on Weds and Thursday. I could come by toda…" at bounding box center [1268, 335] width 193 height 13
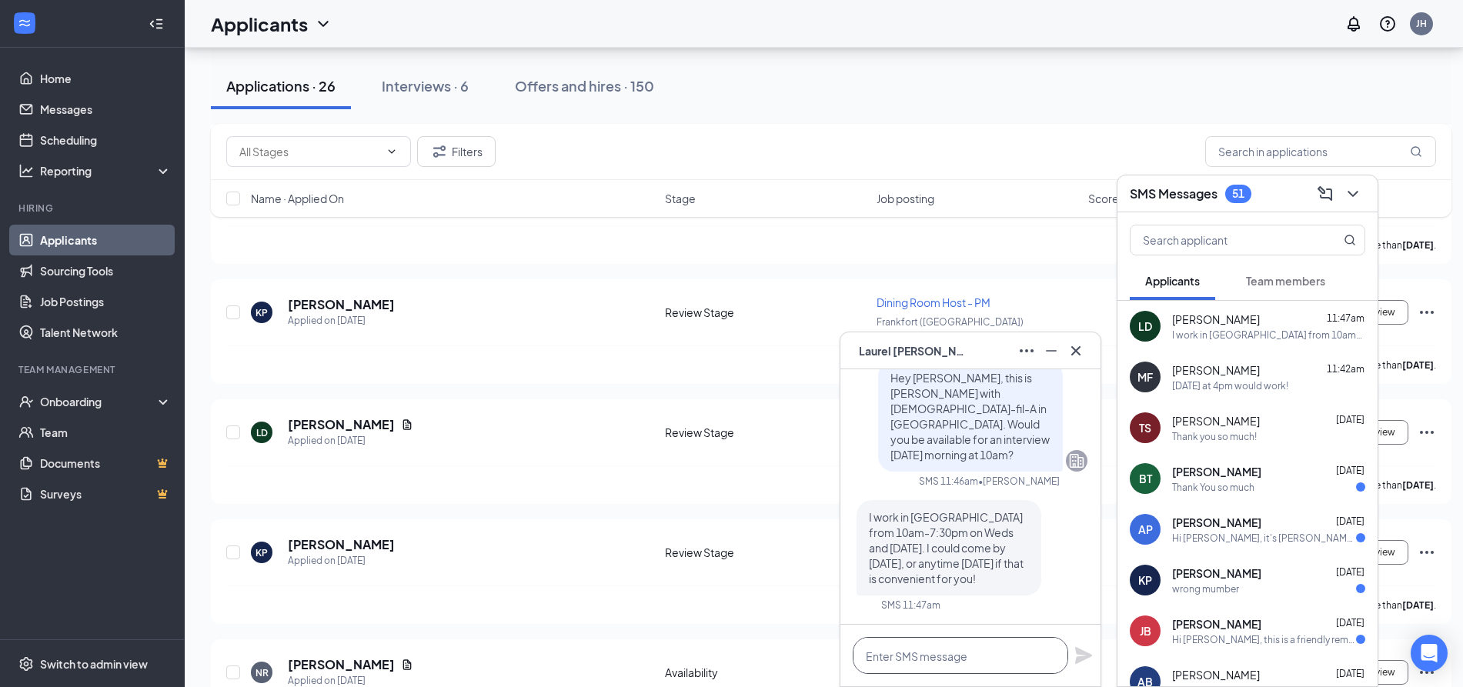
click at [969, 664] on textarea at bounding box center [961, 655] width 216 height 37
type textarea "Would Friday at 1pm, work?"
click at [1080, 657] on icon "Plane" at bounding box center [1083, 655] width 17 height 17
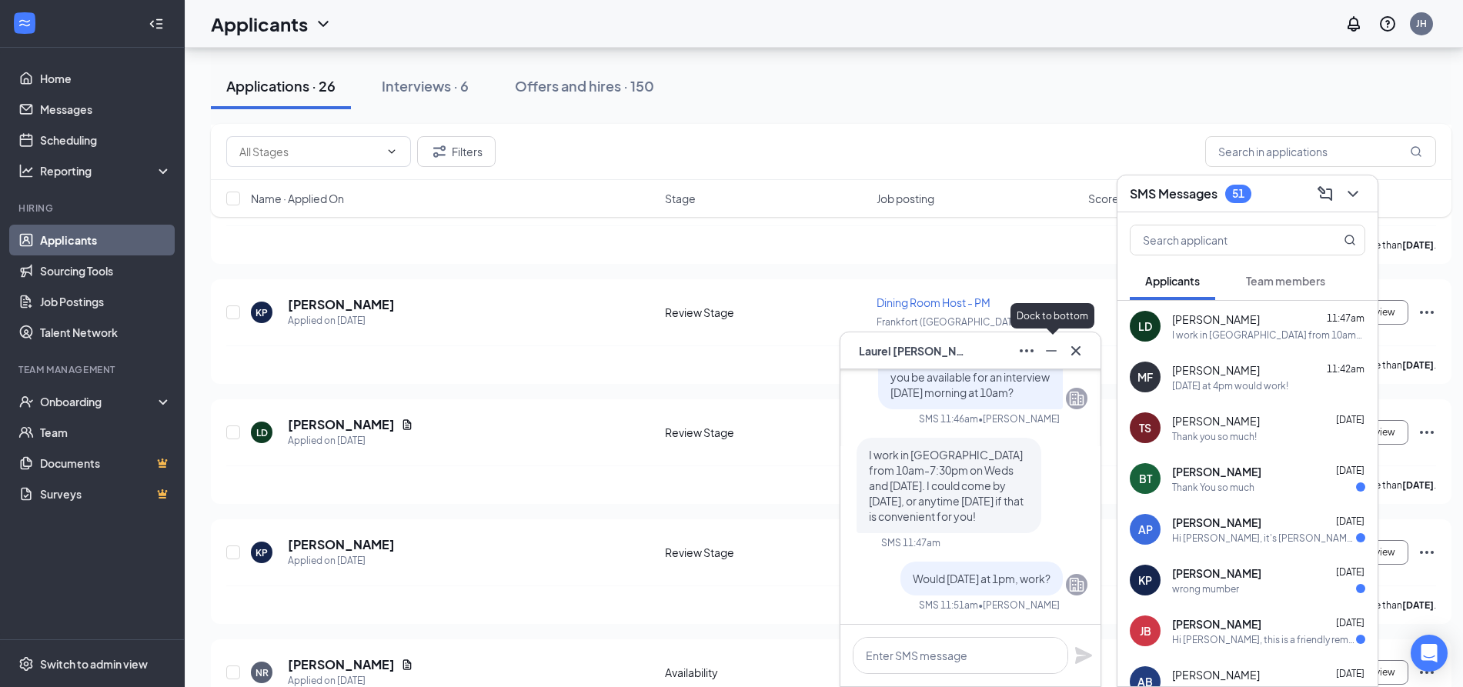
click at [1060, 350] on icon "Minimize" at bounding box center [1051, 351] width 18 height 18
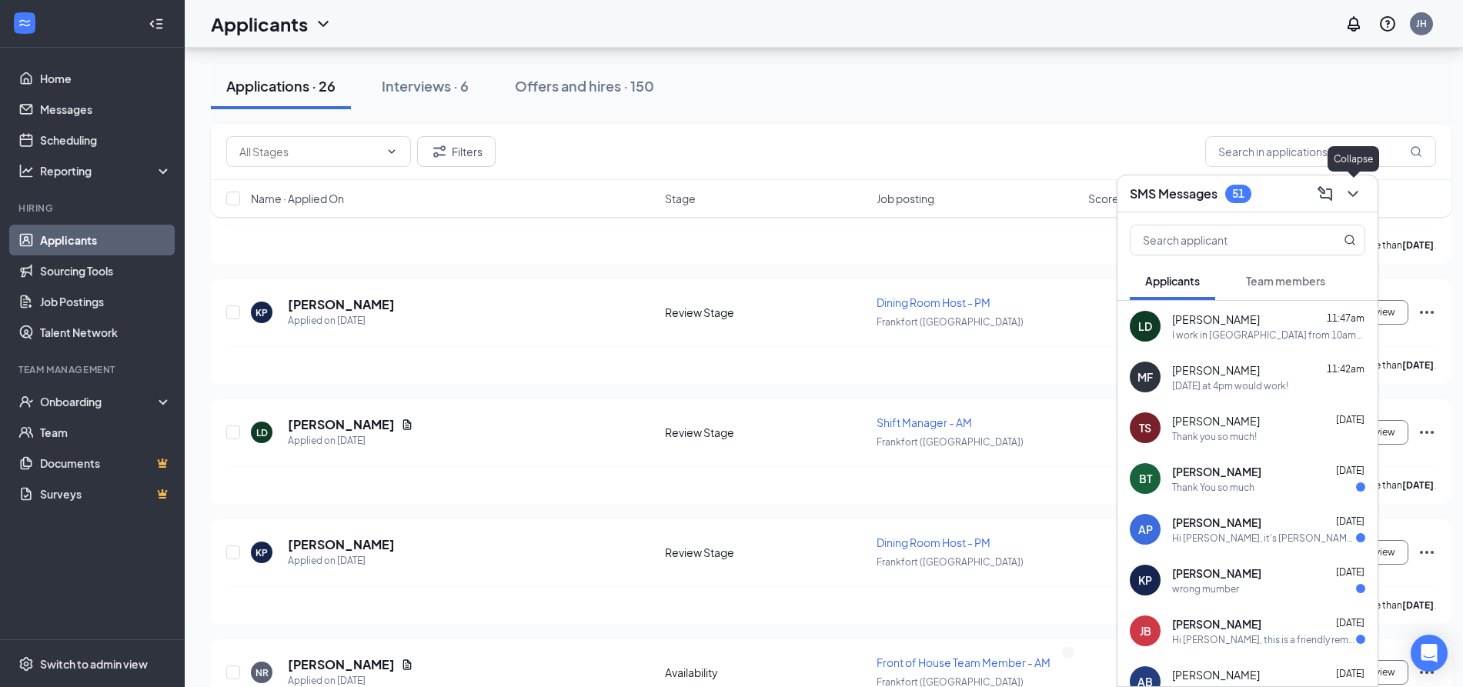
click at [1354, 189] on icon "ChevronDown" at bounding box center [1353, 194] width 18 height 18
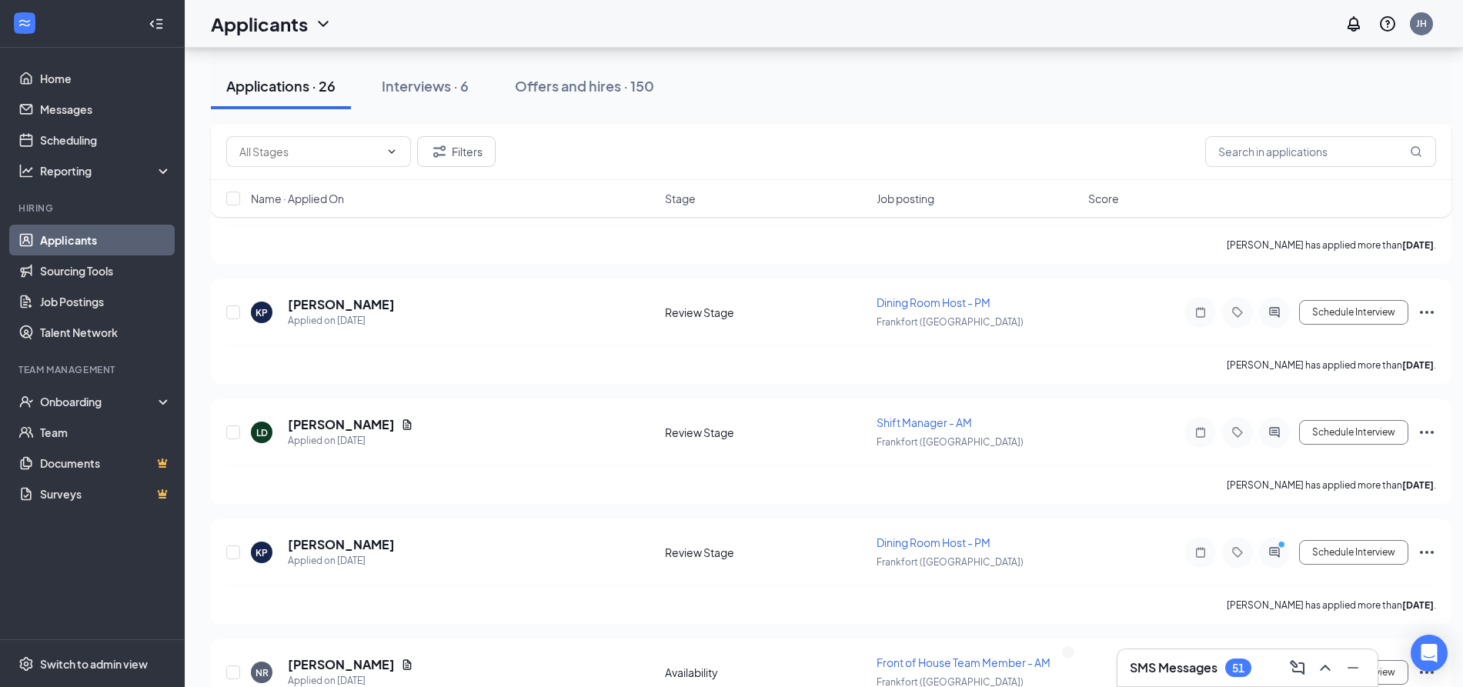
click at [1214, 677] on div "SMS Messages 51" at bounding box center [1248, 668] width 236 height 25
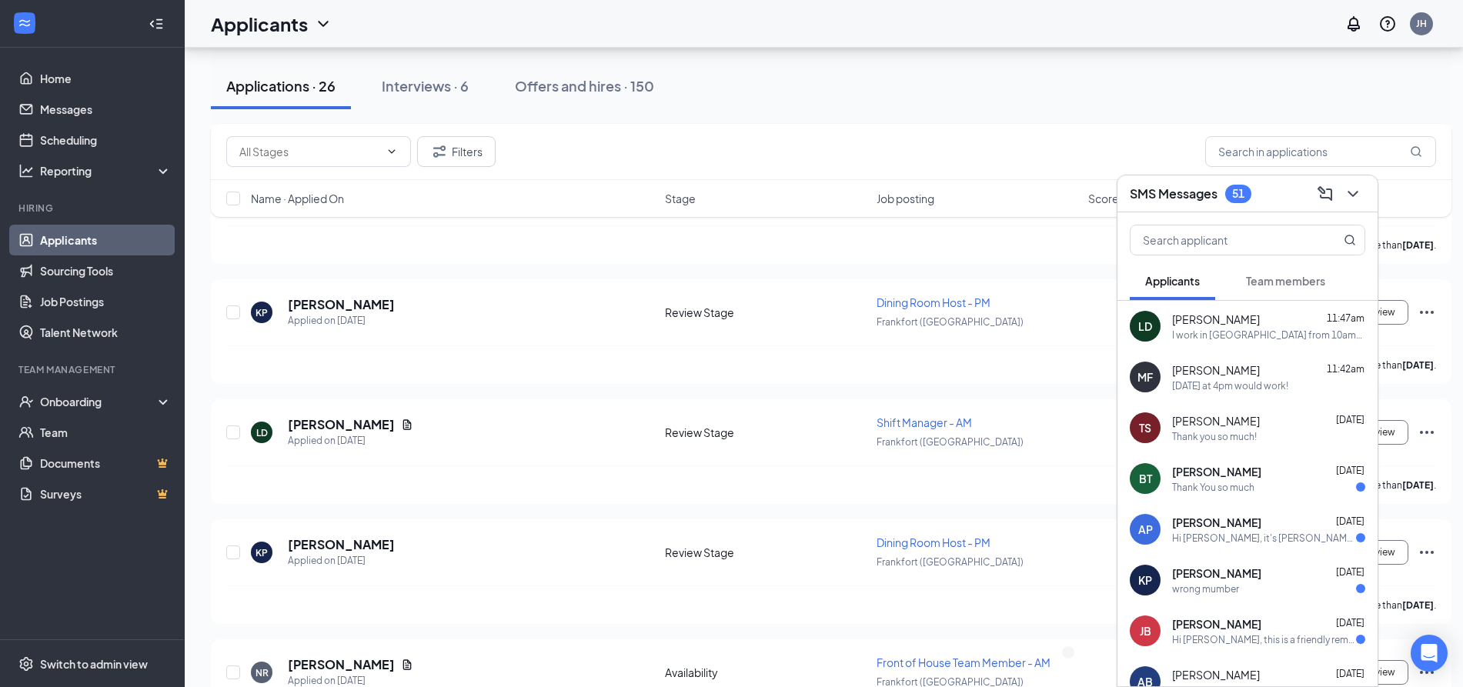
click at [1295, 333] on div "I work in Lexington from 10am-7:30pm on Weds and Thursday. I could come by toda…" at bounding box center [1268, 335] width 193 height 13
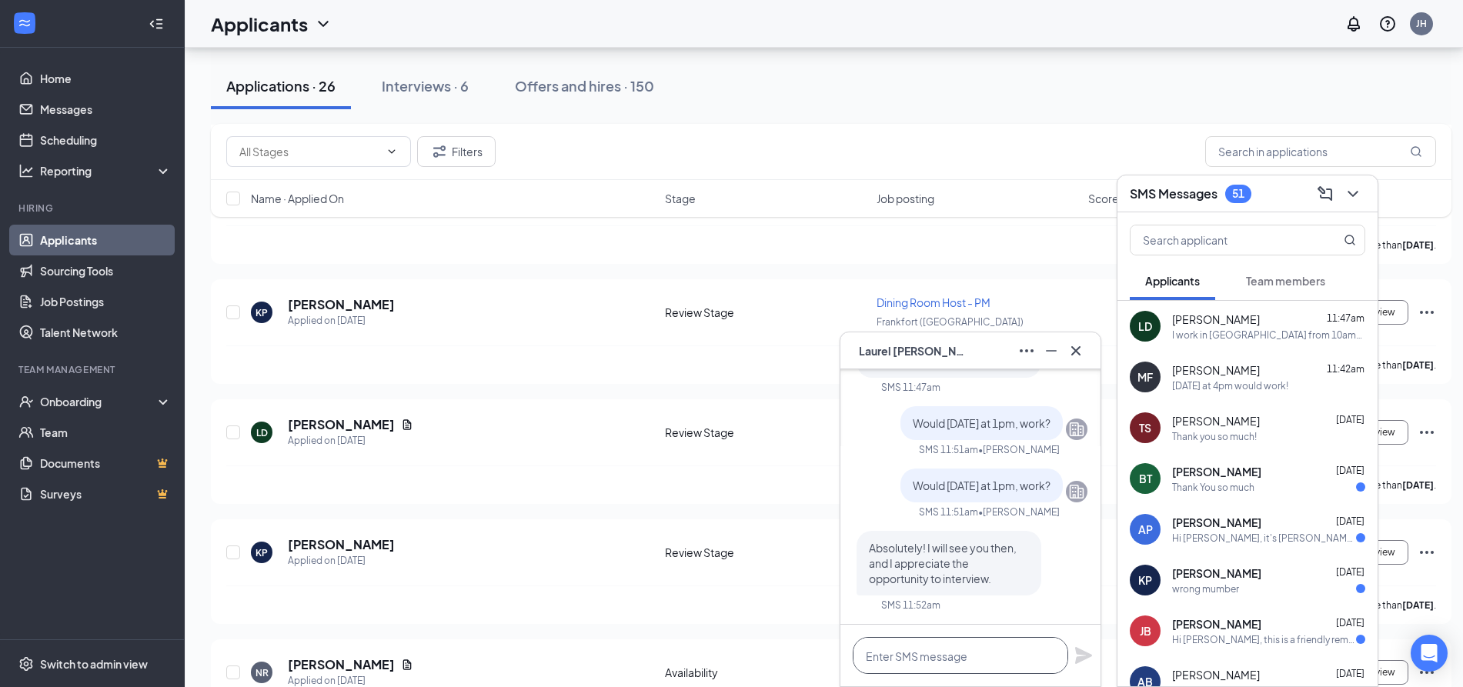
click at [940, 664] on textarea at bounding box center [961, 655] width 216 height 37
type textarea "Sounds good!"
click at [1079, 654] on icon "Plane" at bounding box center [1083, 655] width 17 height 17
click at [422, 460] on div "LD Laurel Dailey Applied on Sep 14 Review Stage Shift Manager - AM Frankfort (K…" at bounding box center [831, 440] width 1210 height 51
click at [1048, 352] on icon "Minimize" at bounding box center [1051, 351] width 18 height 18
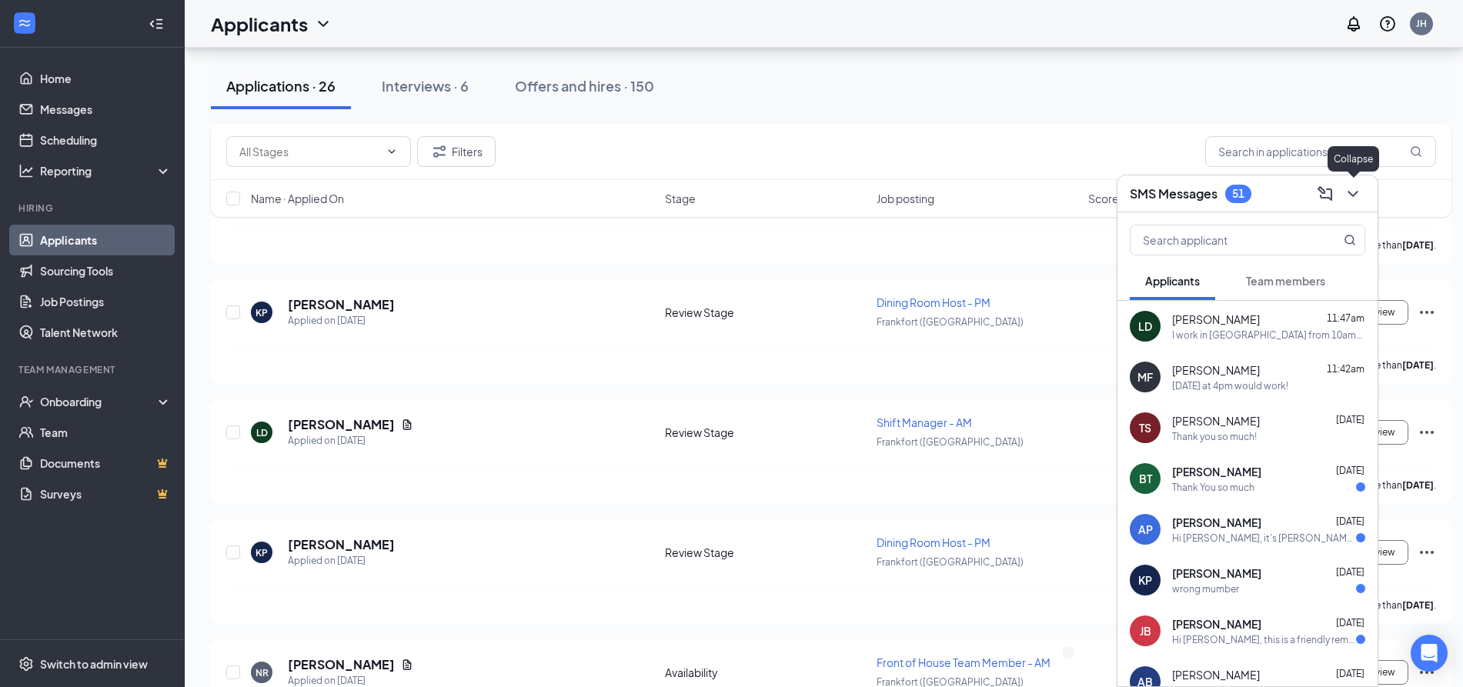
click at [1353, 196] on icon "ChevronDown" at bounding box center [1353, 194] width 10 height 6
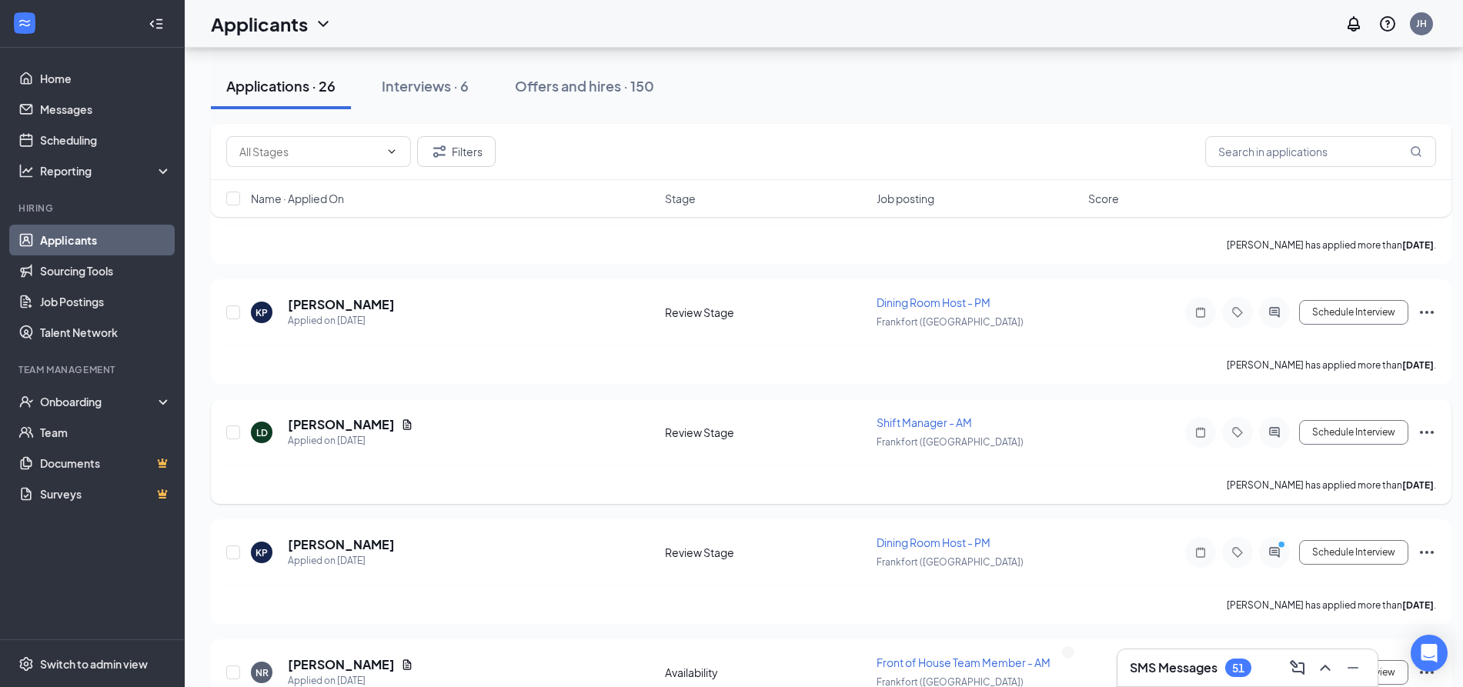
click at [1430, 433] on icon "Ellipses" at bounding box center [1427, 432] width 18 height 18
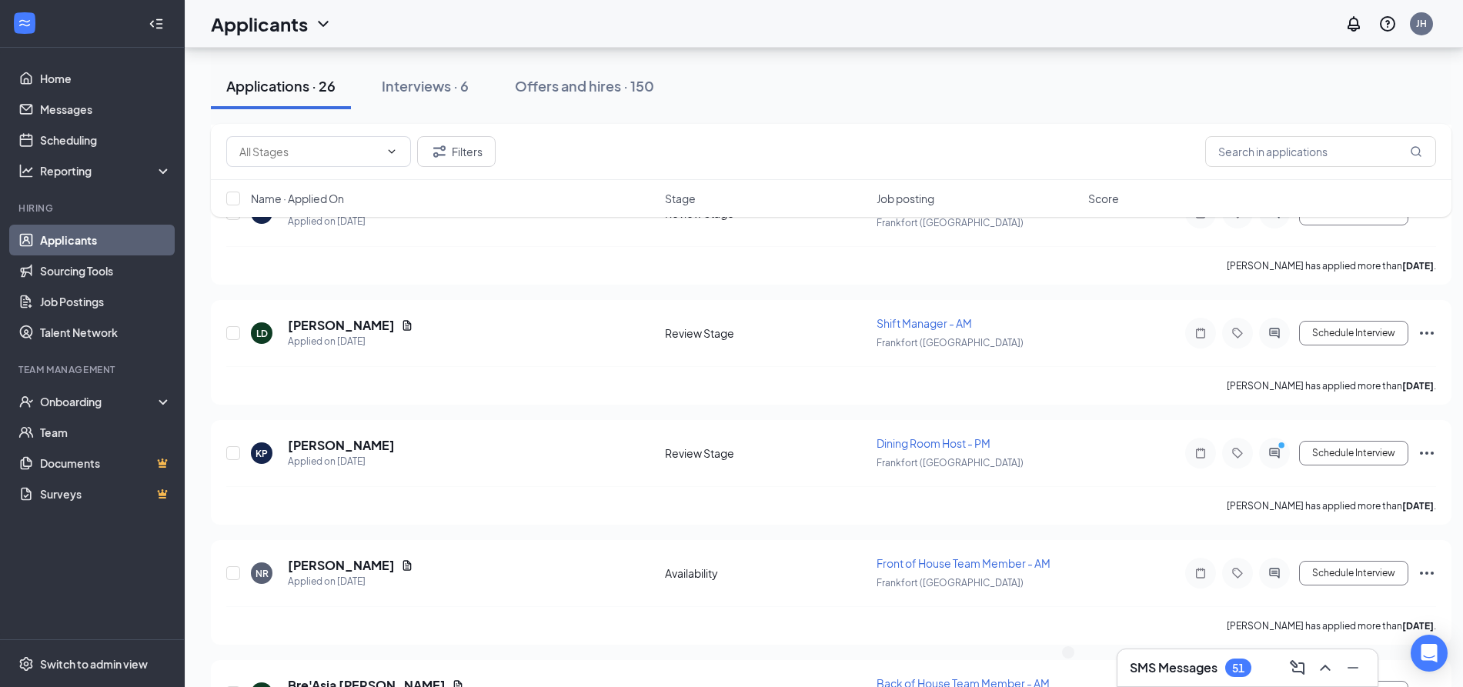
scroll to position [1343, 0]
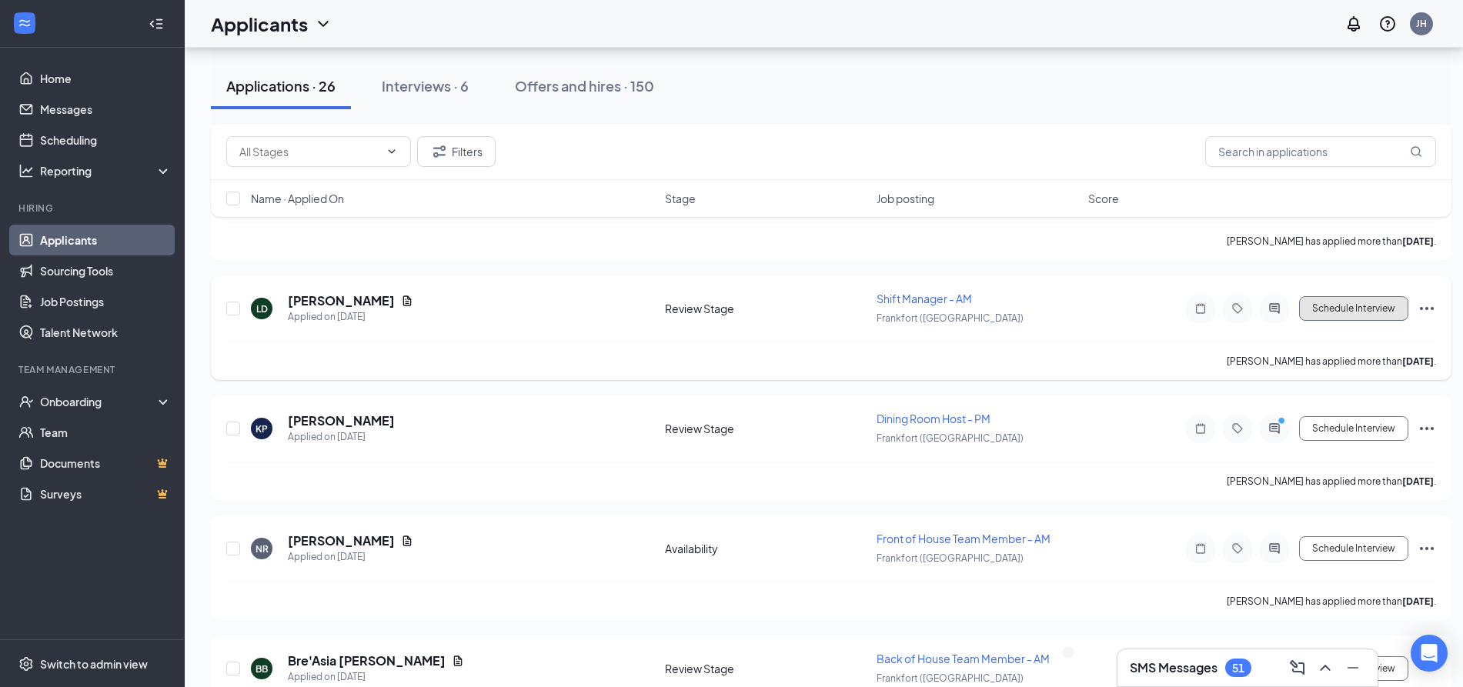
click at [1364, 311] on button "Schedule Interview" at bounding box center [1353, 308] width 109 height 25
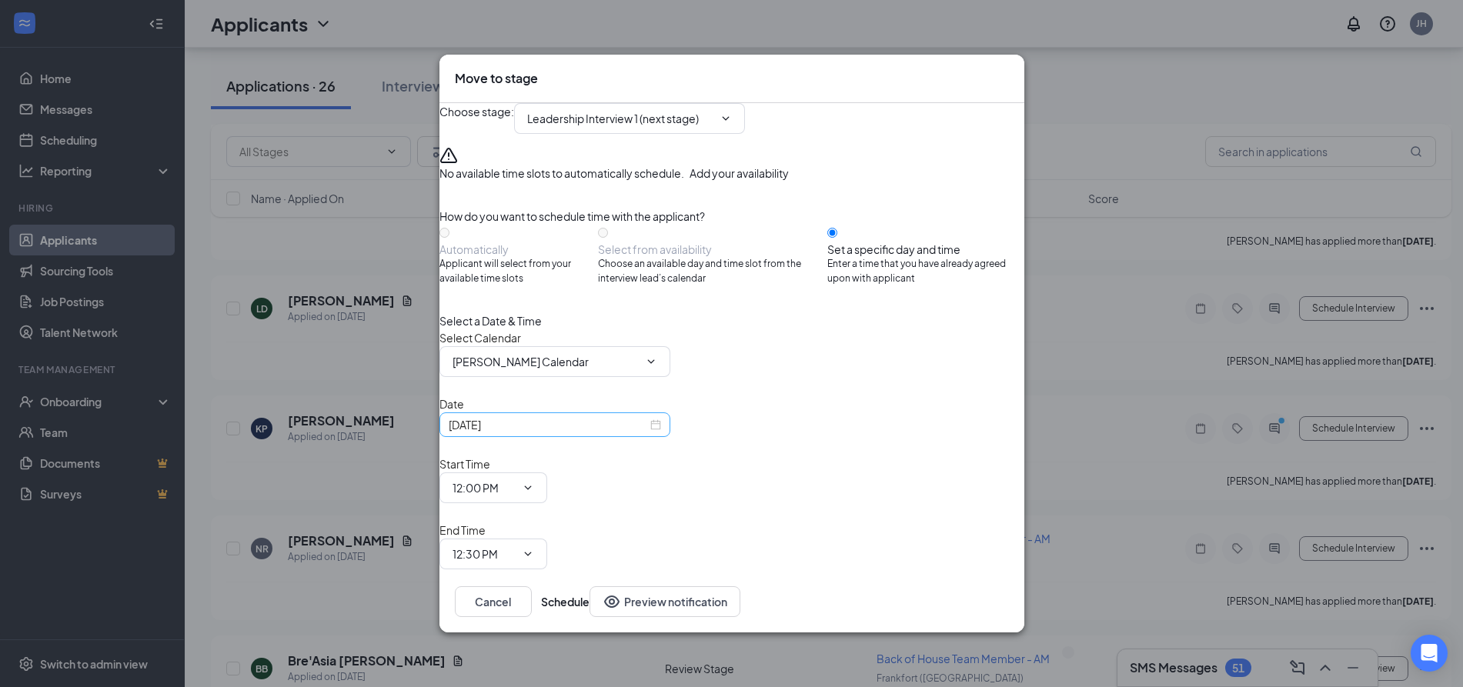
click at [661, 433] on div "[DATE]" at bounding box center [555, 424] width 212 height 17
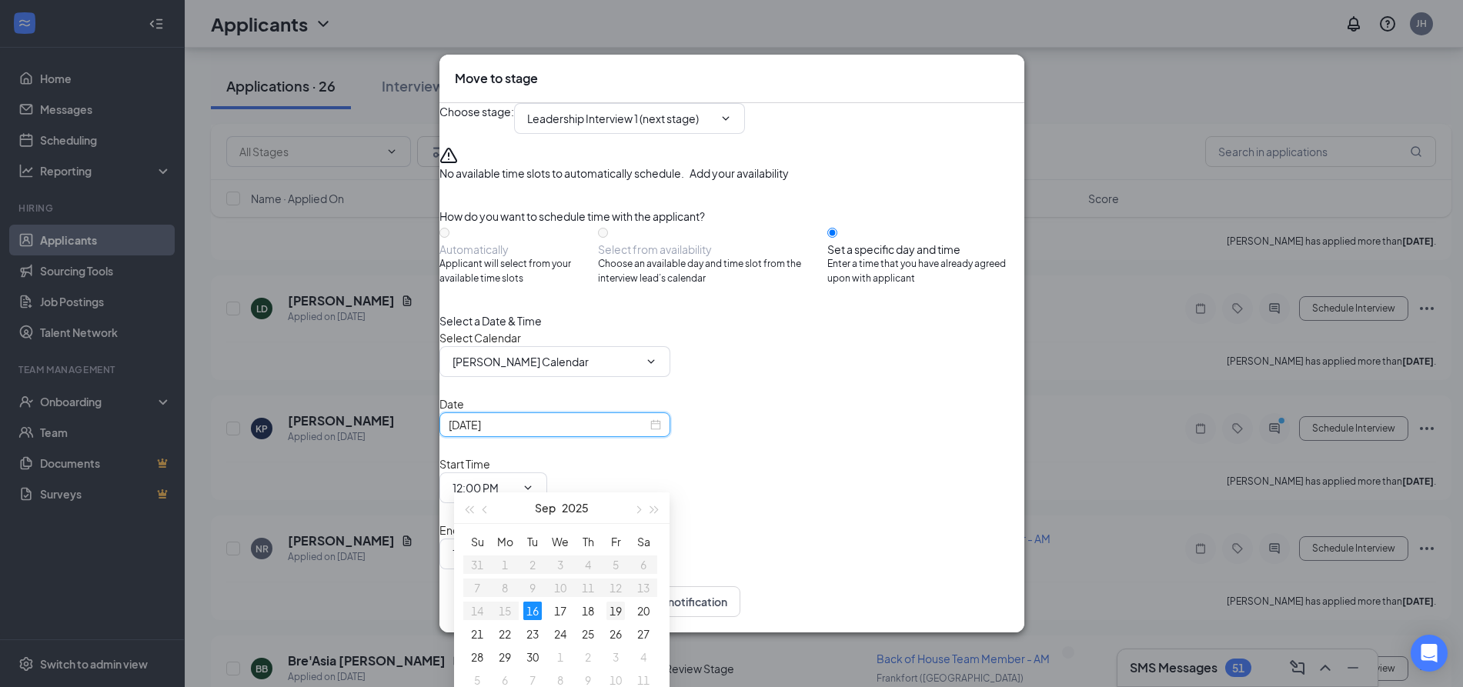
type input "Sep 19, 2025"
click at [617, 616] on div "19" at bounding box center [616, 611] width 18 height 18
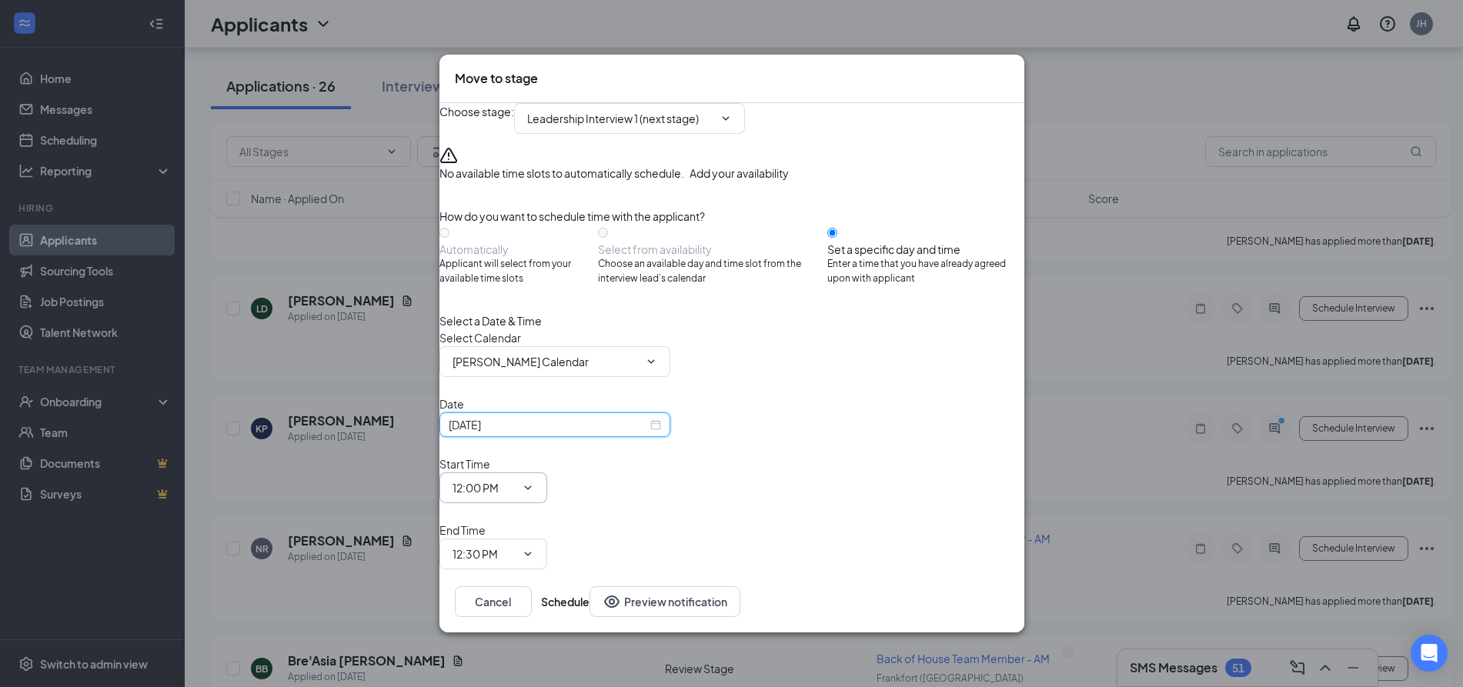
click at [534, 482] on icon "ChevronDown" at bounding box center [528, 488] width 12 height 12
click at [516, 480] on input "12:00 PM" at bounding box center [484, 488] width 63 height 17
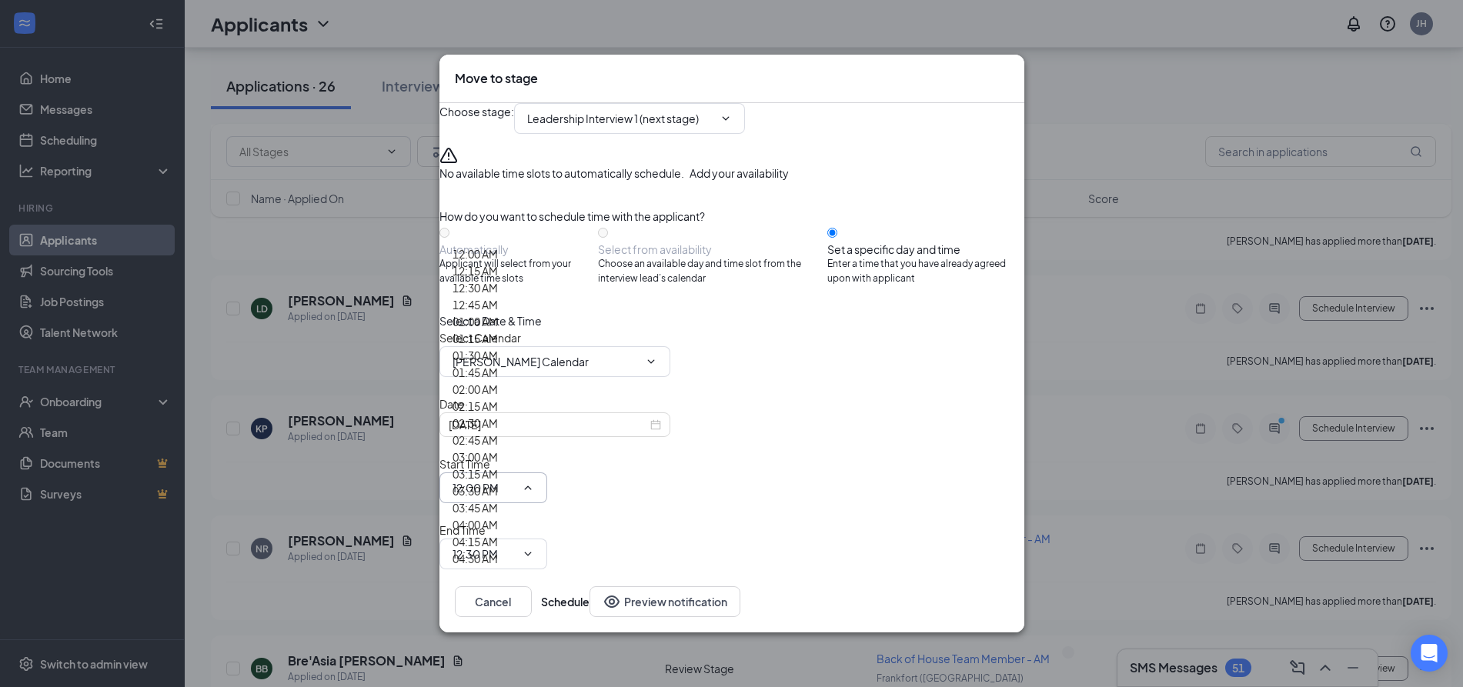
scroll to position [1656, 0]
type input "01:00 PM"
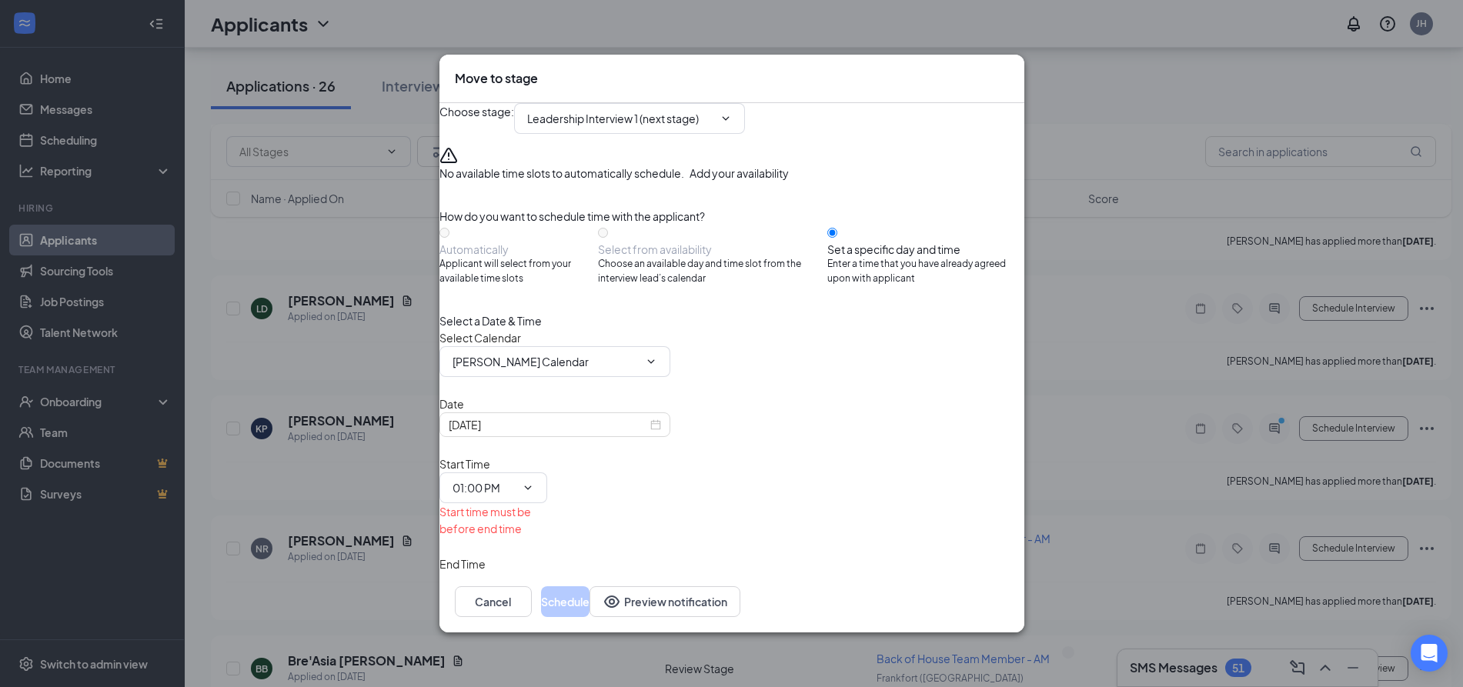
click at [516, 580] on input "12:30 PM" at bounding box center [484, 588] width 63 height 17
type input "01:15 PM"
click at [590, 594] on button "Schedule" at bounding box center [565, 602] width 48 height 31
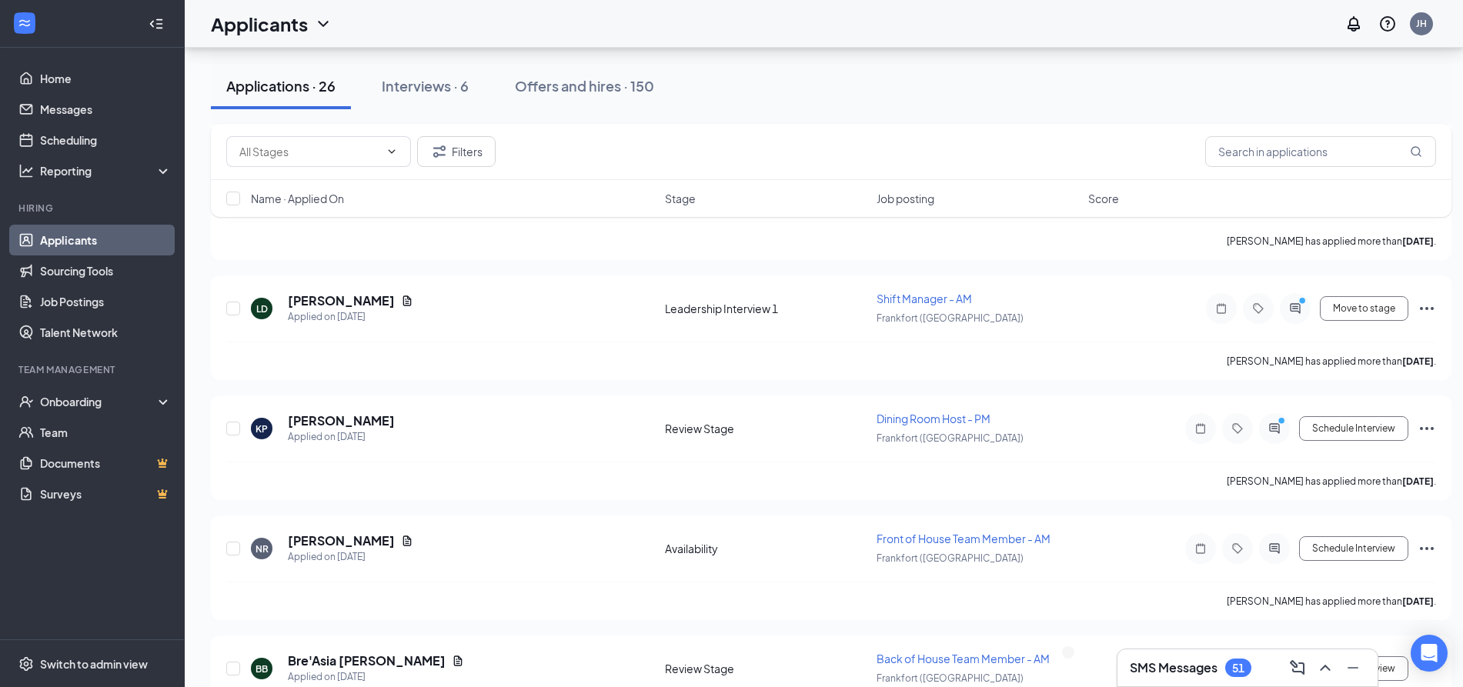
click at [1172, 670] on h3 "SMS Messages" at bounding box center [1174, 668] width 88 height 17
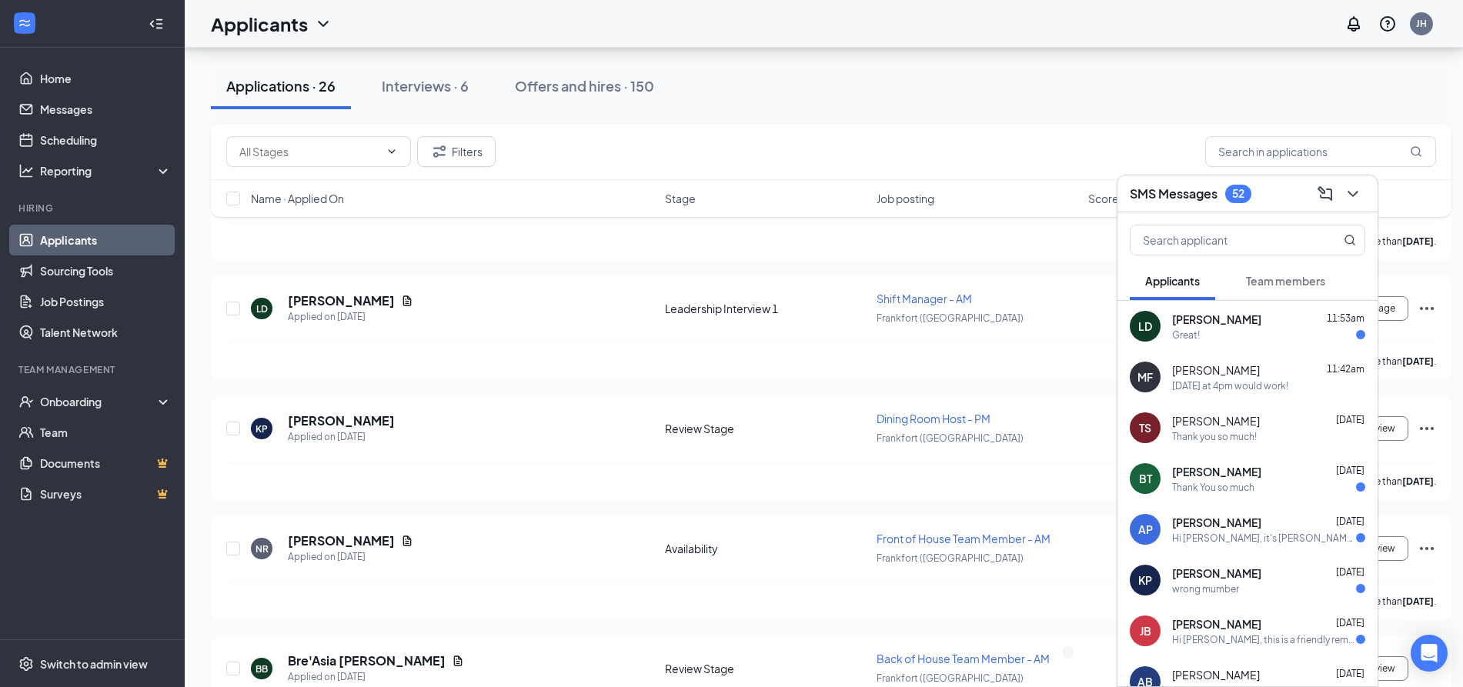
click at [1229, 329] on div "Great!" at bounding box center [1268, 335] width 193 height 13
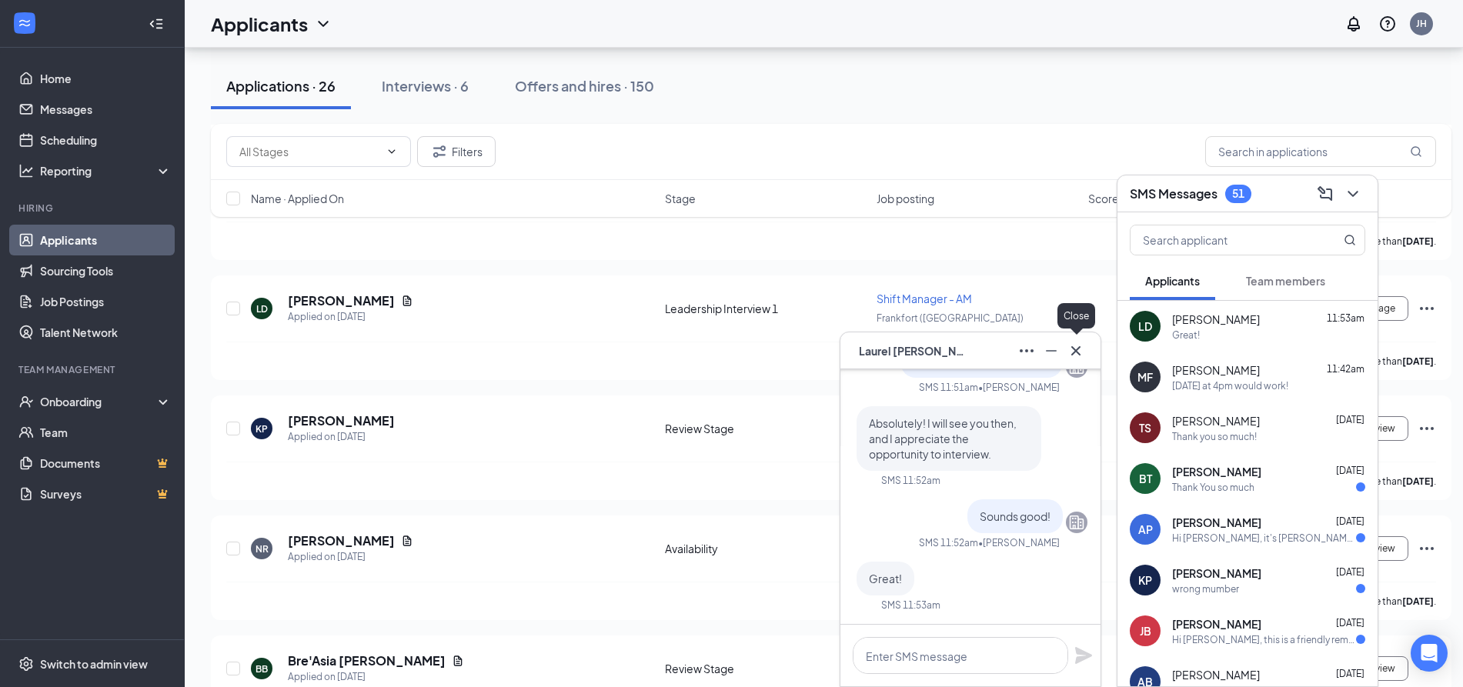
click at [1073, 349] on icon "Cross" at bounding box center [1076, 351] width 18 height 18
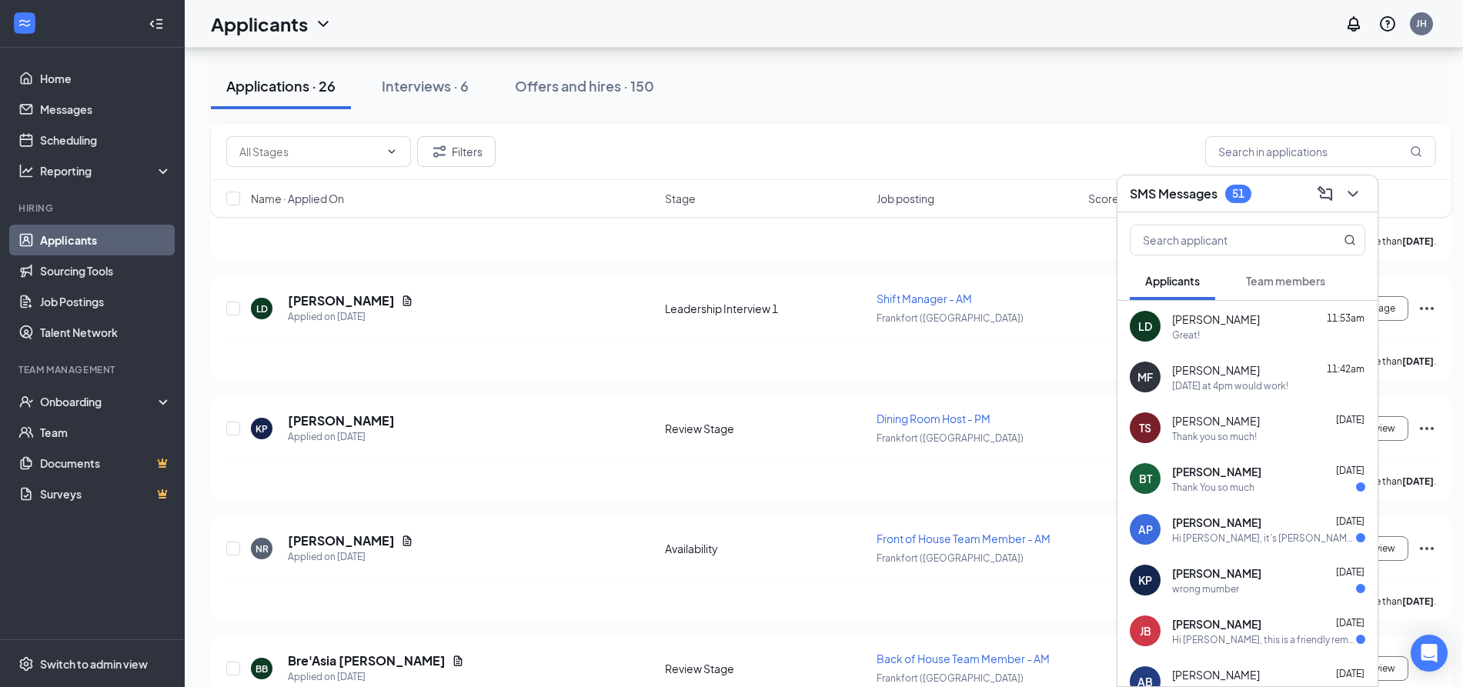
click at [977, 110] on div "Applications · 26 Interviews · 6 Offers and hires · 150" at bounding box center [831, 86] width 1241 height 77
click at [1362, 192] on button at bounding box center [1353, 194] width 25 height 25
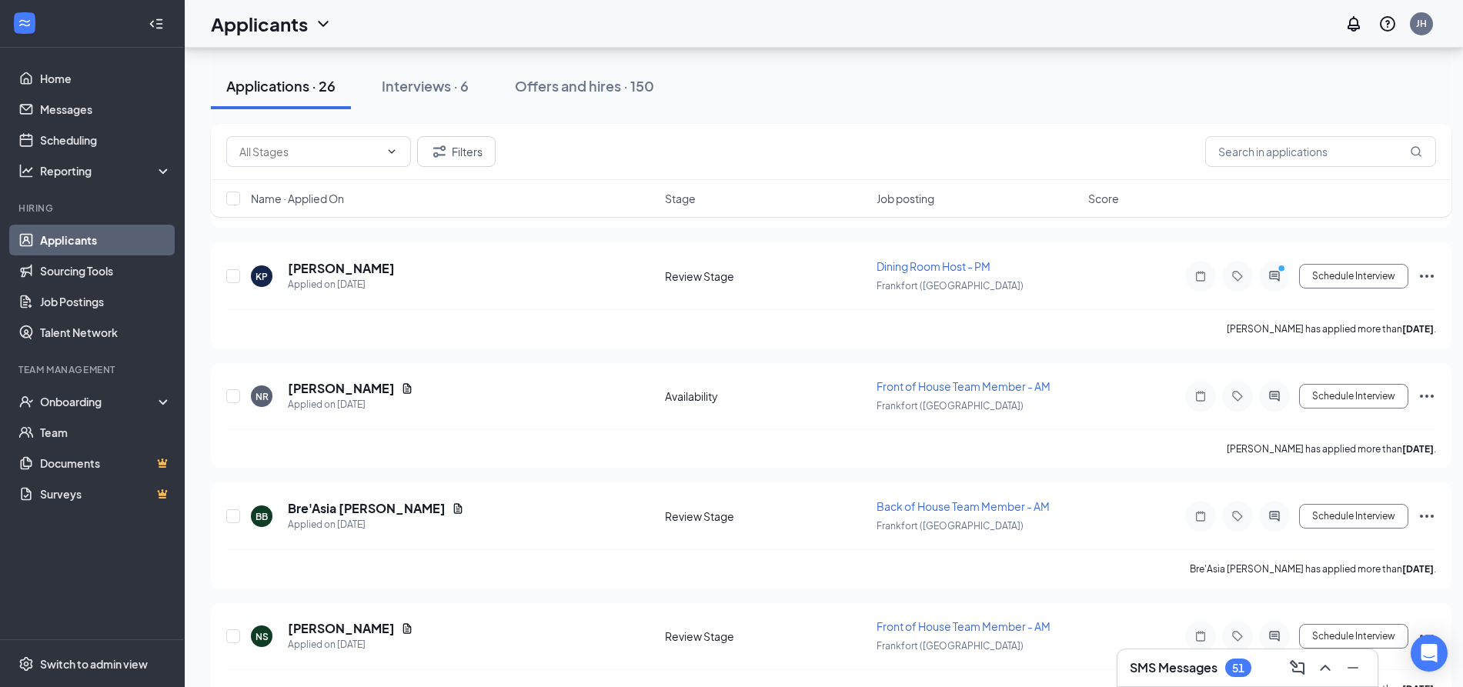
scroll to position [1512, 0]
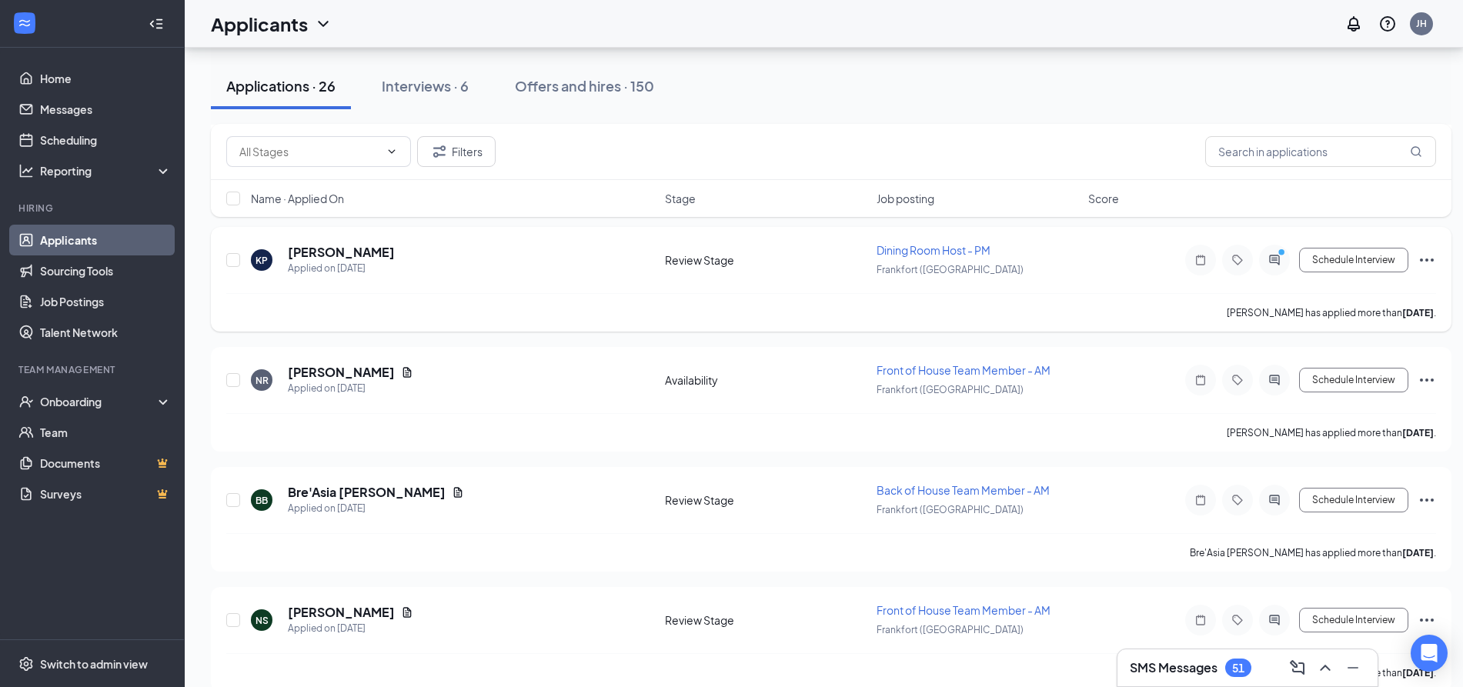
click at [1426, 259] on icon "Ellipses" at bounding box center [1427, 260] width 18 height 18
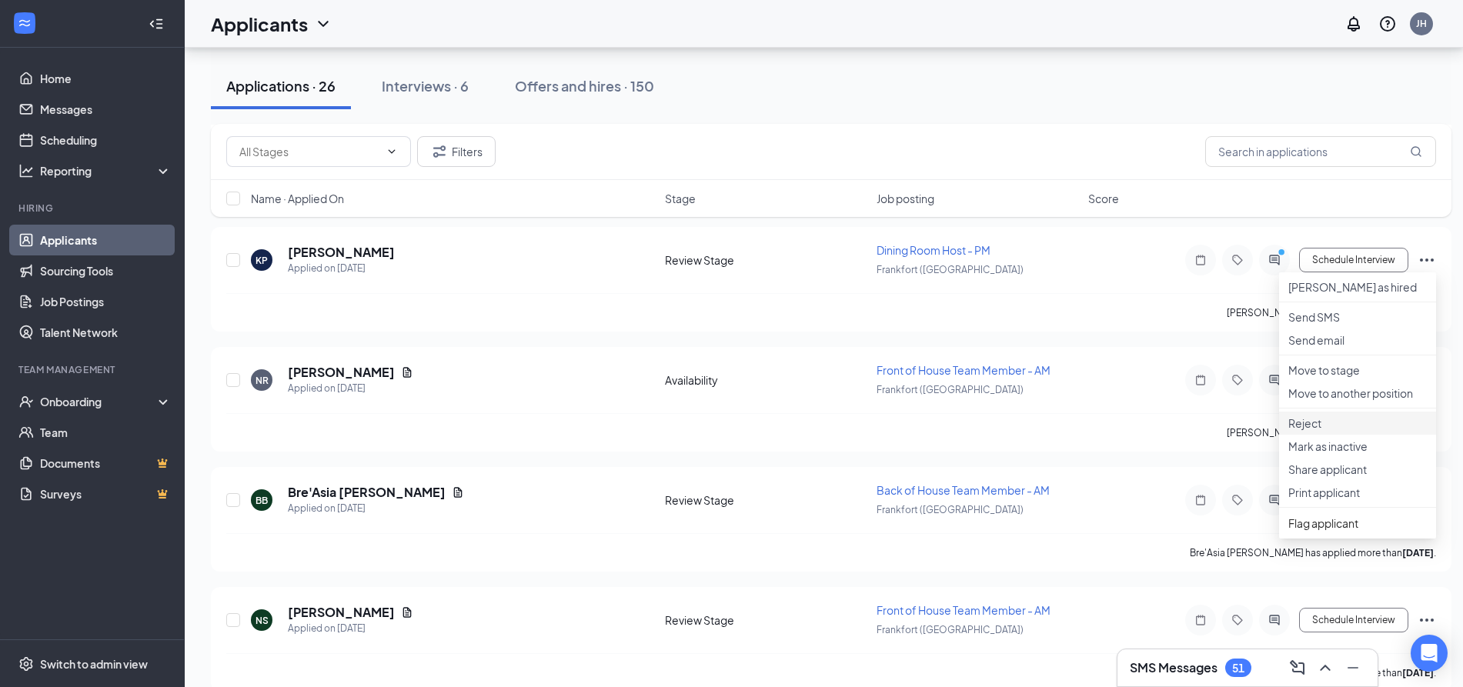
click at [1333, 431] on p "Reject" at bounding box center [1358, 423] width 139 height 15
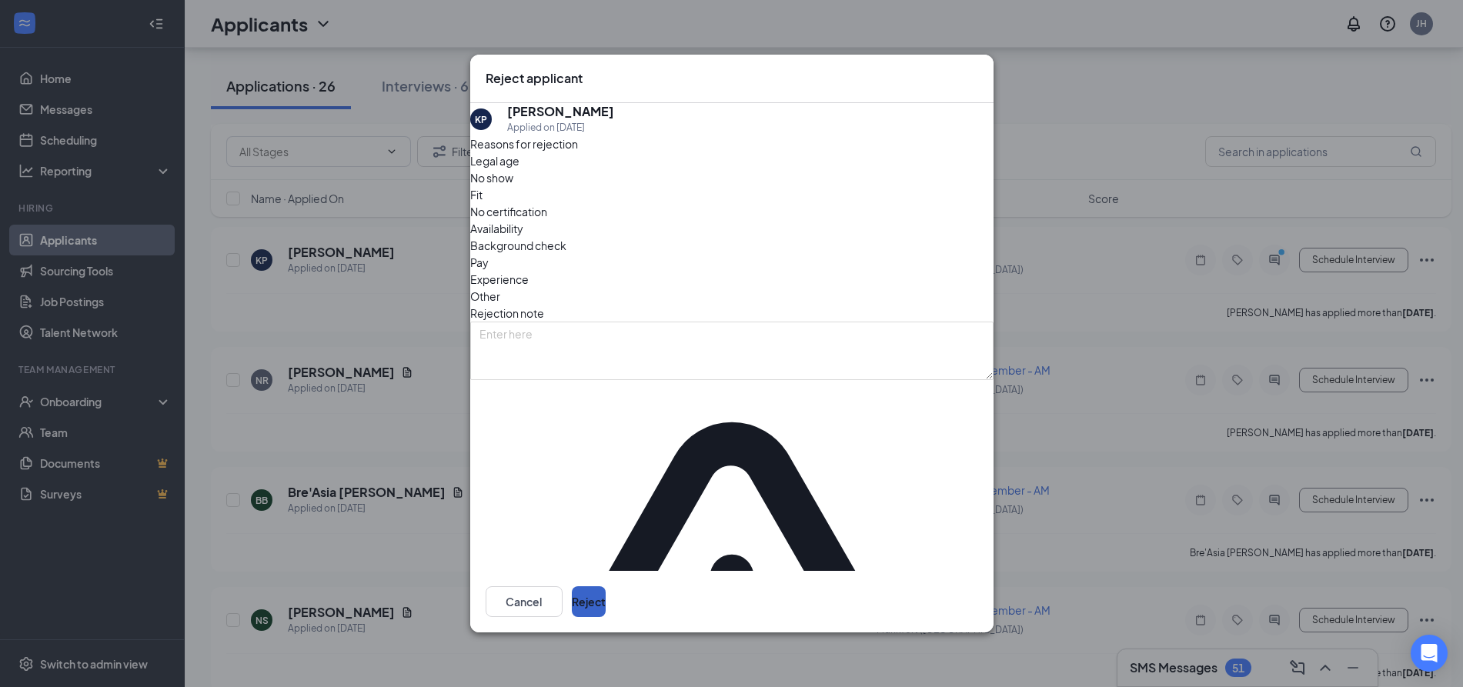
click at [606, 587] on button "Reject" at bounding box center [589, 602] width 34 height 31
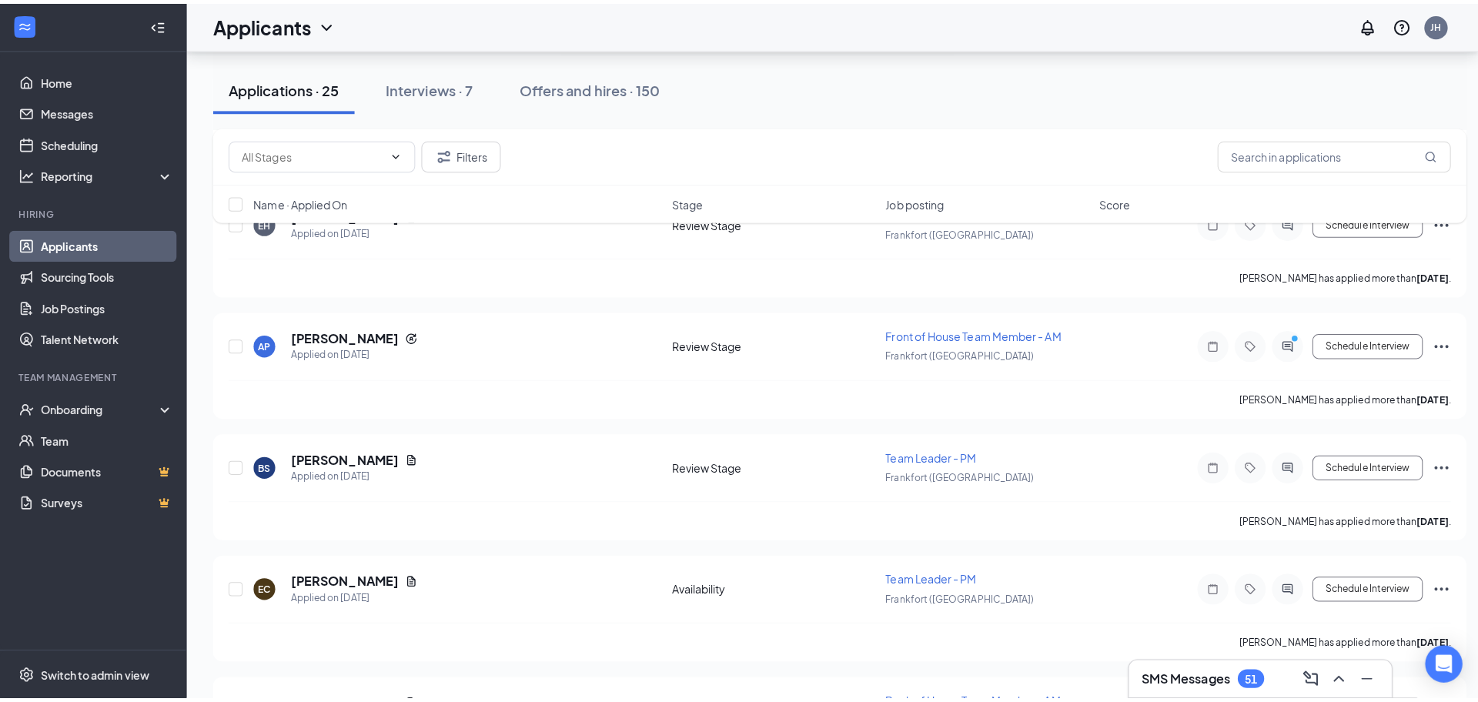
scroll to position [1936, 0]
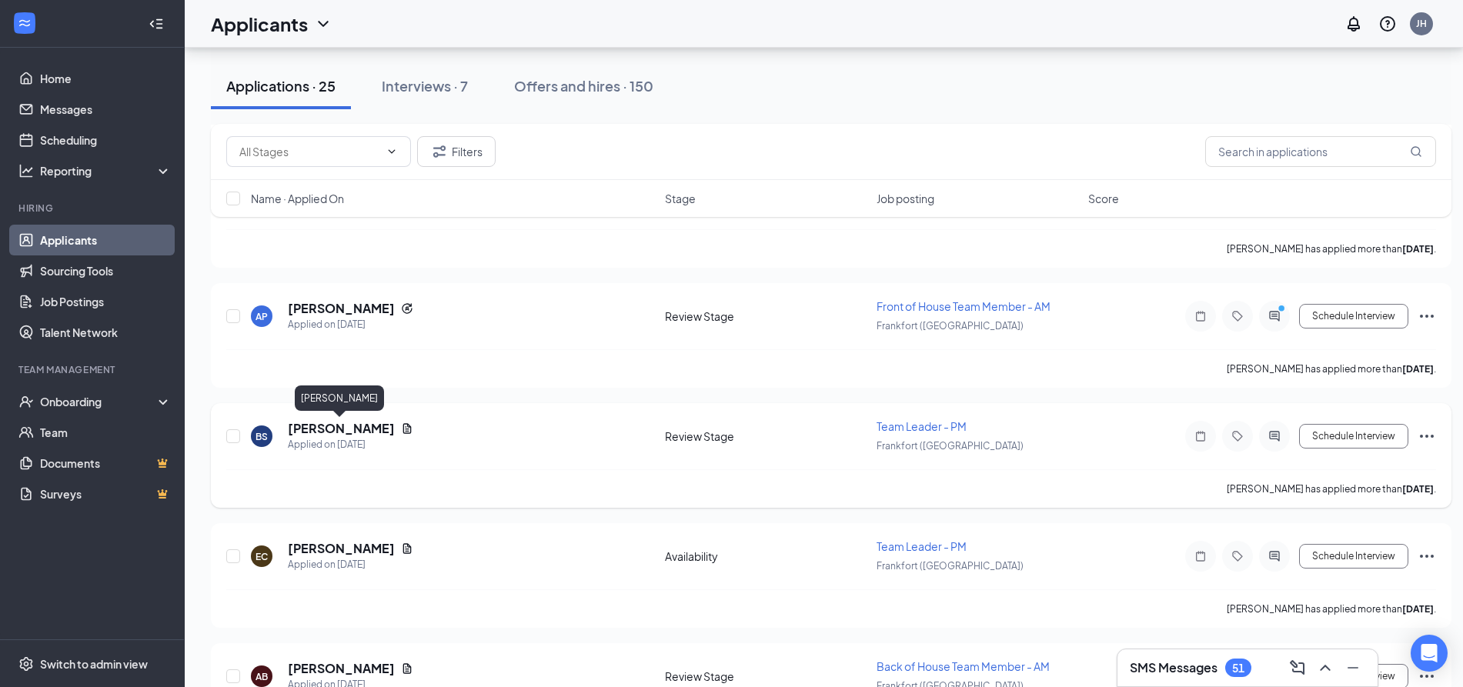
click at [339, 426] on h5 "Byron Stanfield" at bounding box center [341, 428] width 107 height 17
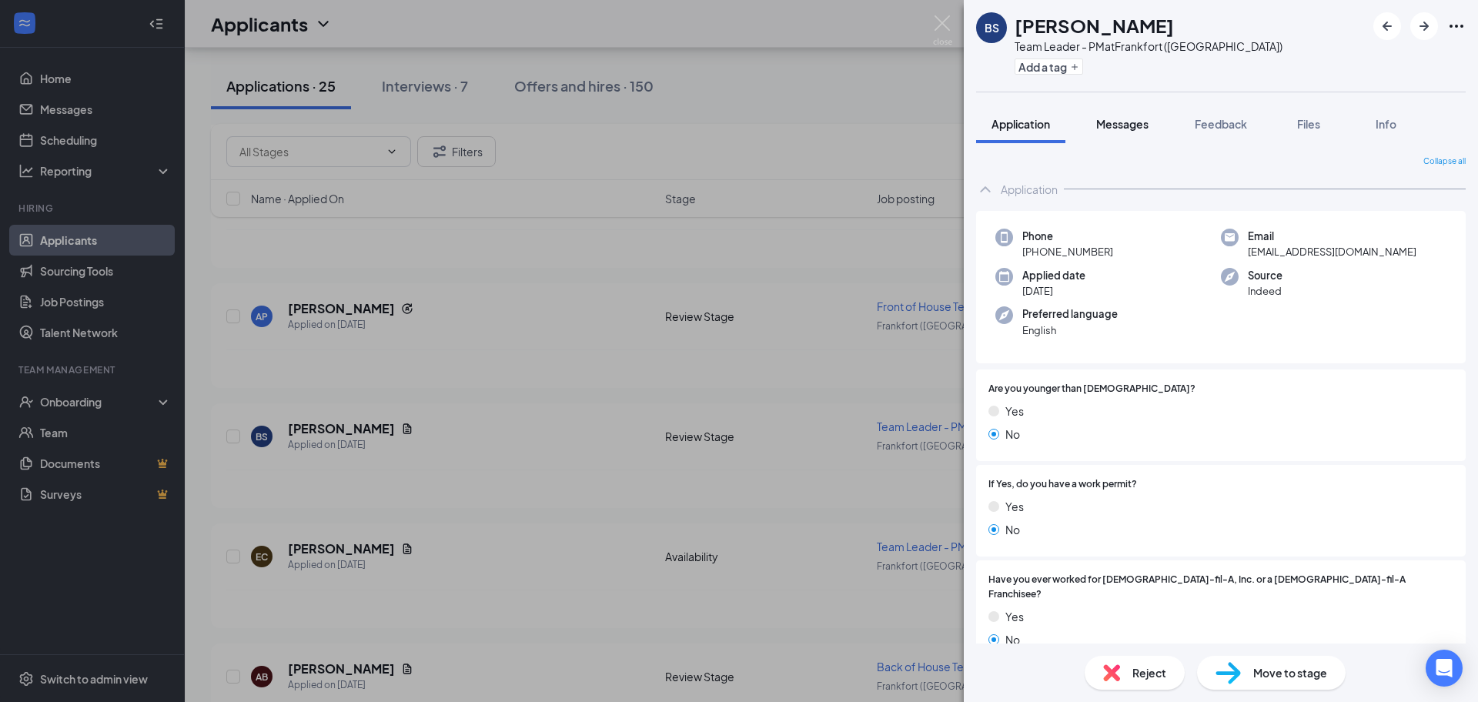
click at [1137, 127] on span "Messages" at bounding box center [1122, 124] width 52 height 14
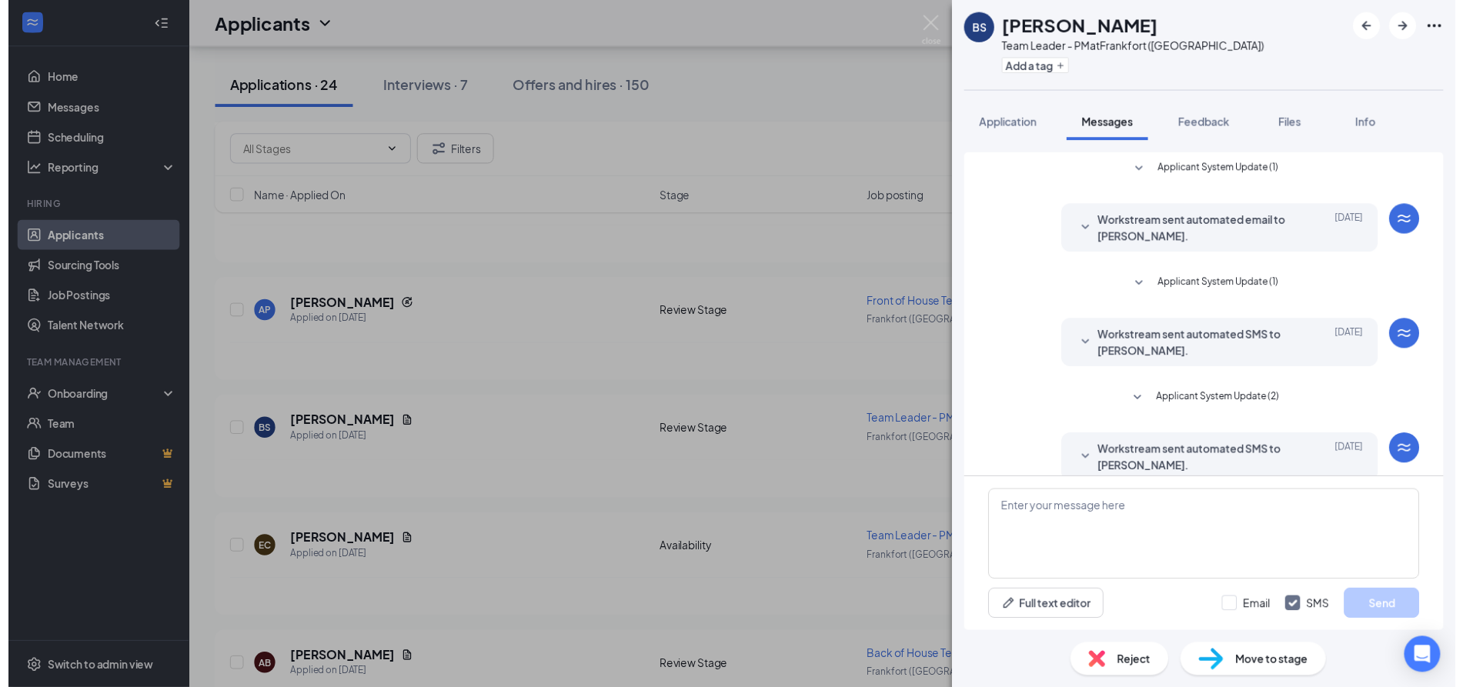
scroll to position [226, 0]
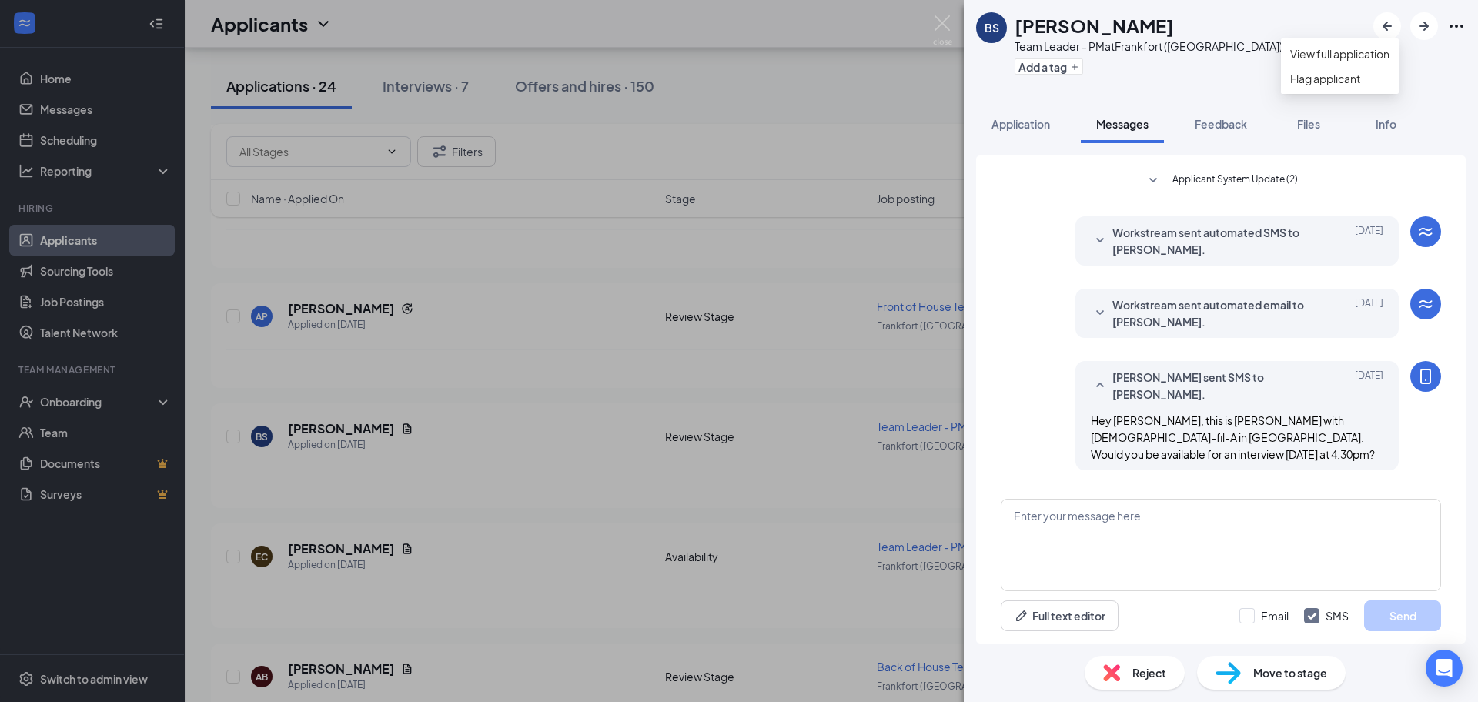
click at [1458, 32] on icon "Ellipses" at bounding box center [1456, 26] width 18 height 18
click at [940, 25] on img at bounding box center [942, 30] width 19 height 30
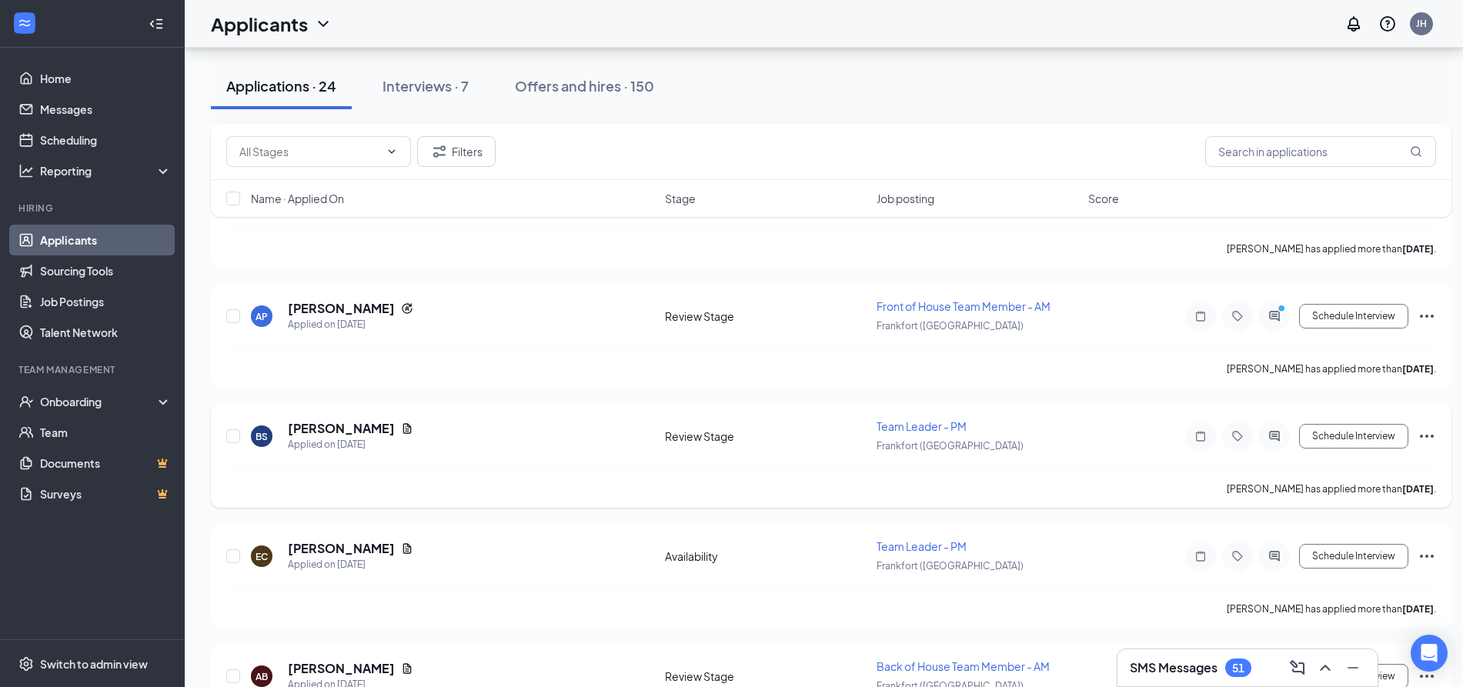
click at [1428, 434] on icon "Ellipses" at bounding box center [1427, 436] width 18 height 18
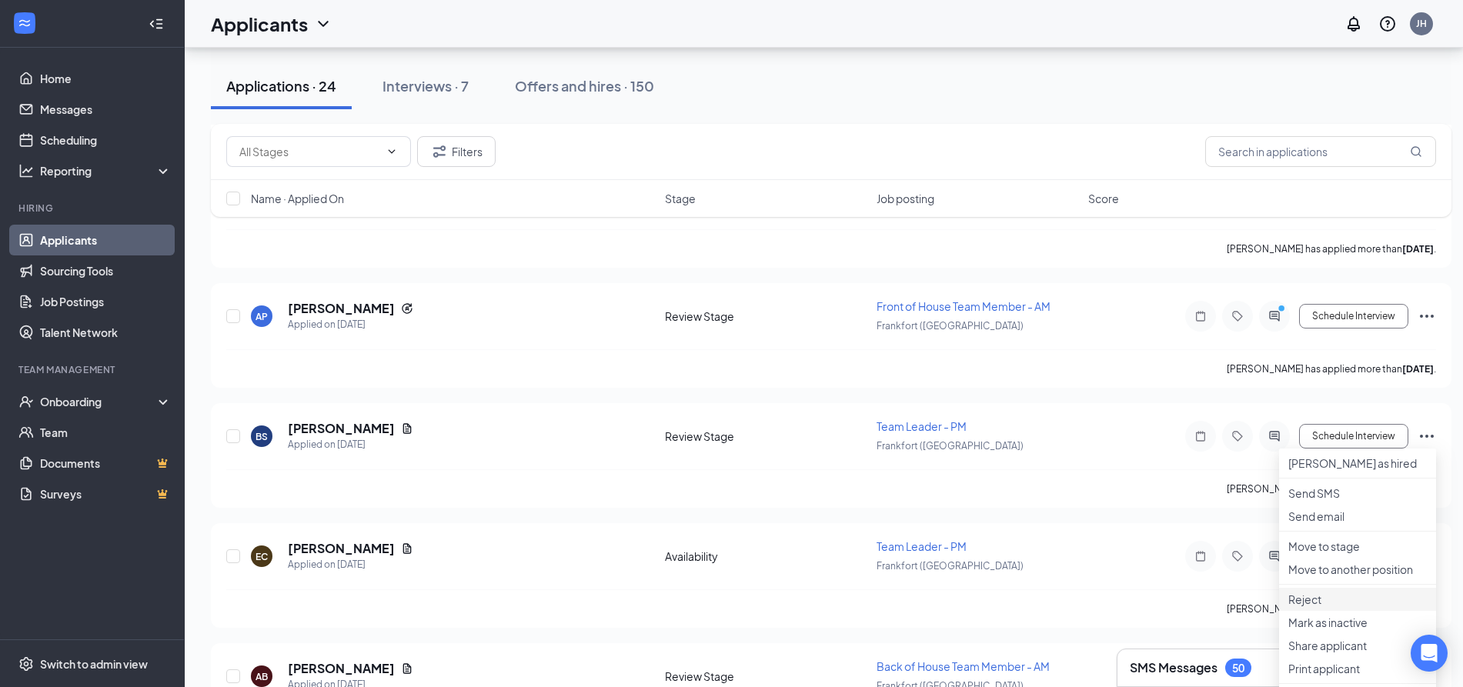
click at [1341, 607] on p "Reject" at bounding box center [1358, 599] width 139 height 15
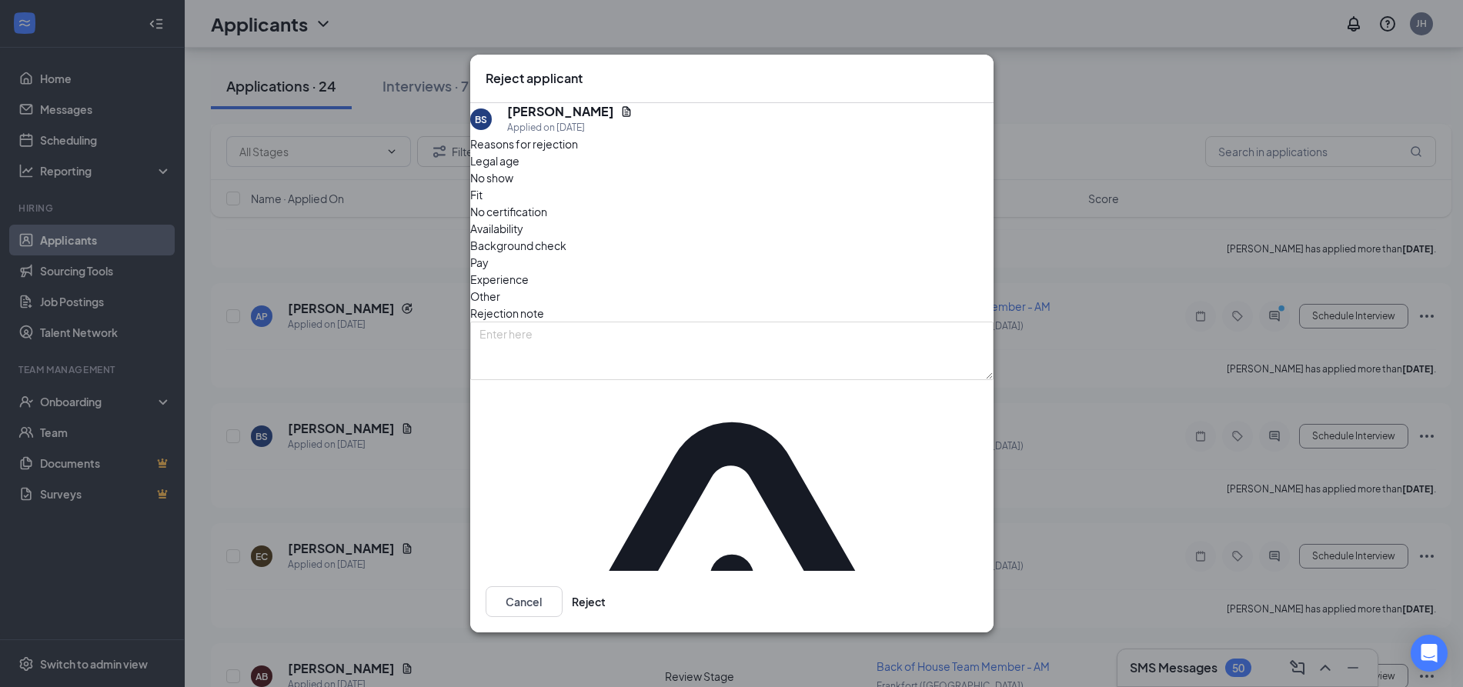
click at [513, 186] on span "No show" at bounding box center [491, 177] width 43 height 17
click at [606, 587] on button "Reject" at bounding box center [589, 602] width 34 height 31
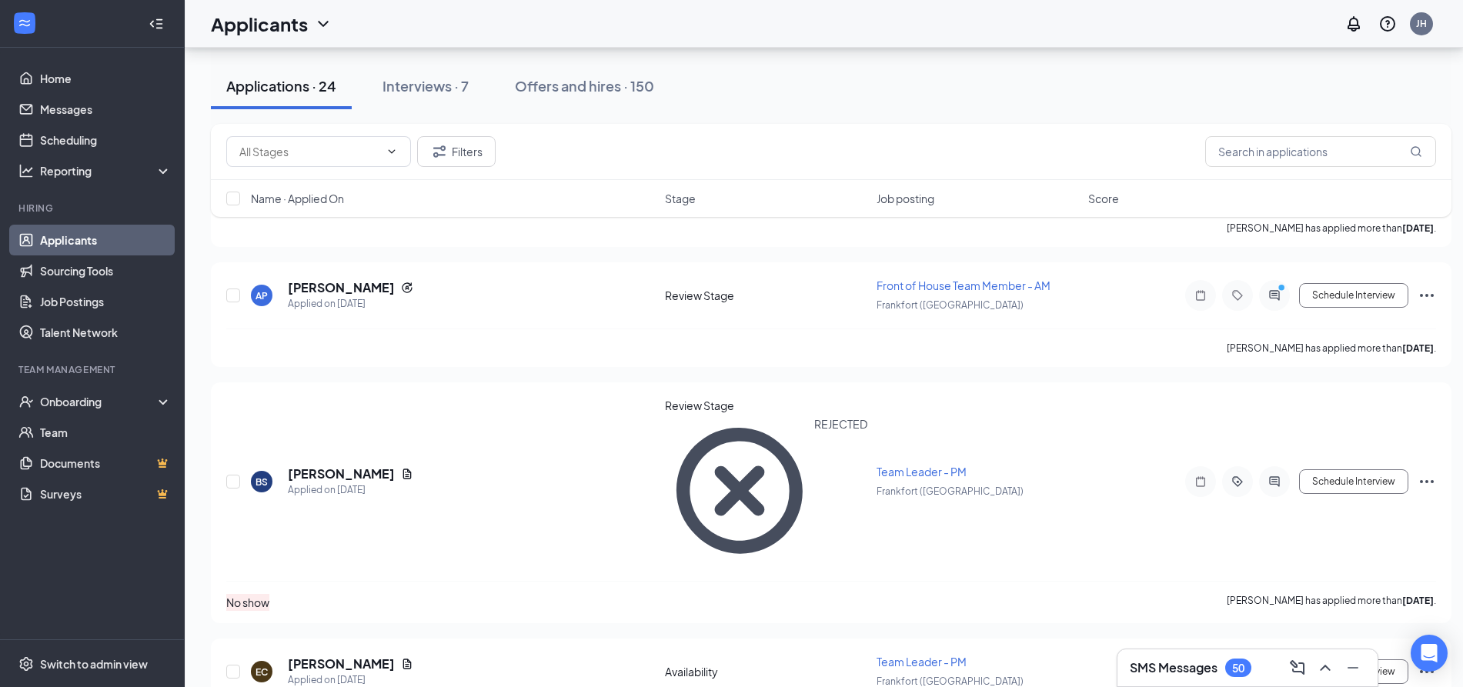
scroll to position [1942, 0]
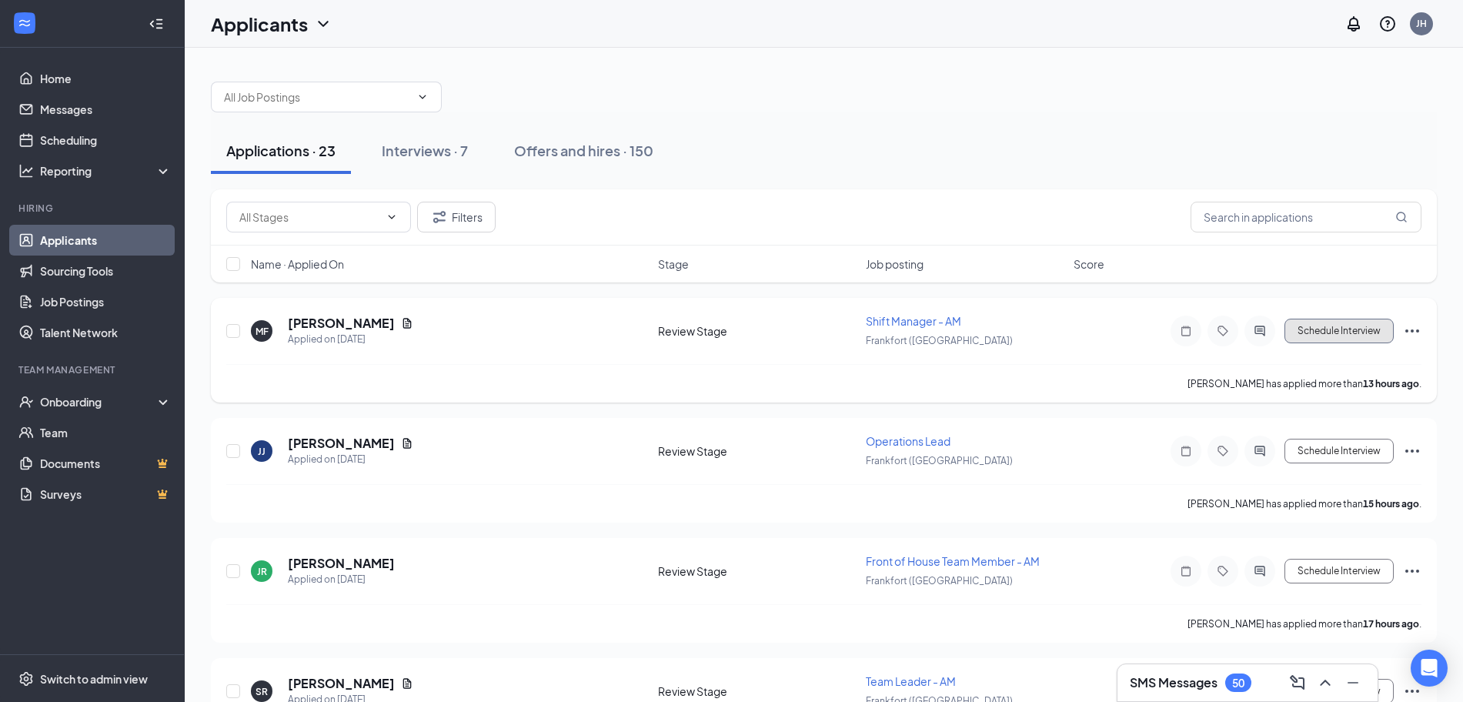
click at [1369, 326] on button "Schedule Interview" at bounding box center [1339, 331] width 109 height 25
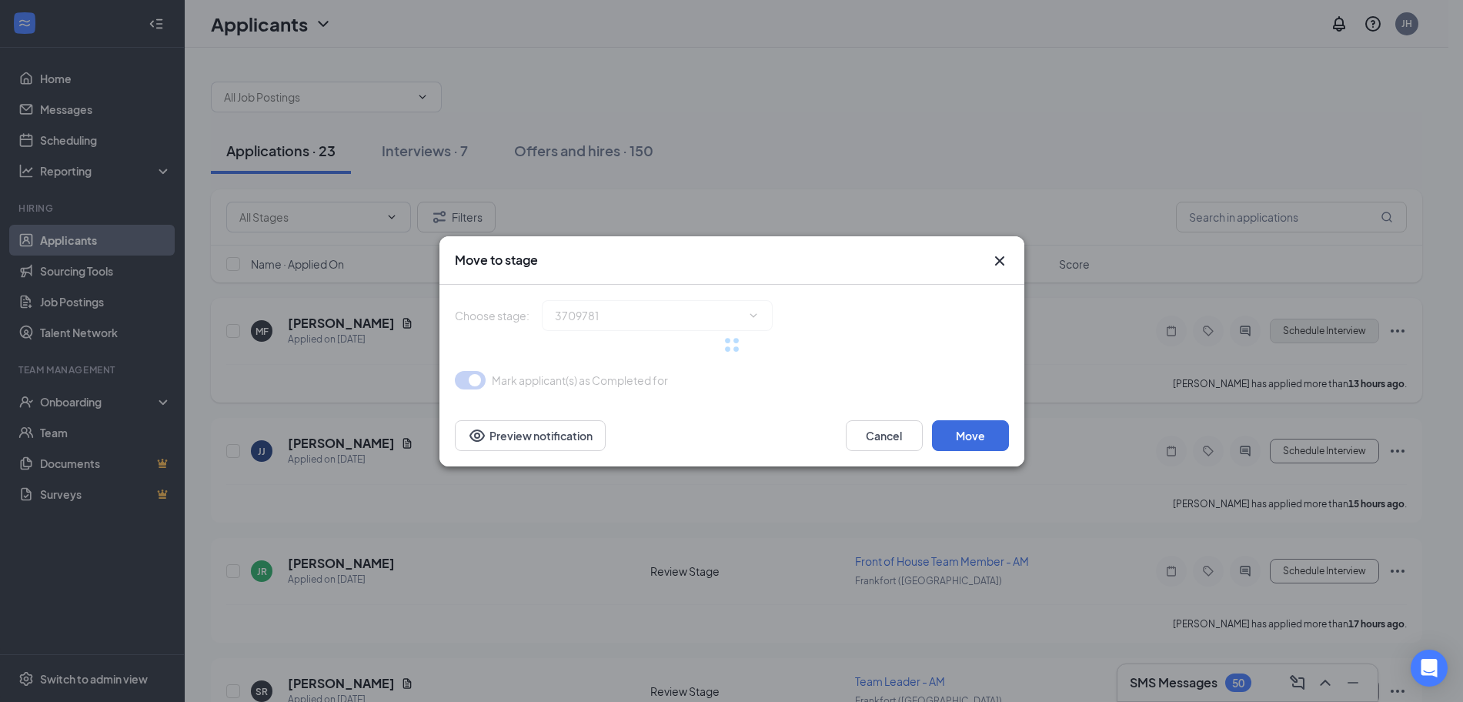
type input "Leadership Interview 1 (next stage)"
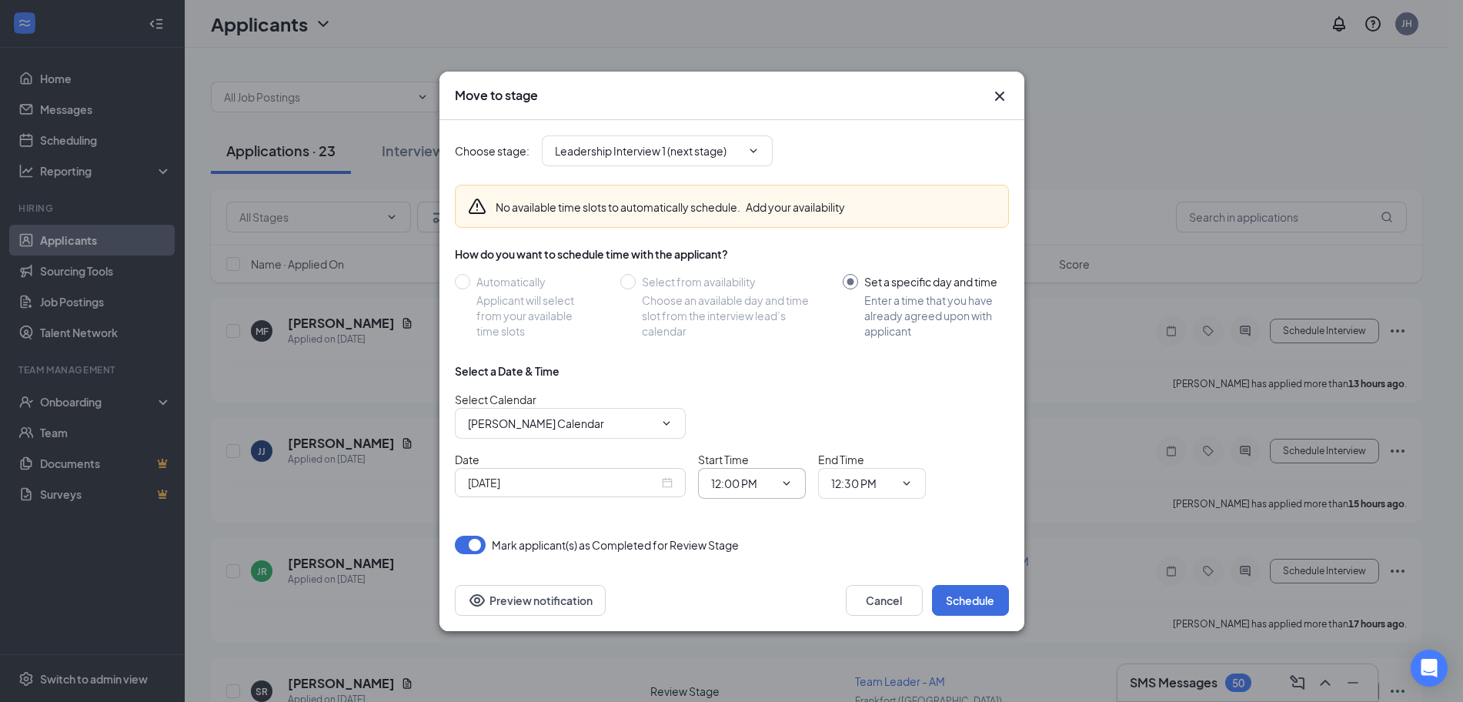
click at [791, 480] on icon "ChevronDown" at bounding box center [787, 483] width 12 height 12
click at [744, 480] on input "12:00 PM" at bounding box center [742, 483] width 63 height 17
click at [764, 359] on div "04:00 PM" at bounding box center [746, 352] width 45 height 17
type input "04:00 PM"
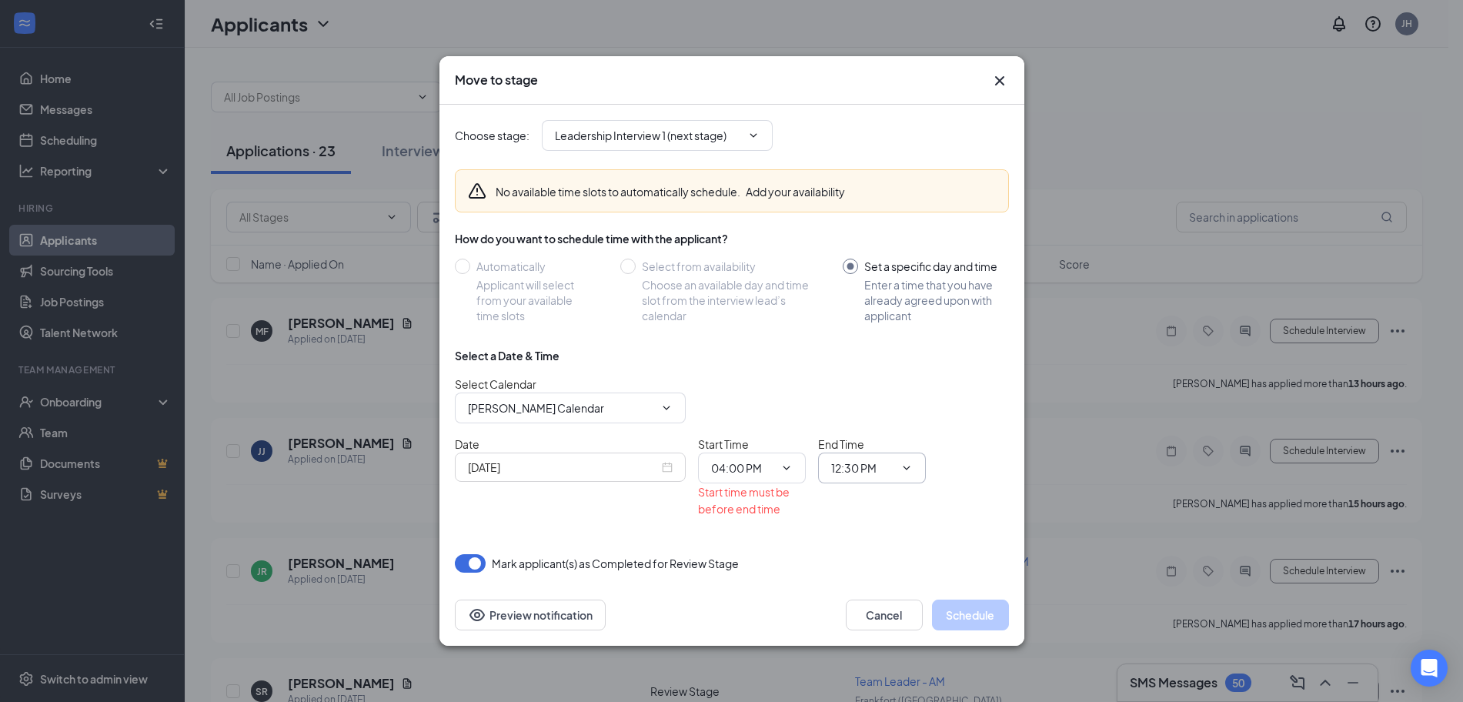
click at [896, 461] on span "12:30 PM" at bounding box center [872, 468] width 108 height 31
click at [861, 464] on input "12:30 PM" at bounding box center [862, 468] width 63 height 17
click at [868, 326] on div "04:15 PM" at bounding box center [866, 317] width 45 height 17
type input "04:15 PM"
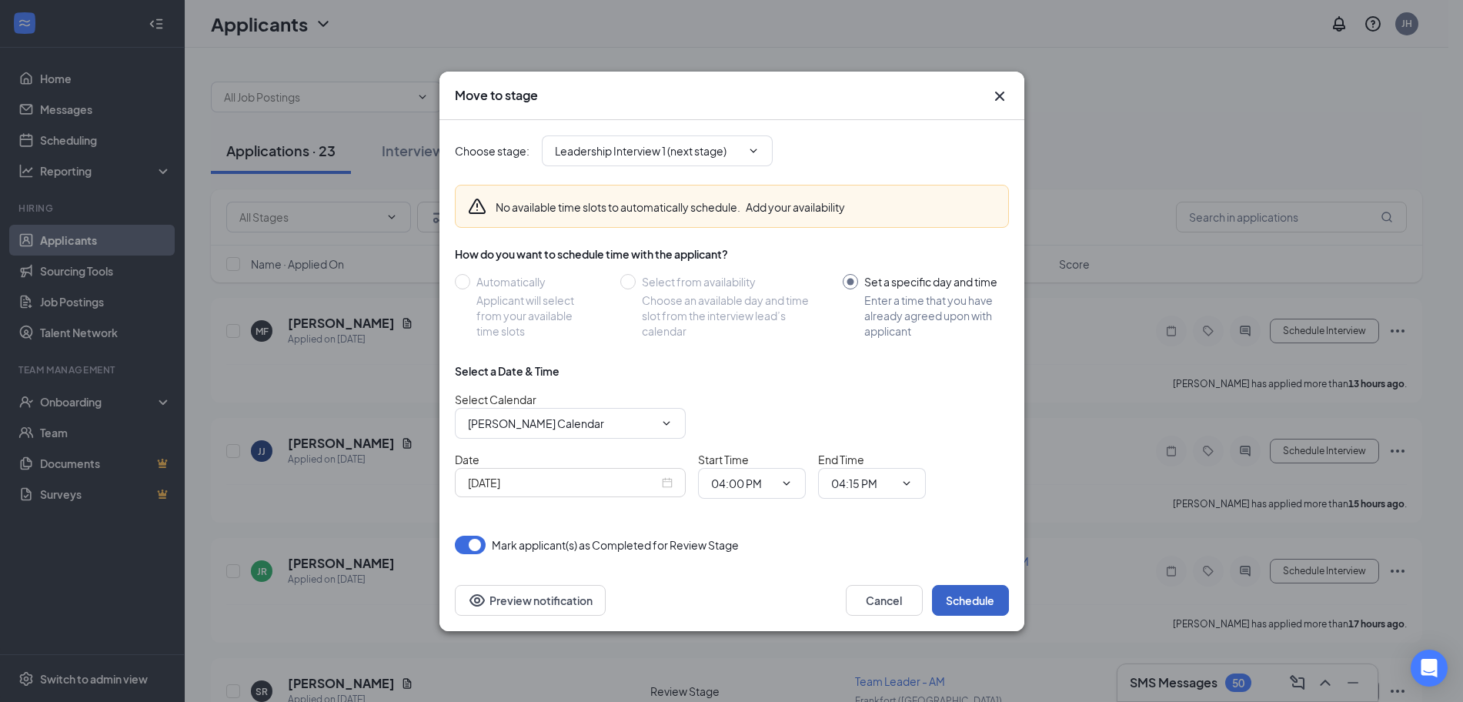
click at [962, 595] on button "Schedule" at bounding box center [970, 600] width 77 height 31
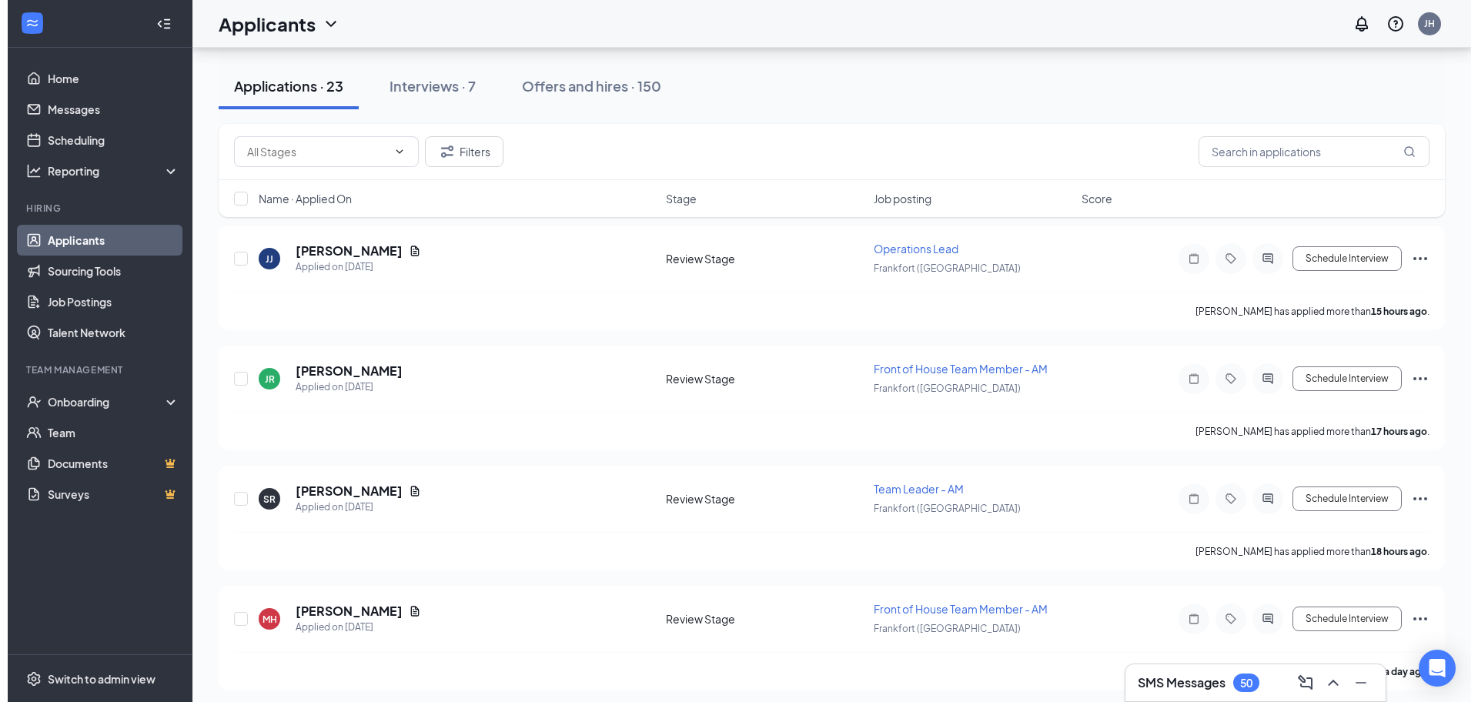
scroll to position [74, 0]
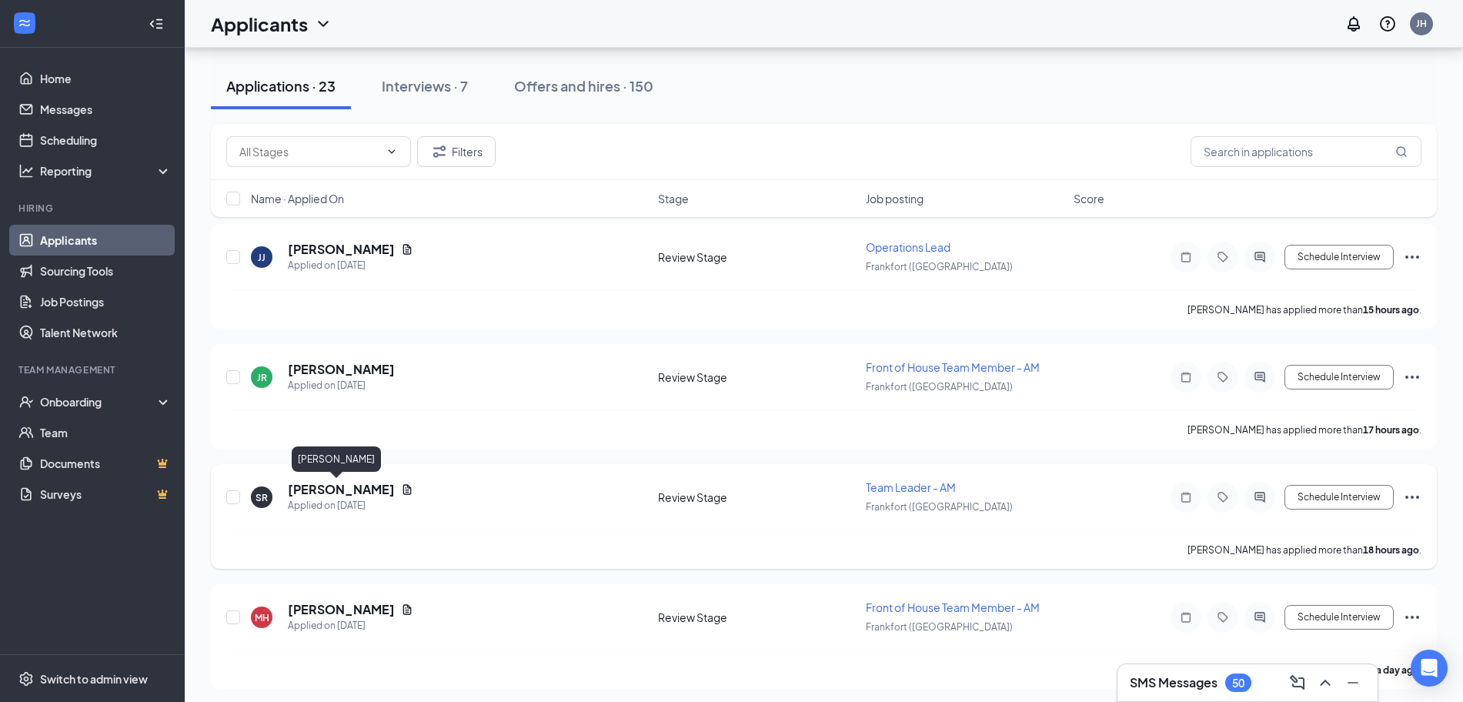
click at [323, 491] on h5 "[PERSON_NAME]" at bounding box center [341, 489] width 107 height 17
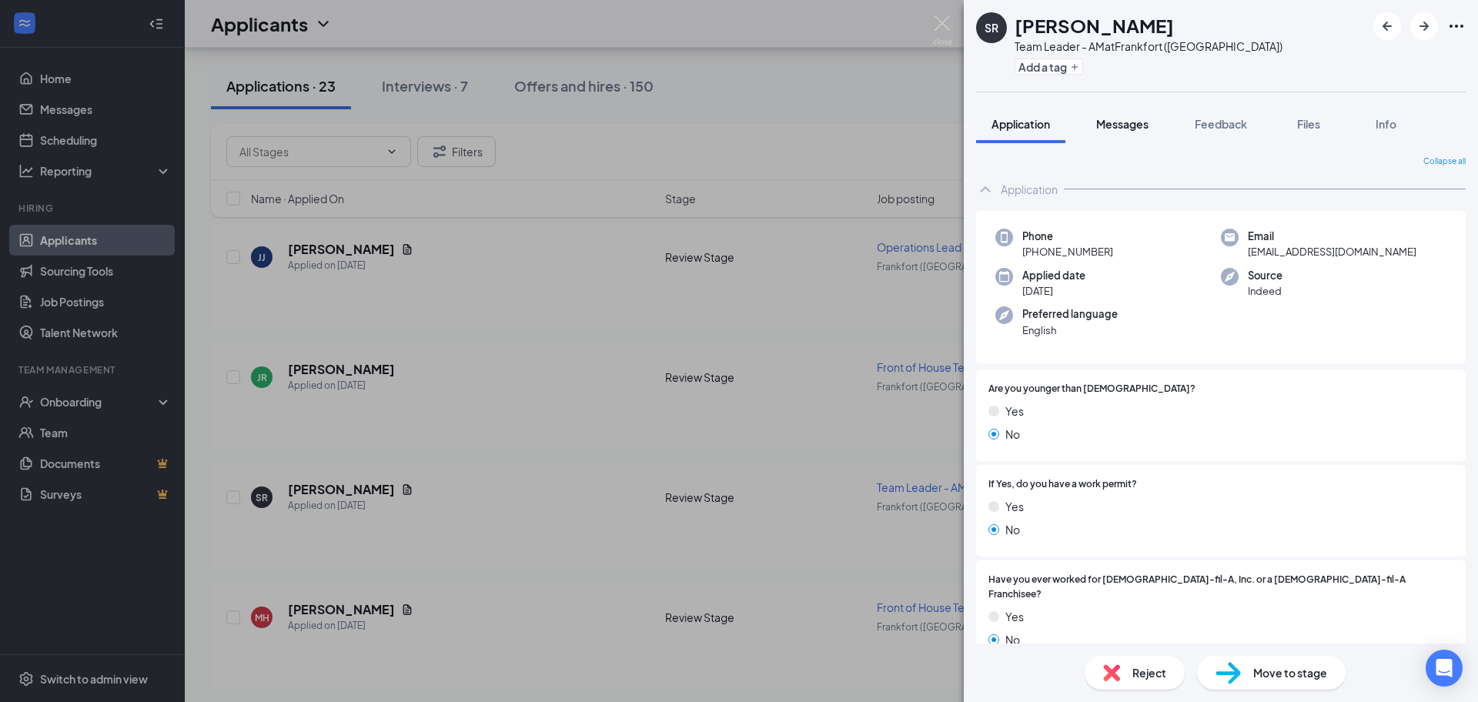
click at [1102, 119] on span "Messages" at bounding box center [1122, 124] width 52 height 14
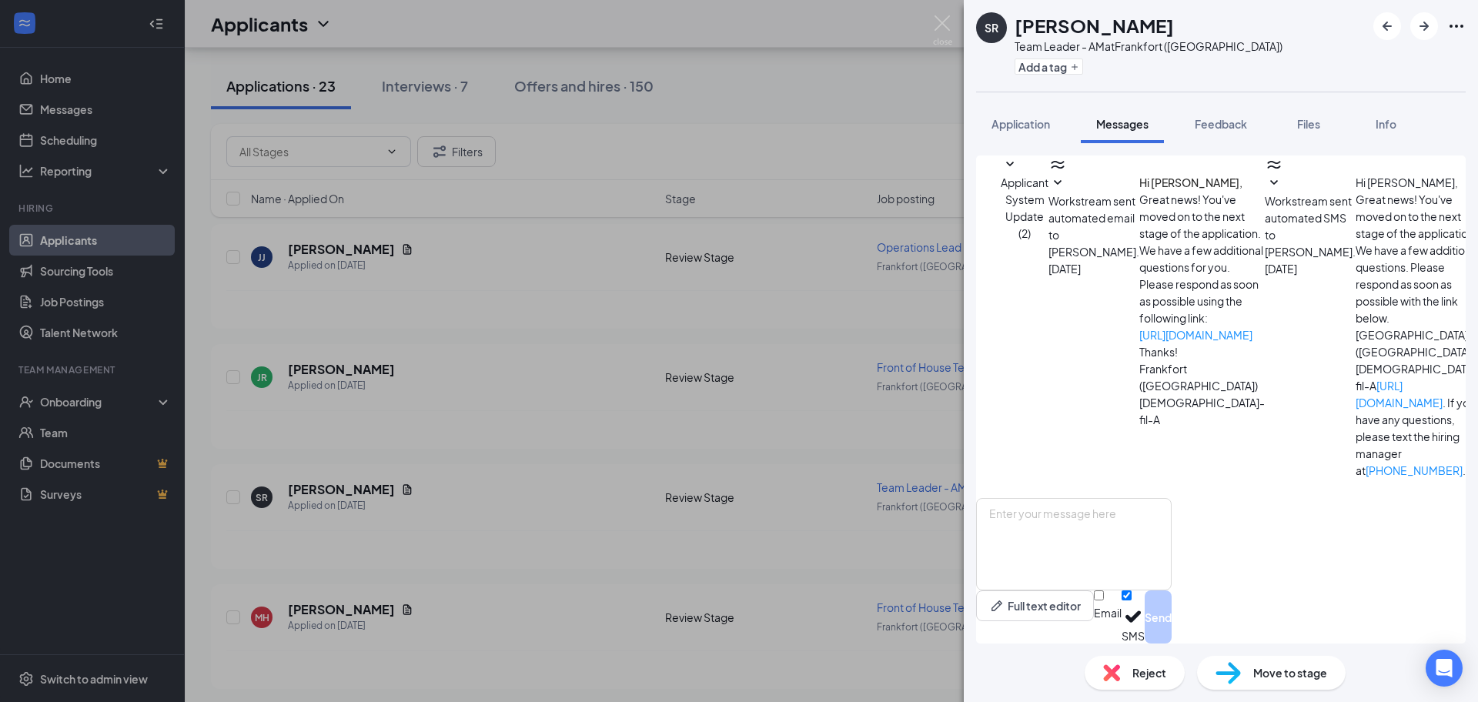
scroll to position [48, 0]
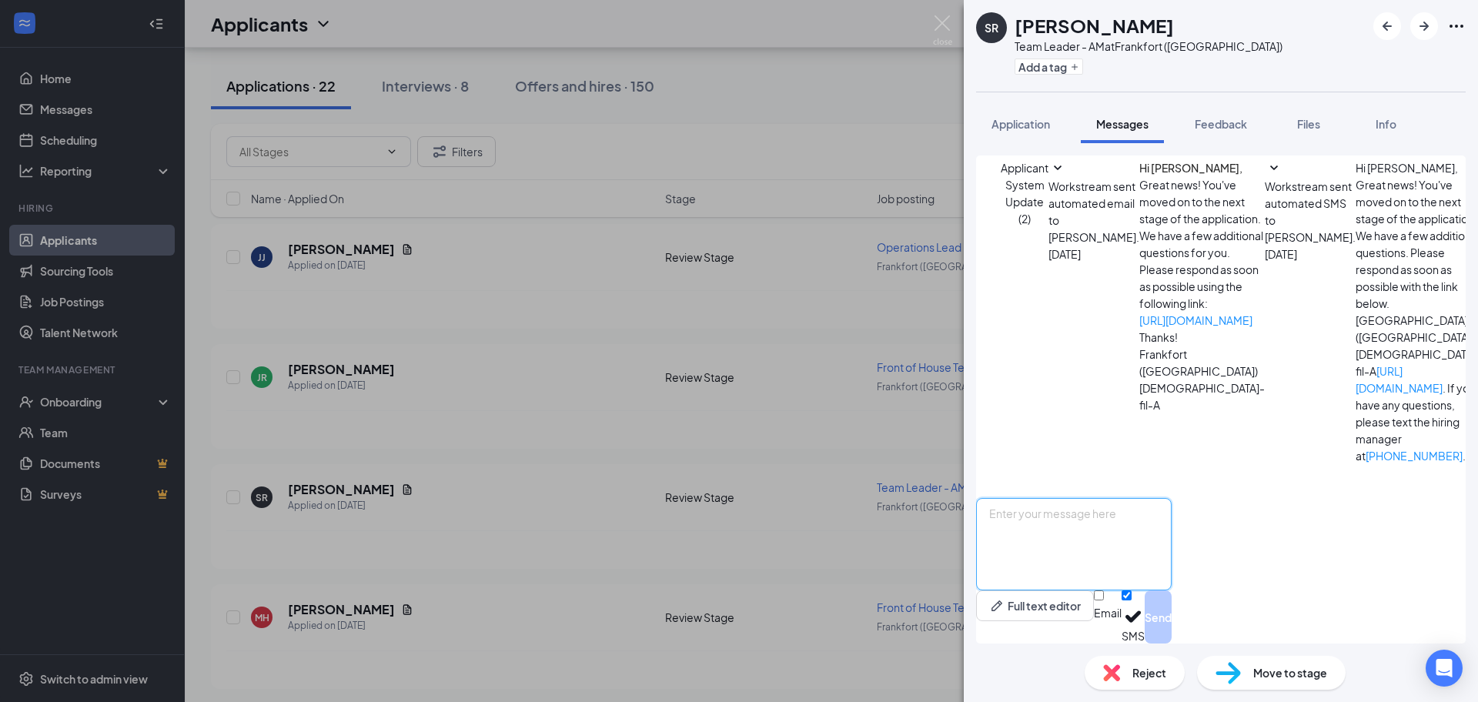
click at [1145, 527] on textarea at bounding box center [1074, 544] width 196 height 92
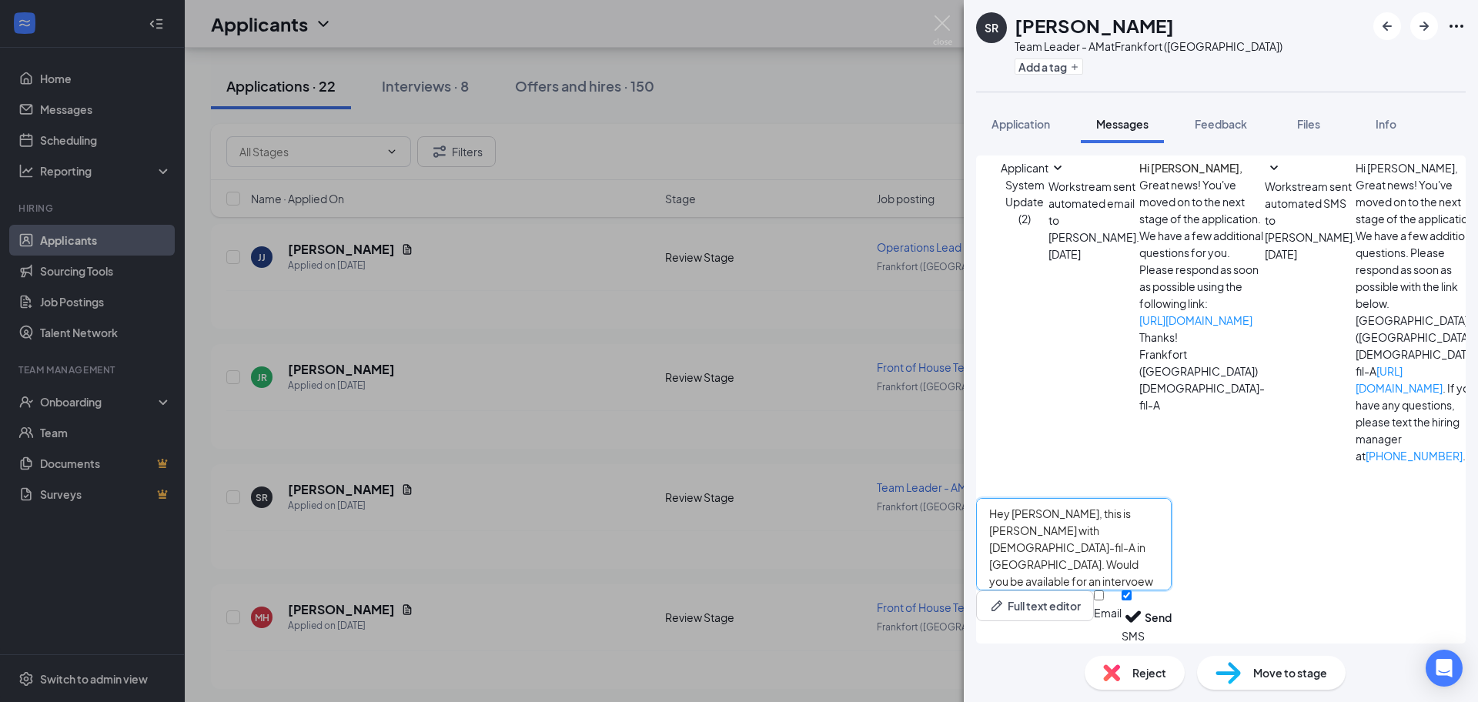
click at [1061, 533] on textarea "Hey [PERSON_NAME], this is [PERSON_NAME] with [DEMOGRAPHIC_DATA]-fil-A in [GEOG…" at bounding box center [1074, 544] width 196 height 92
click at [1172, 521] on textarea "Hey [PERSON_NAME], this is [PERSON_NAME] with [DEMOGRAPHIC_DATA]-fil-A in [GEOG…" at bounding box center [1074, 544] width 196 height 92
click at [1172, 534] on textarea "Hey [PERSON_NAME], this is [PERSON_NAME] with [DEMOGRAPHIC_DATA]-fil-A in [GEOG…" at bounding box center [1074, 544] width 196 height 92
type textarea "Hey [PERSON_NAME], this is [PERSON_NAME] with [DEMOGRAPHIC_DATA]-fil-A in [GEOG…"
click at [1172, 615] on button "Send" at bounding box center [1158, 616] width 27 height 53
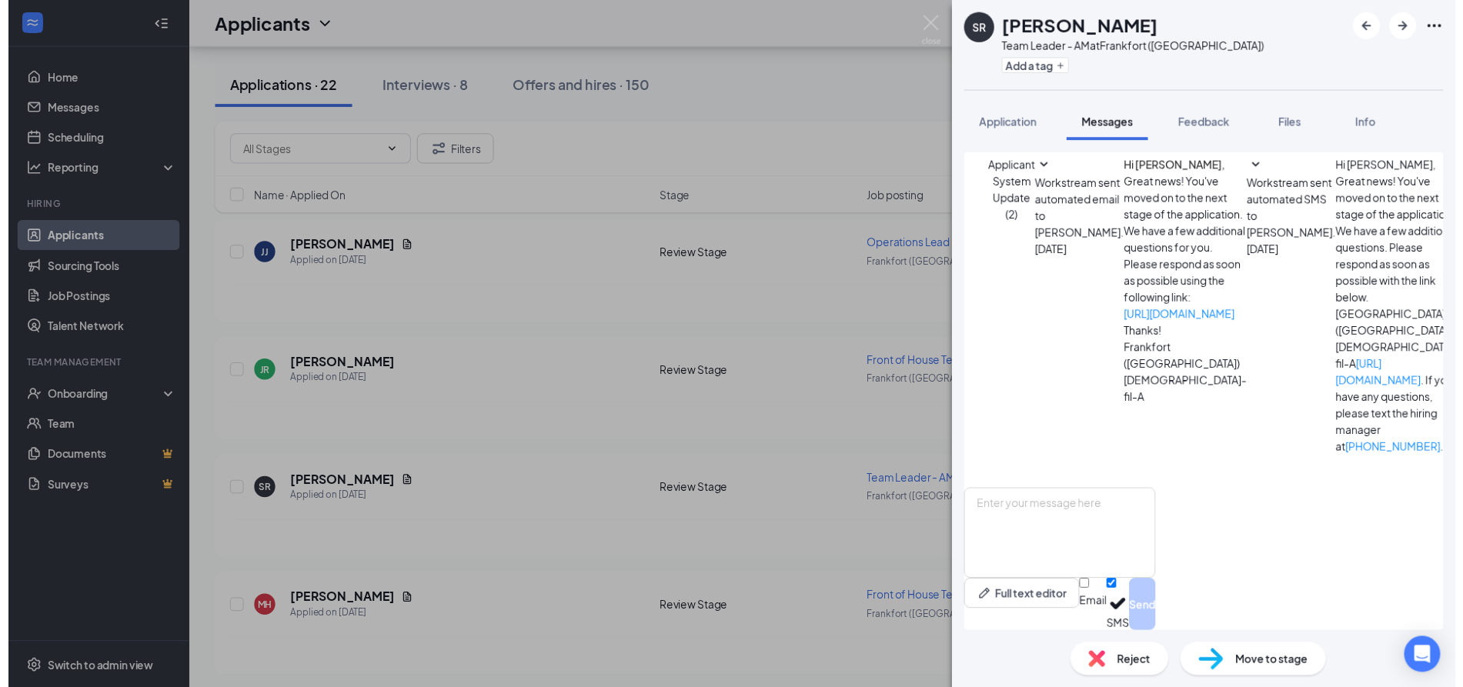
scroll to position [166, 0]
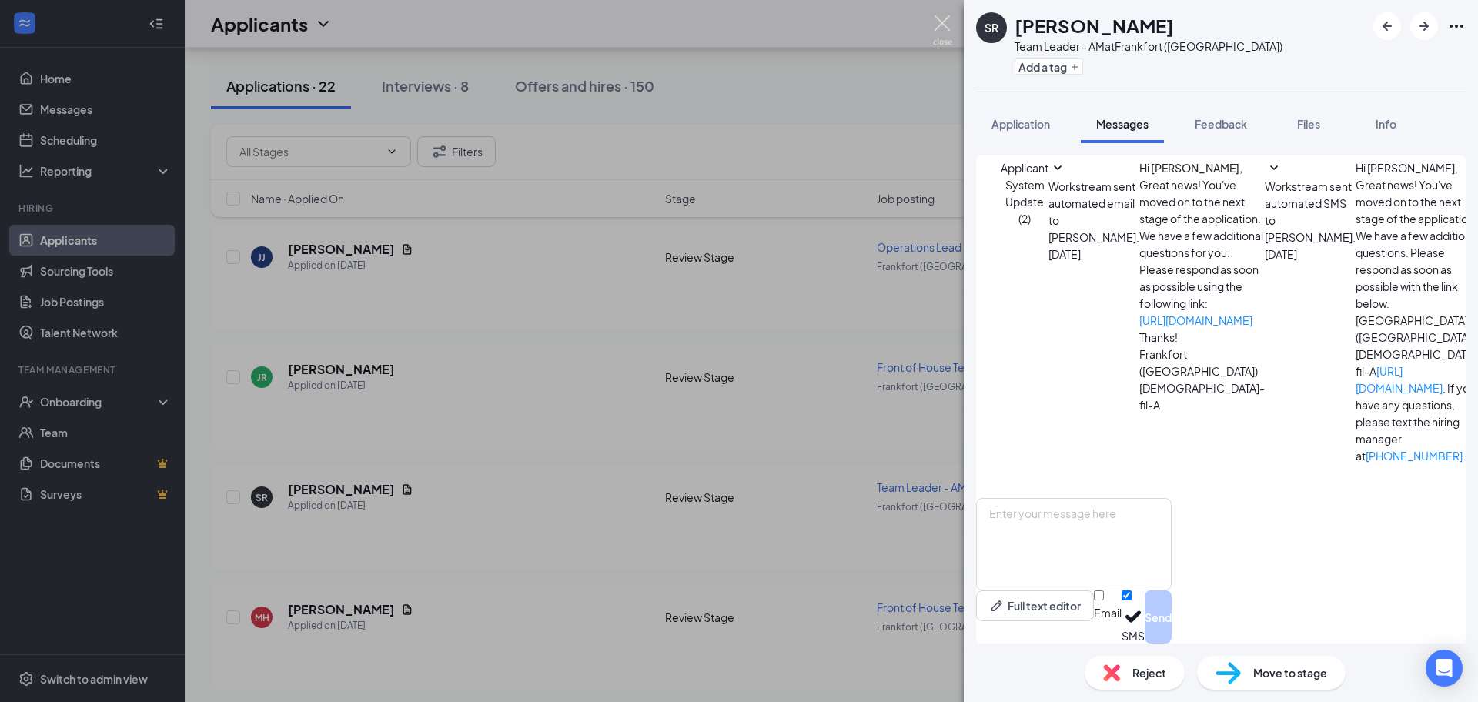
click at [941, 21] on img at bounding box center [942, 30] width 19 height 30
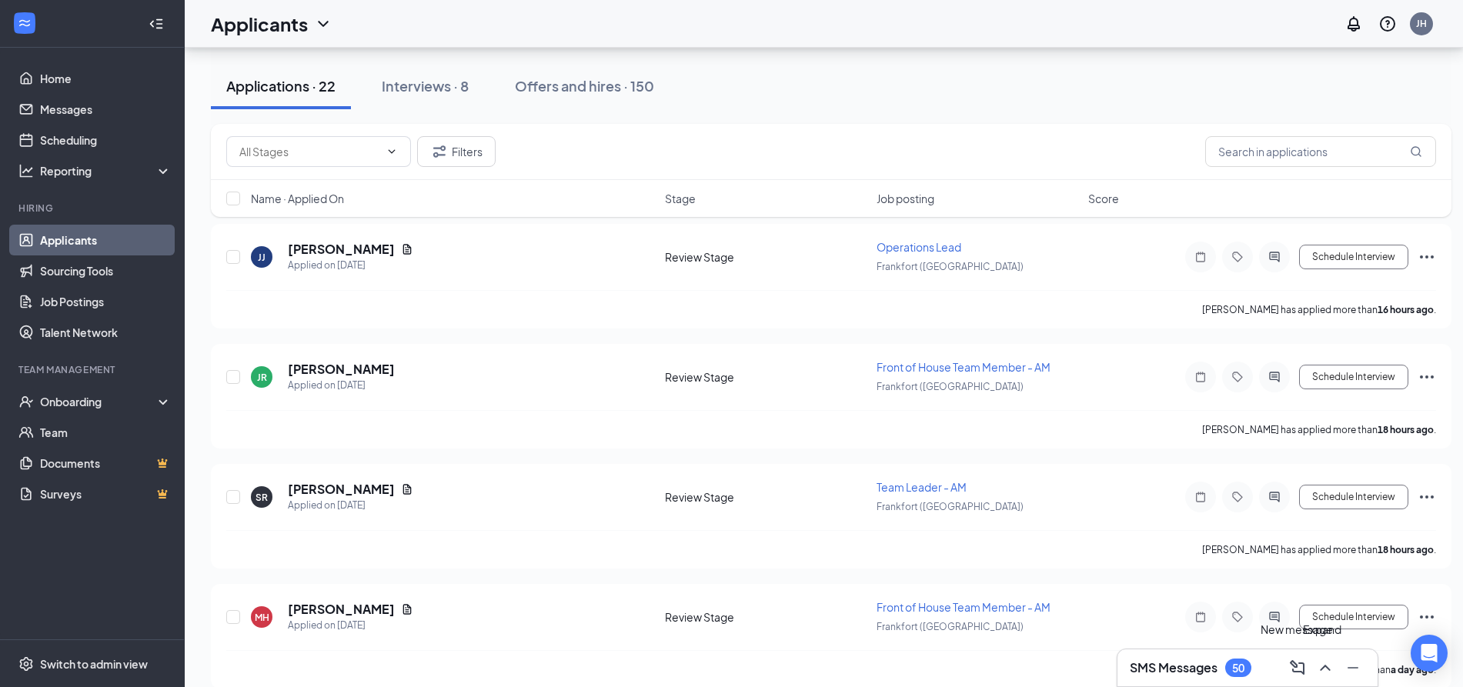
click at [1236, 666] on div "50" at bounding box center [1238, 668] width 12 height 13
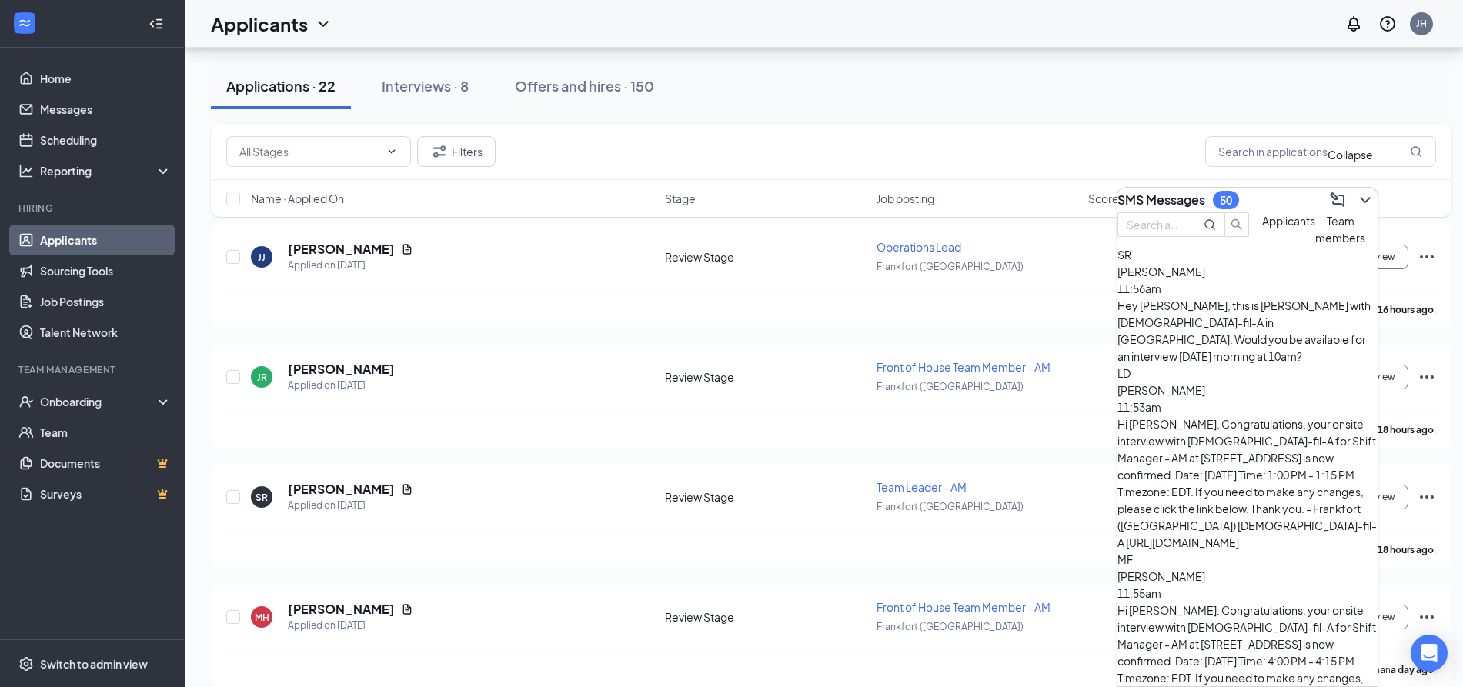
click at [1356, 199] on icon "ChevronDown" at bounding box center [1365, 200] width 18 height 18
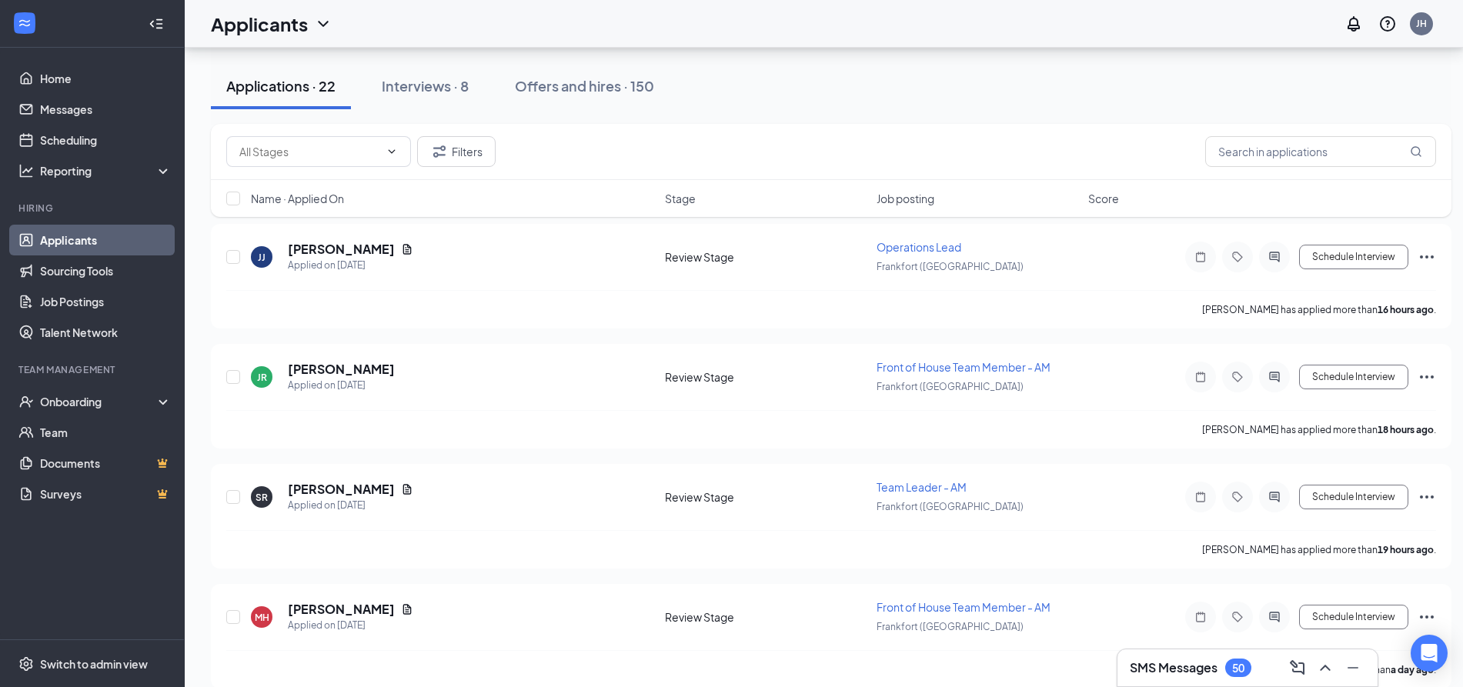
click at [1207, 669] on h3 "SMS Messages" at bounding box center [1174, 668] width 88 height 17
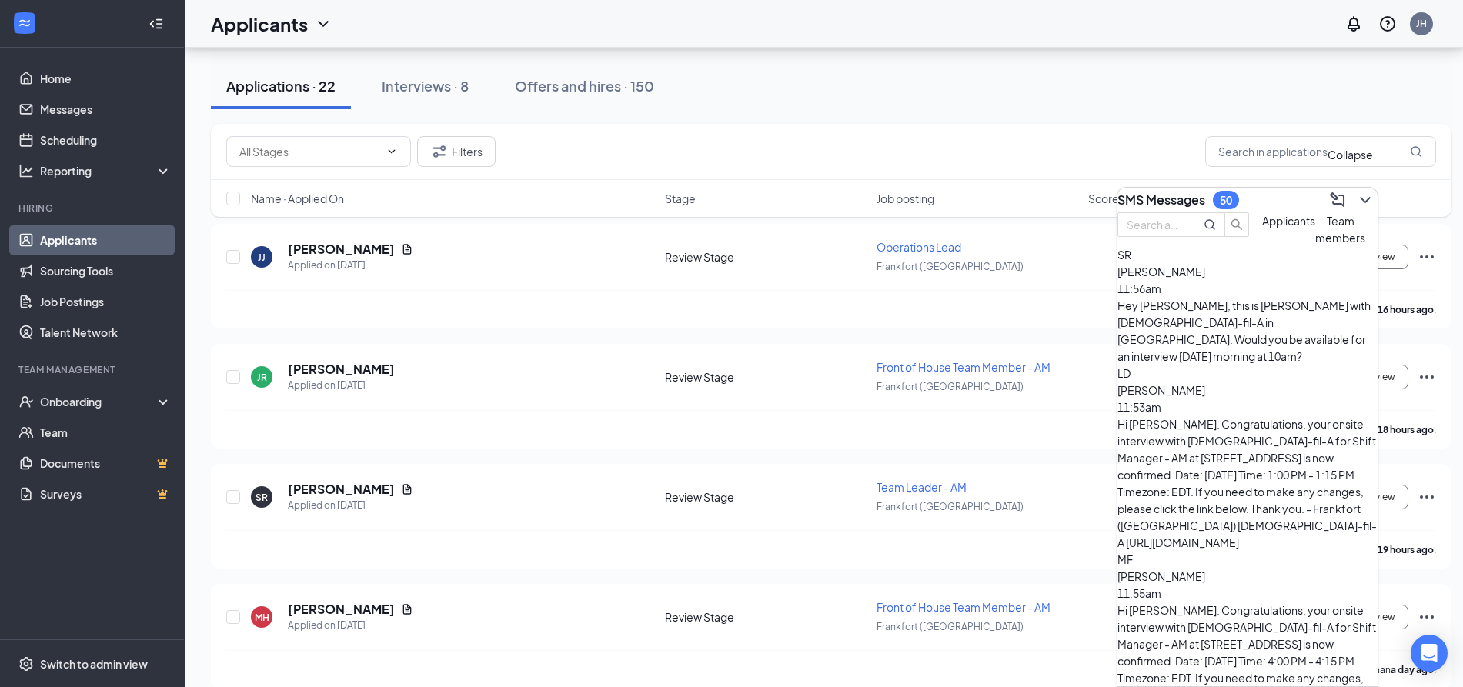
click at [1361, 191] on icon "ChevronDown" at bounding box center [1365, 200] width 18 height 18
